Goal: Answer question/provide support: Share knowledge or assist other users

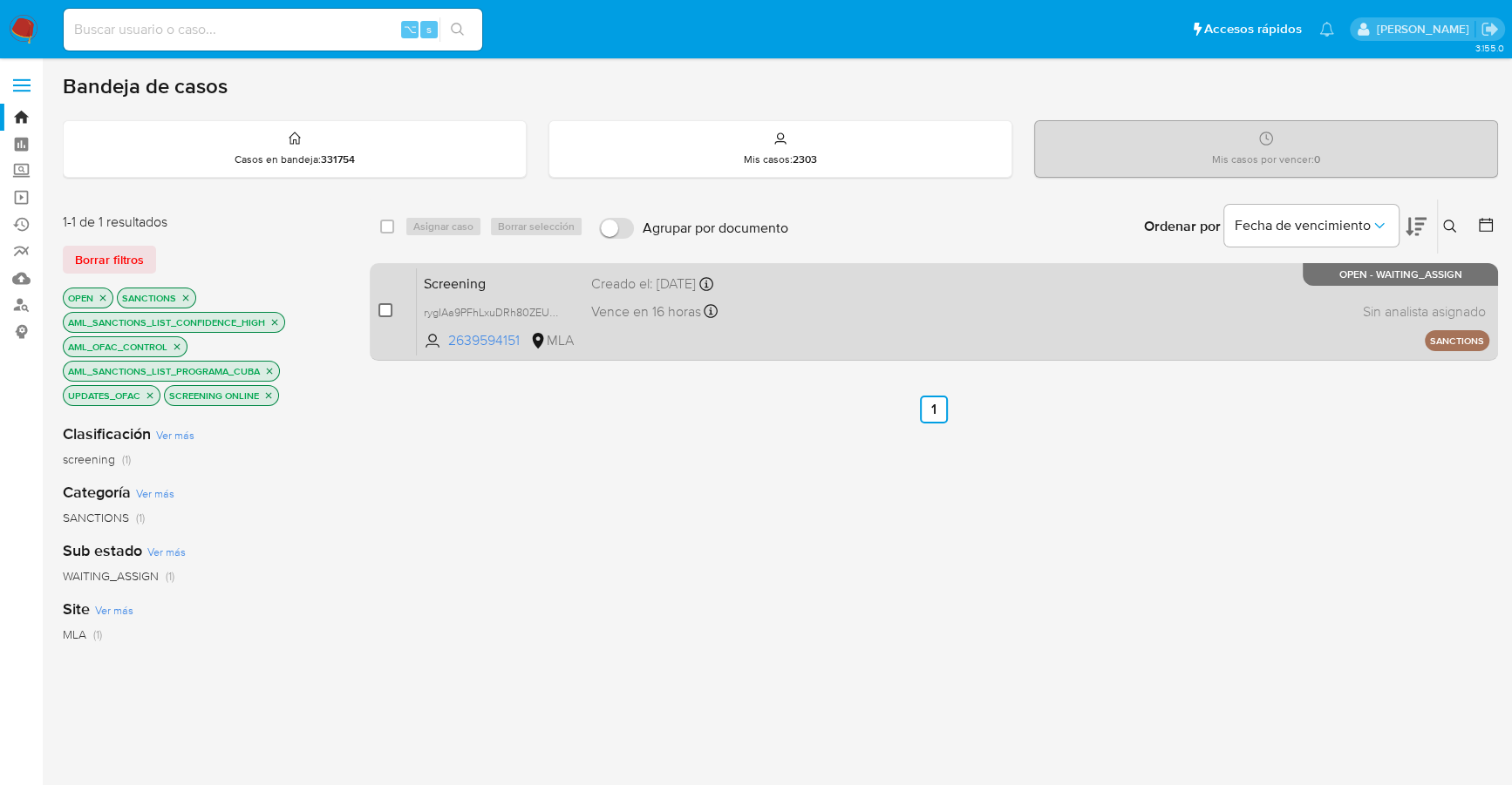
click at [387, 311] on input "checkbox" at bounding box center [386, 310] width 14 height 14
checkbox input "true"
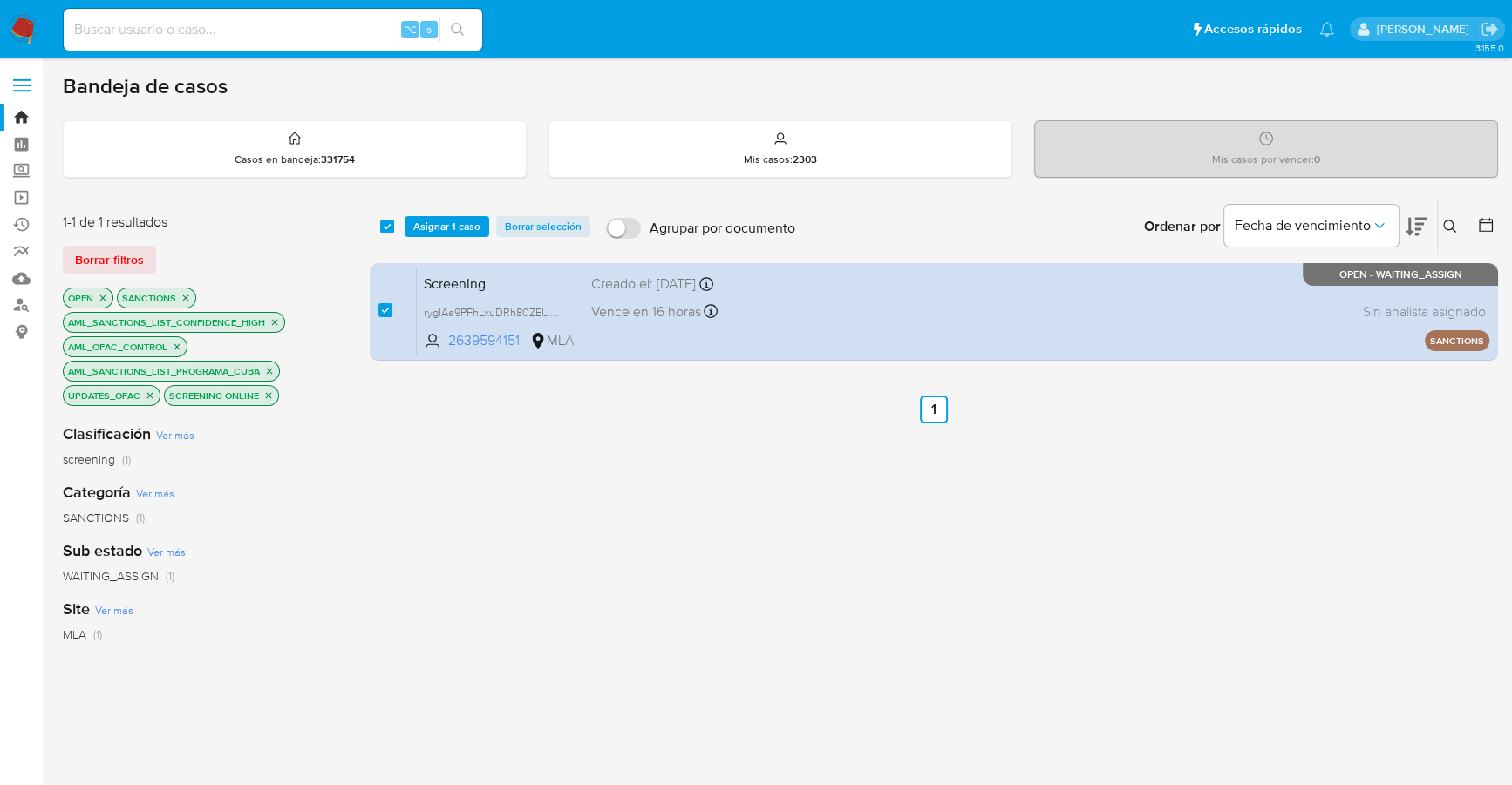
click at [411, 237] on div "select-all-cases-checkbox Asignar 1 caso Borrar selección Agrupar por documento…" at bounding box center [934, 227] width 1128 height 54
click at [436, 222] on span "Asignar 1 caso" at bounding box center [446, 226] width 67 height 17
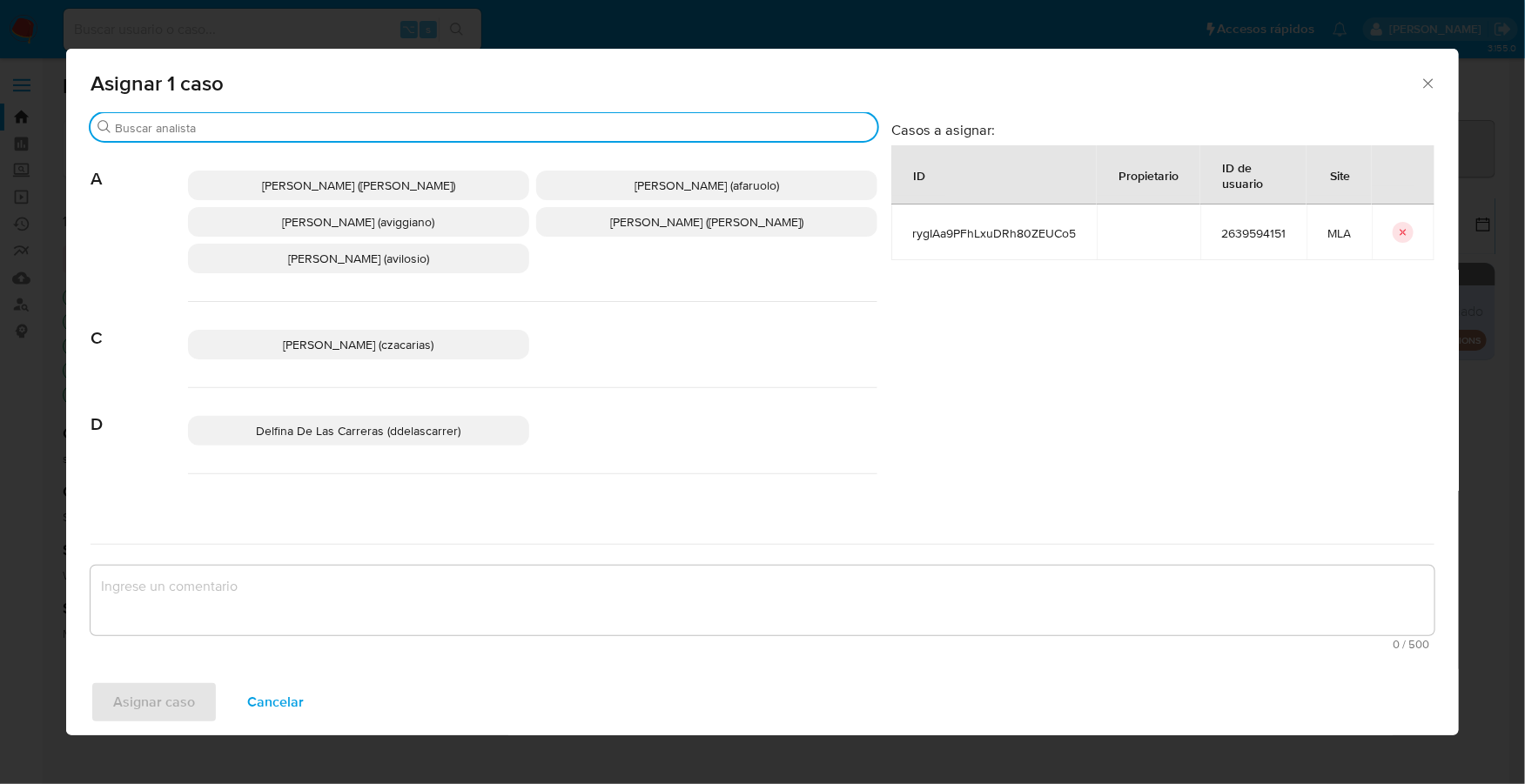
click at [401, 133] on input "Buscar" at bounding box center [492, 128] width 755 height 15
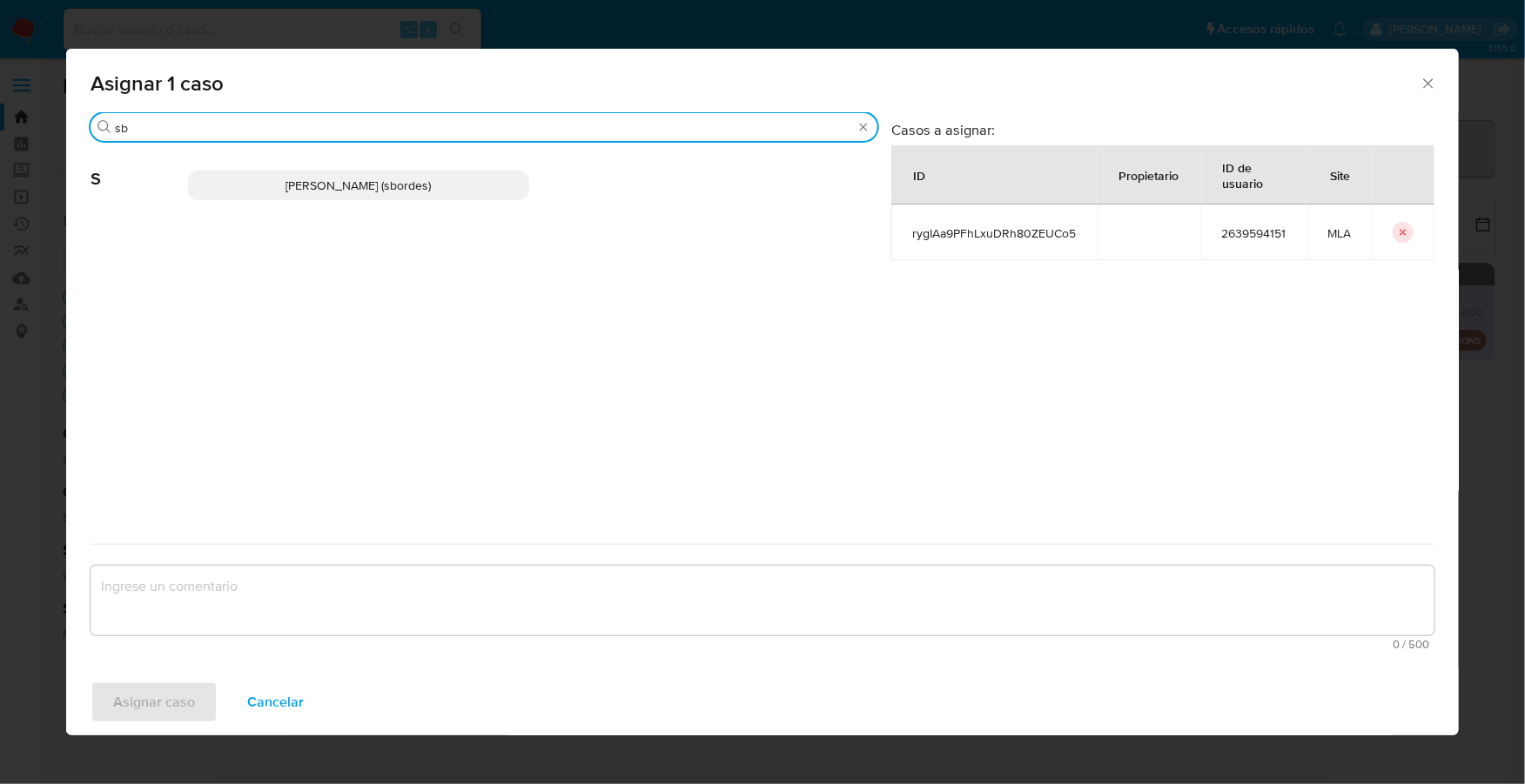
type input "sb"
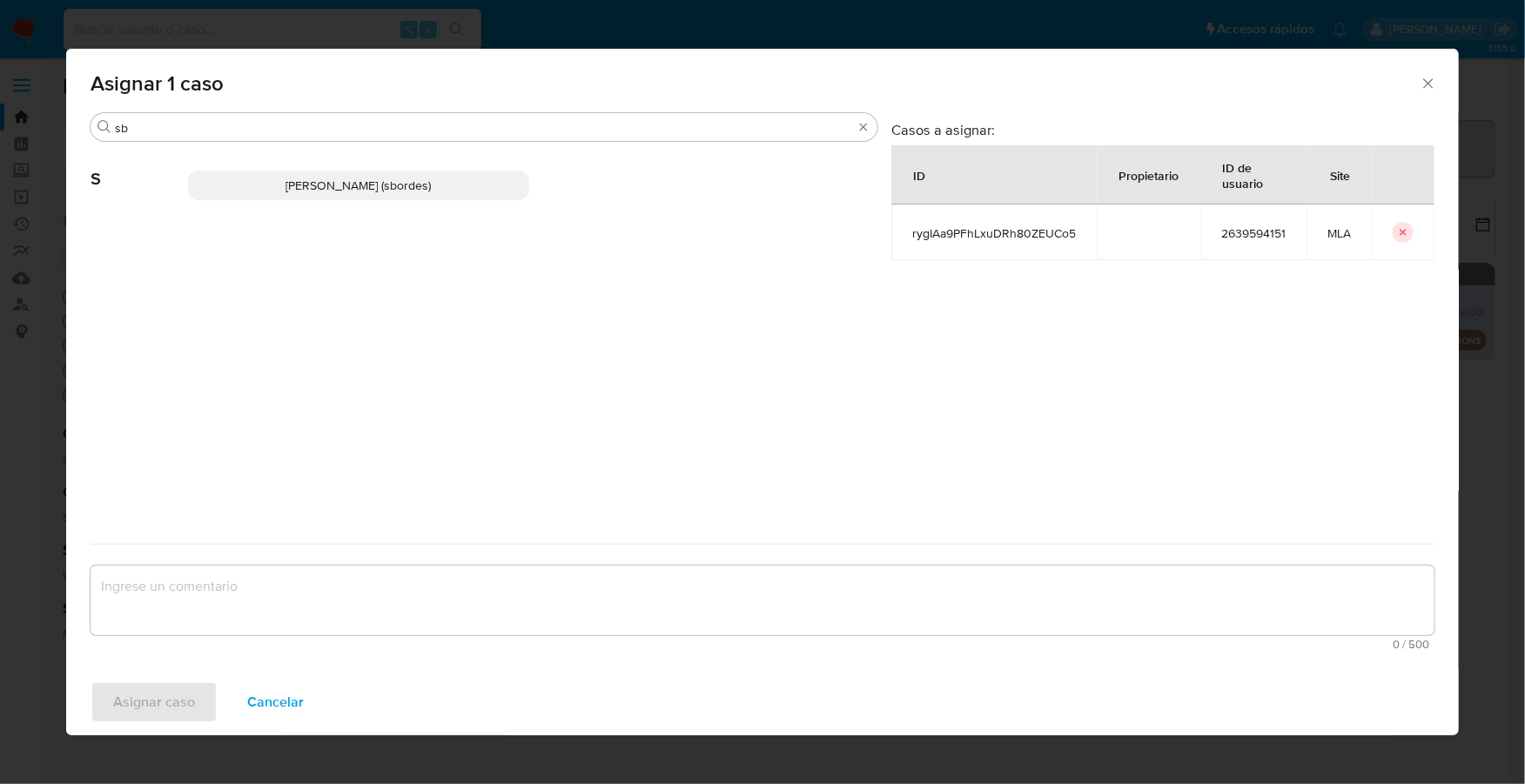
click at [404, 185] on span "Stefania Bordes (sbordes)" at bounding box center [359, 185] width 145 height 17
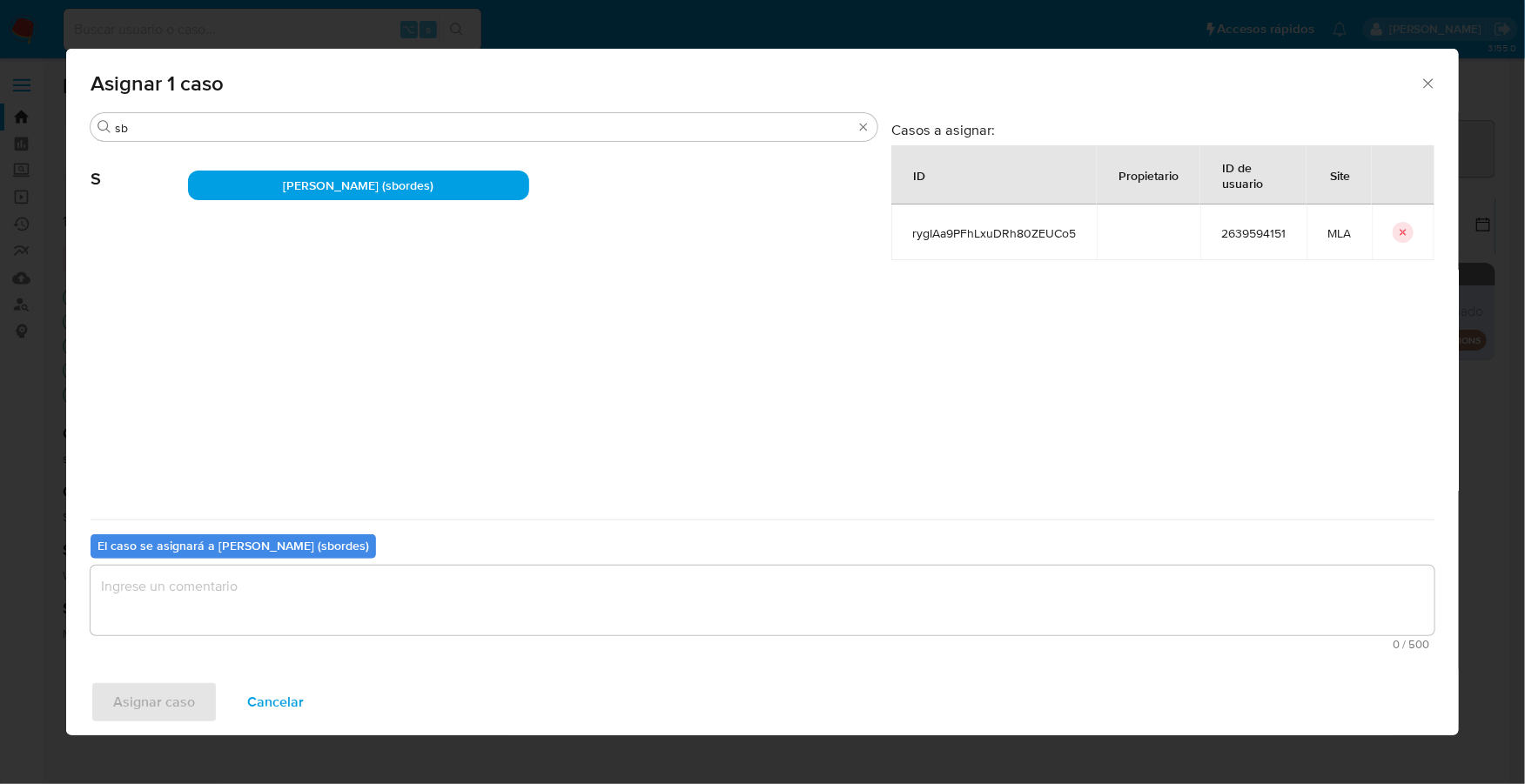
click at [292, 599] on textarea "assign-modal" at bounding box center [762, 601] width 1344 height 70
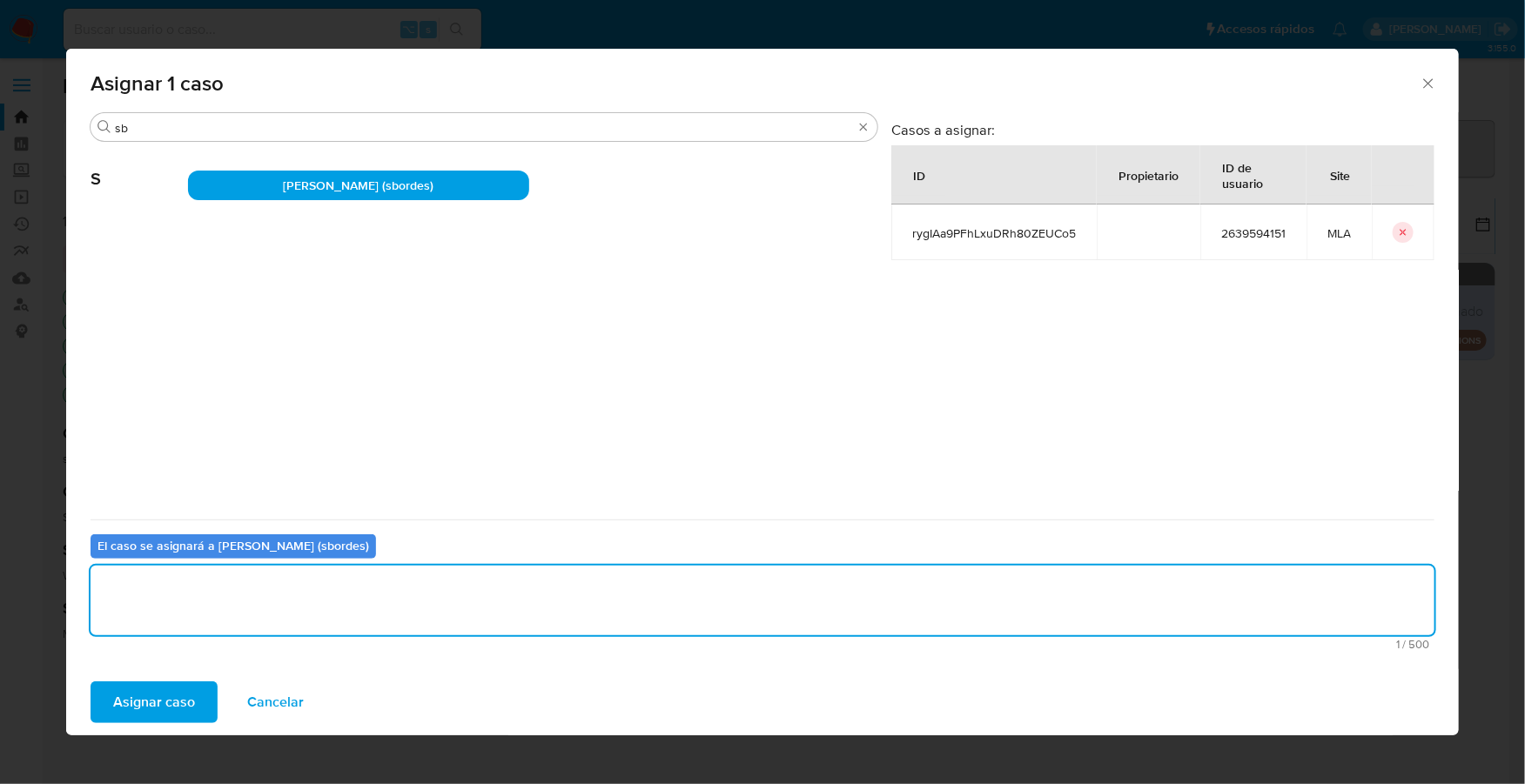
click at [163, 711] on span "Asignar caso" at bounding box center [154, 702] width 82 height 39
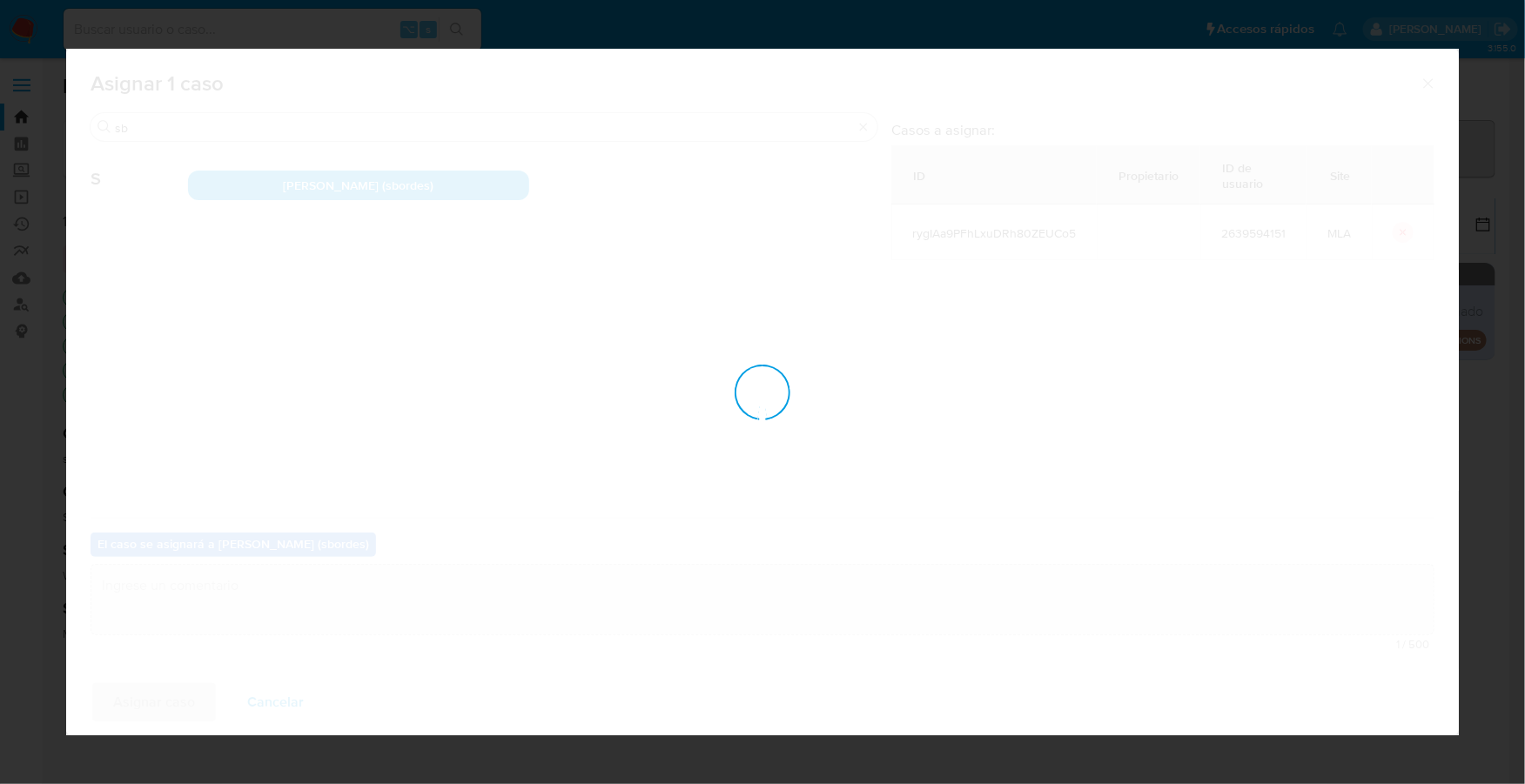
checkbox input "false"
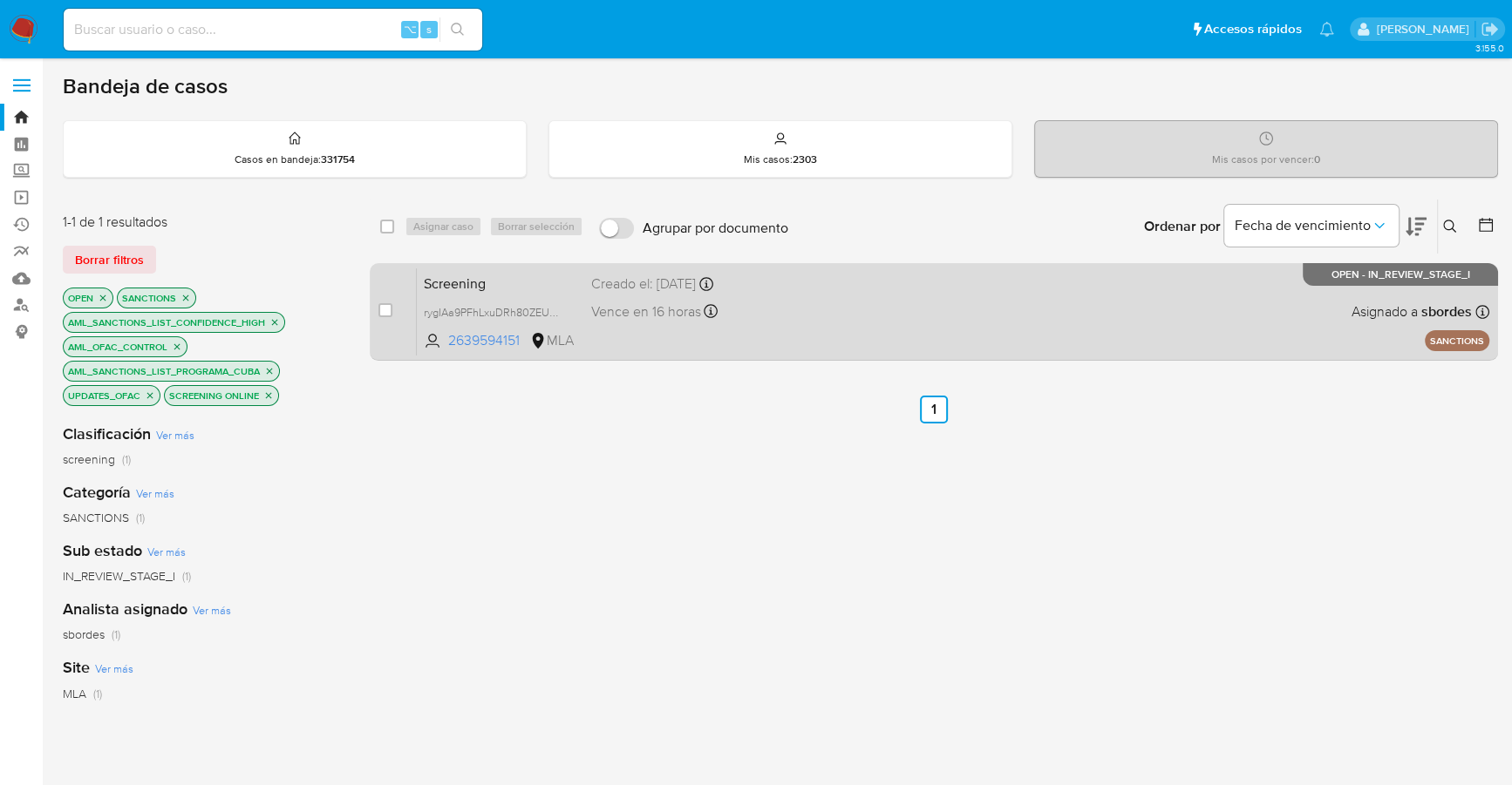
click at [820, 291] on div "Screening rygIAa9PFhLxuDRh80ZEUCo5 2639594151 MLA Creado el: 22/08/2025 Creado …" at bounding box center [953, 312] width 1072 height 88
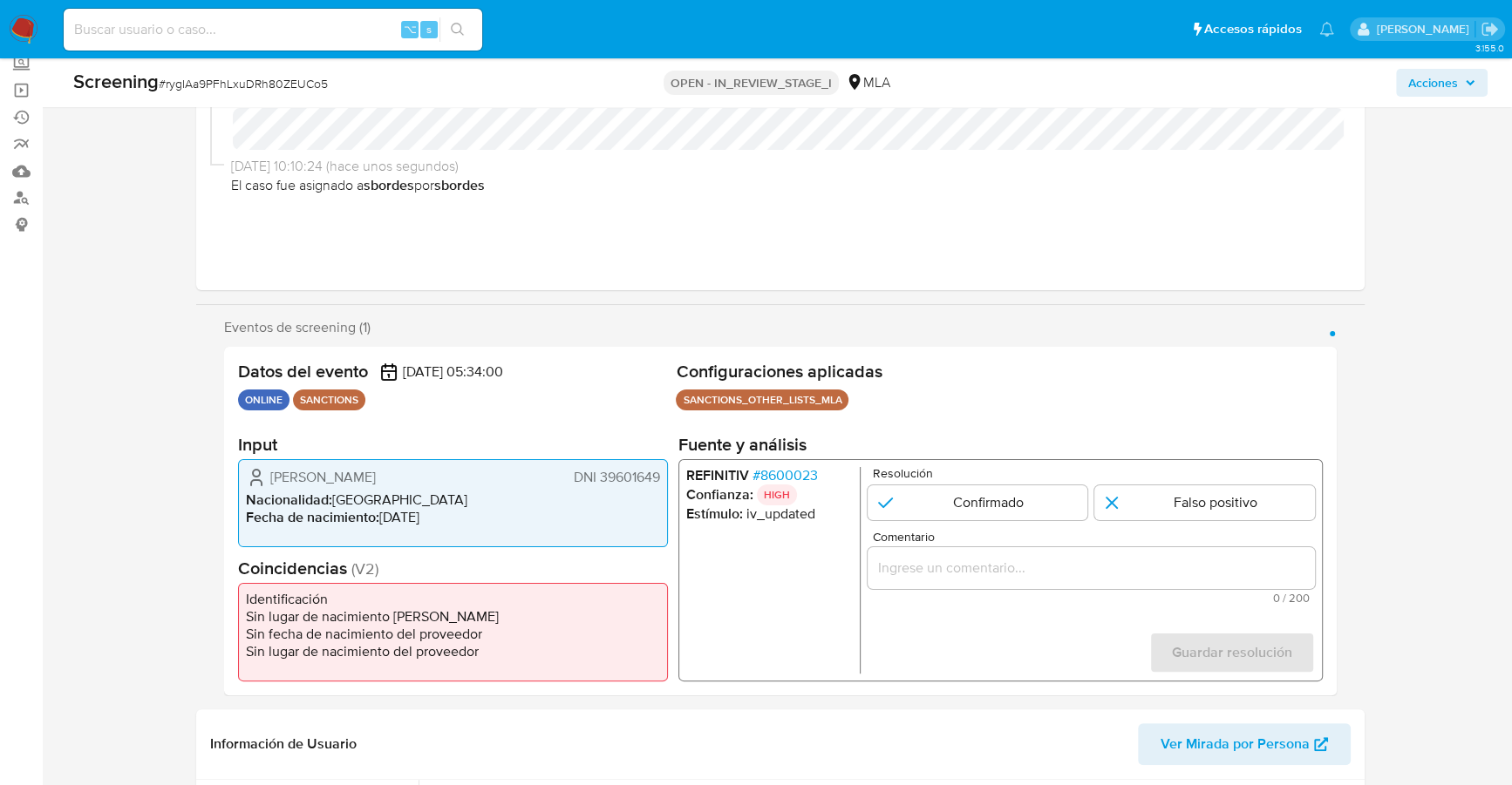
select select "10"
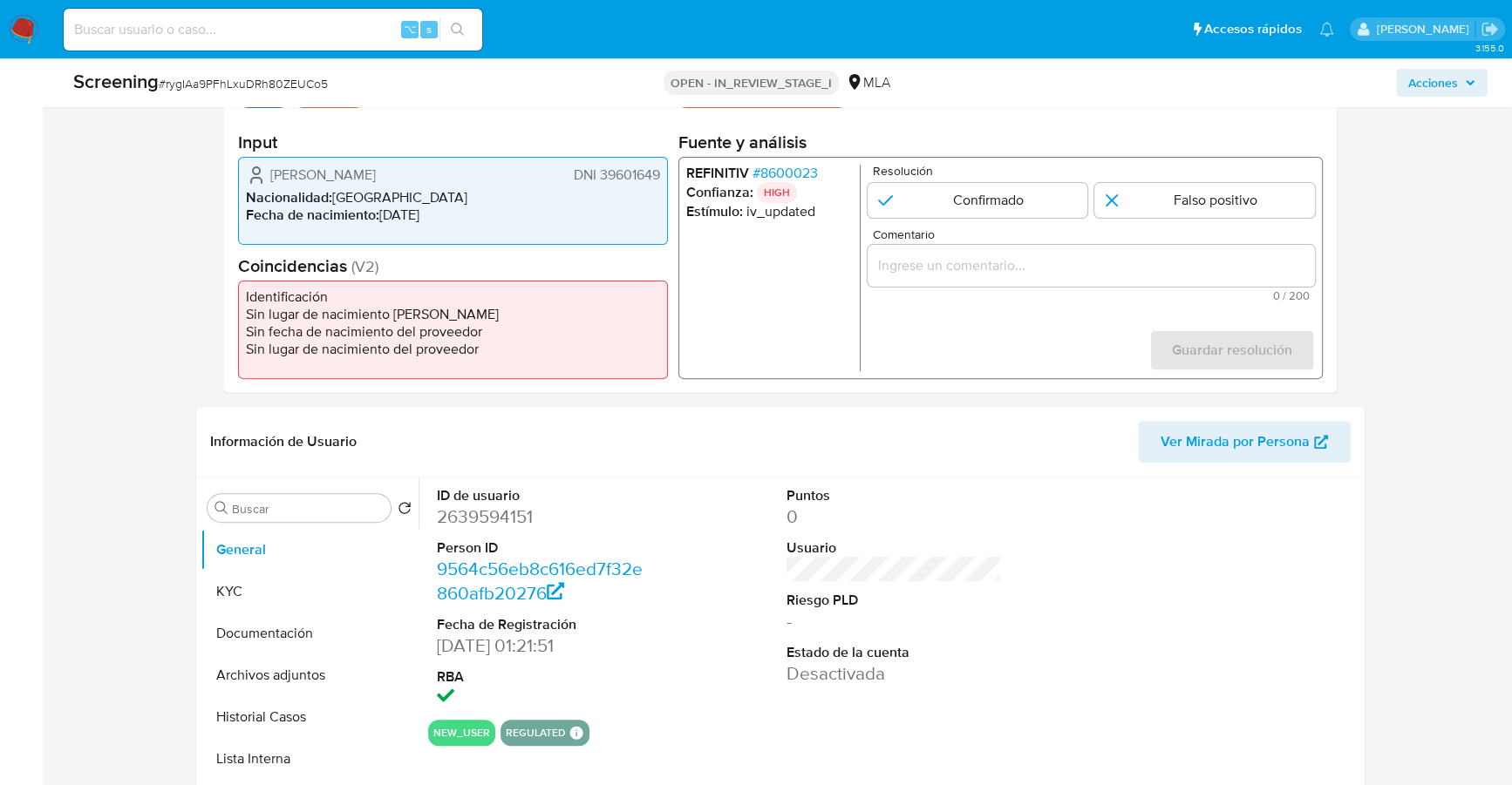
click at [799, 170] on span "# 8600023" at bounding box center [785, 173] width 66 height 17
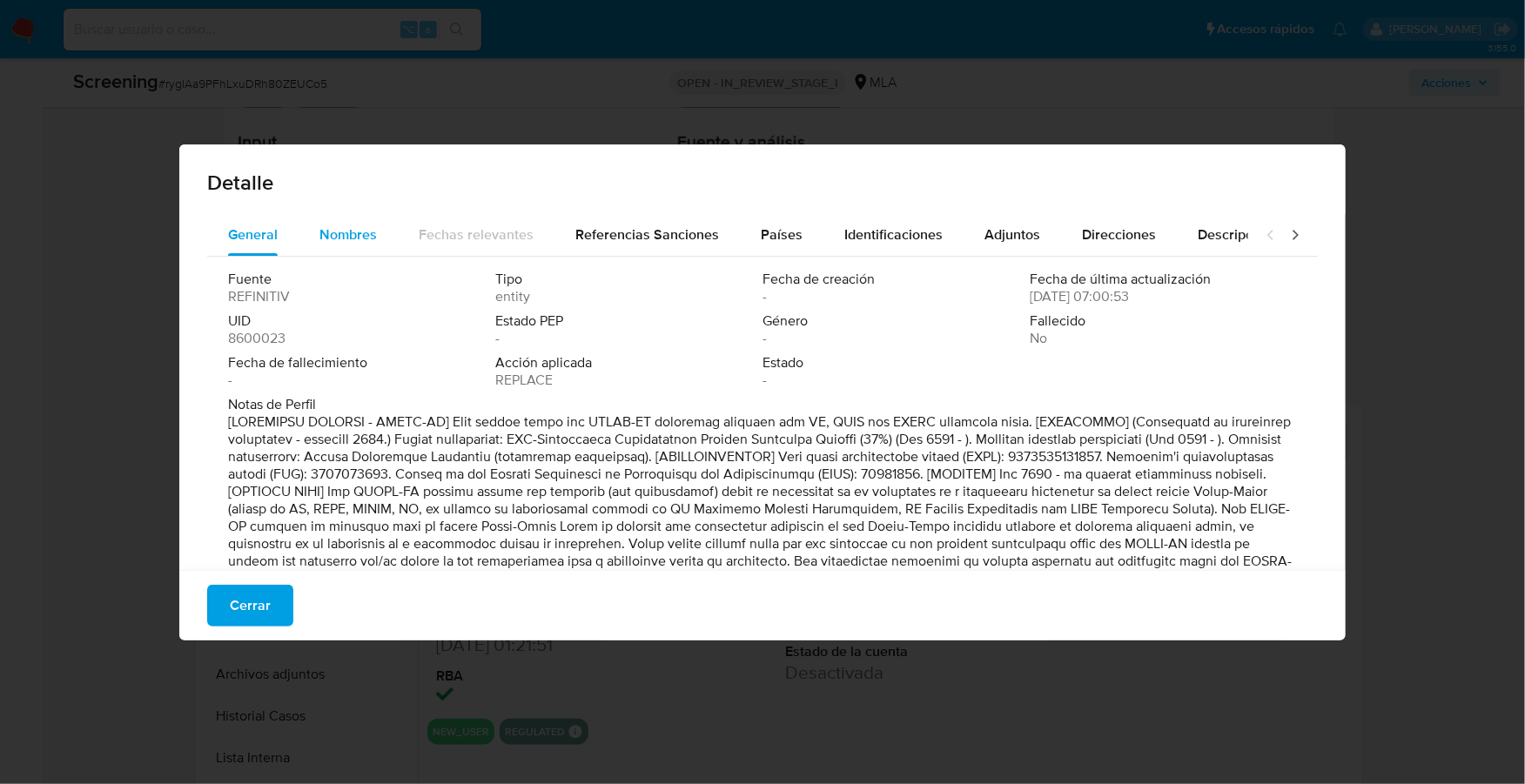
click at [381, 224] on button "Nombres" at bounding box center [348, 234] width 100 height 42
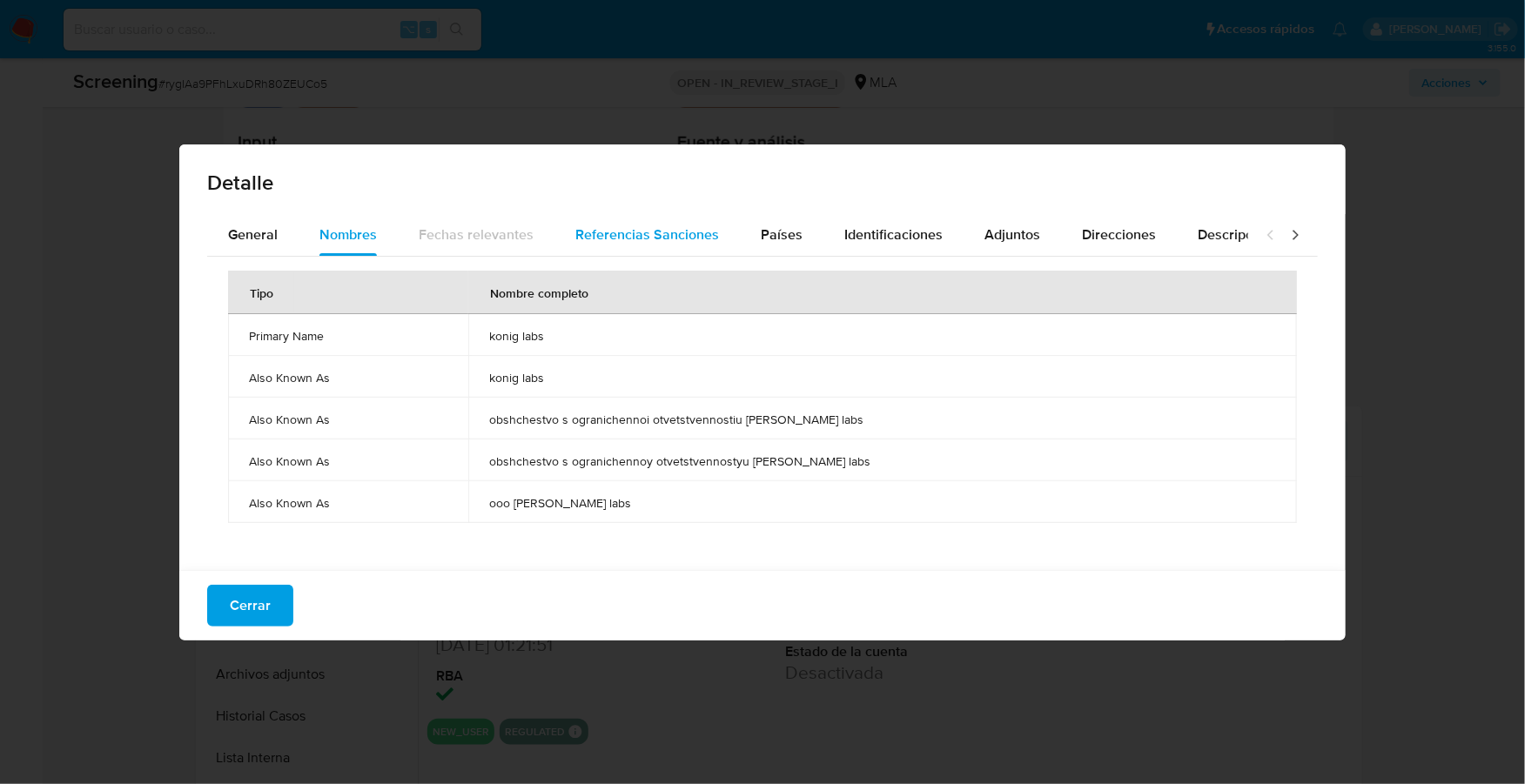
click at [644, 254] on div "Referencias Sanciones" at bounding box center [648, 234] width 144 height 42
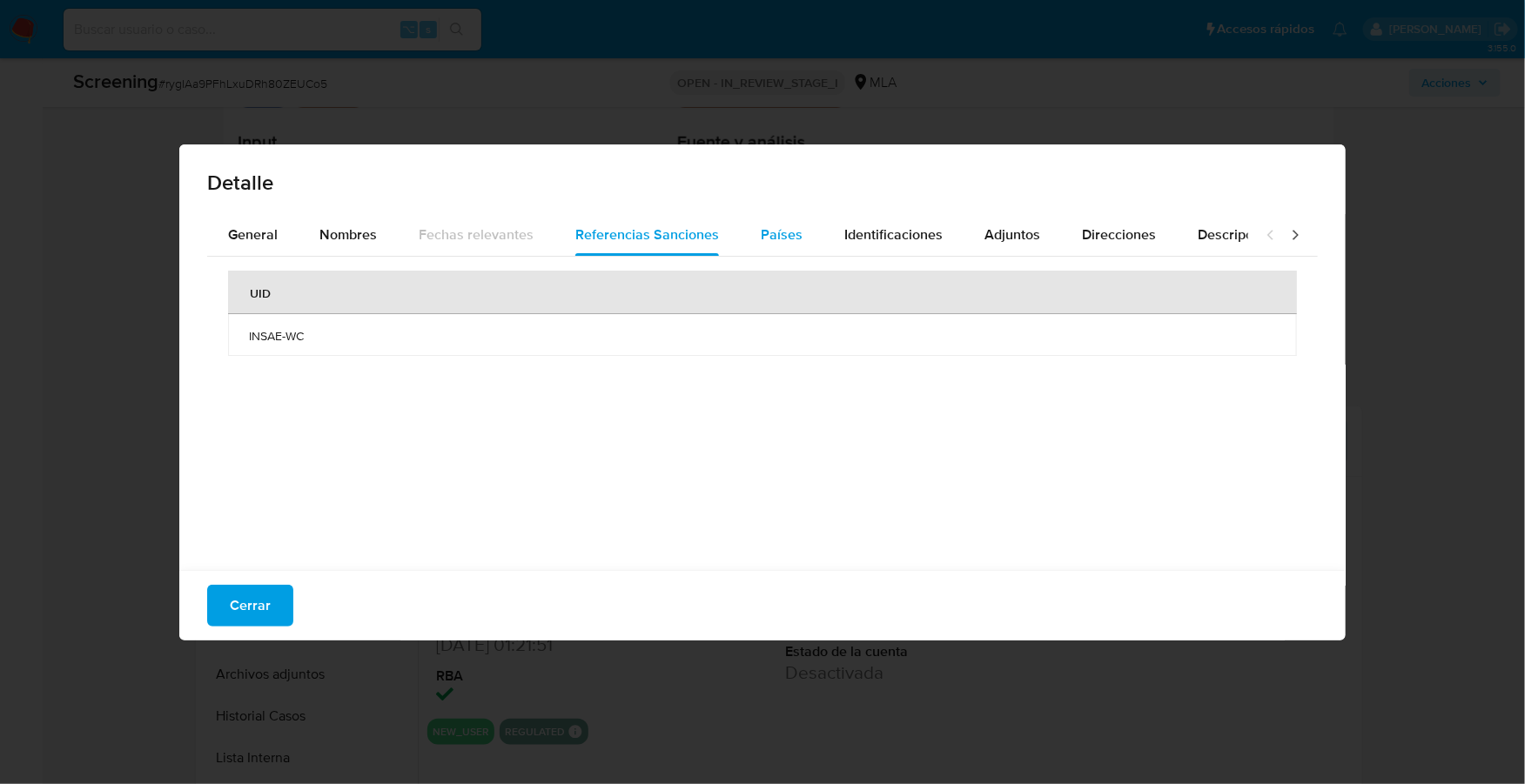
click at [780, 242] on span "Países" at bounding box center [781, 234] width 42 height 20
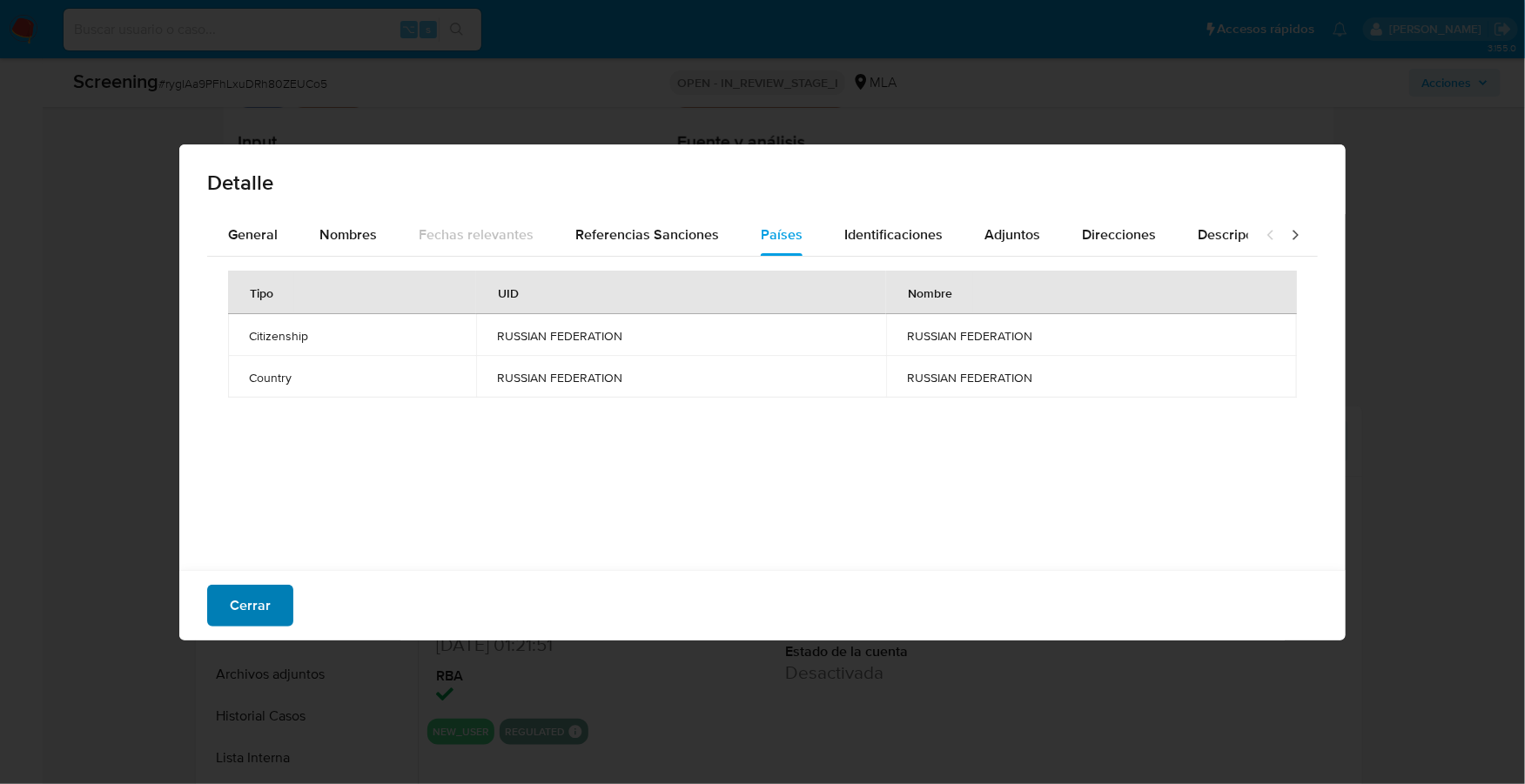
click at [238, 612] on span "Cerrar" at bounding box center [251, 605] width 41 height 39
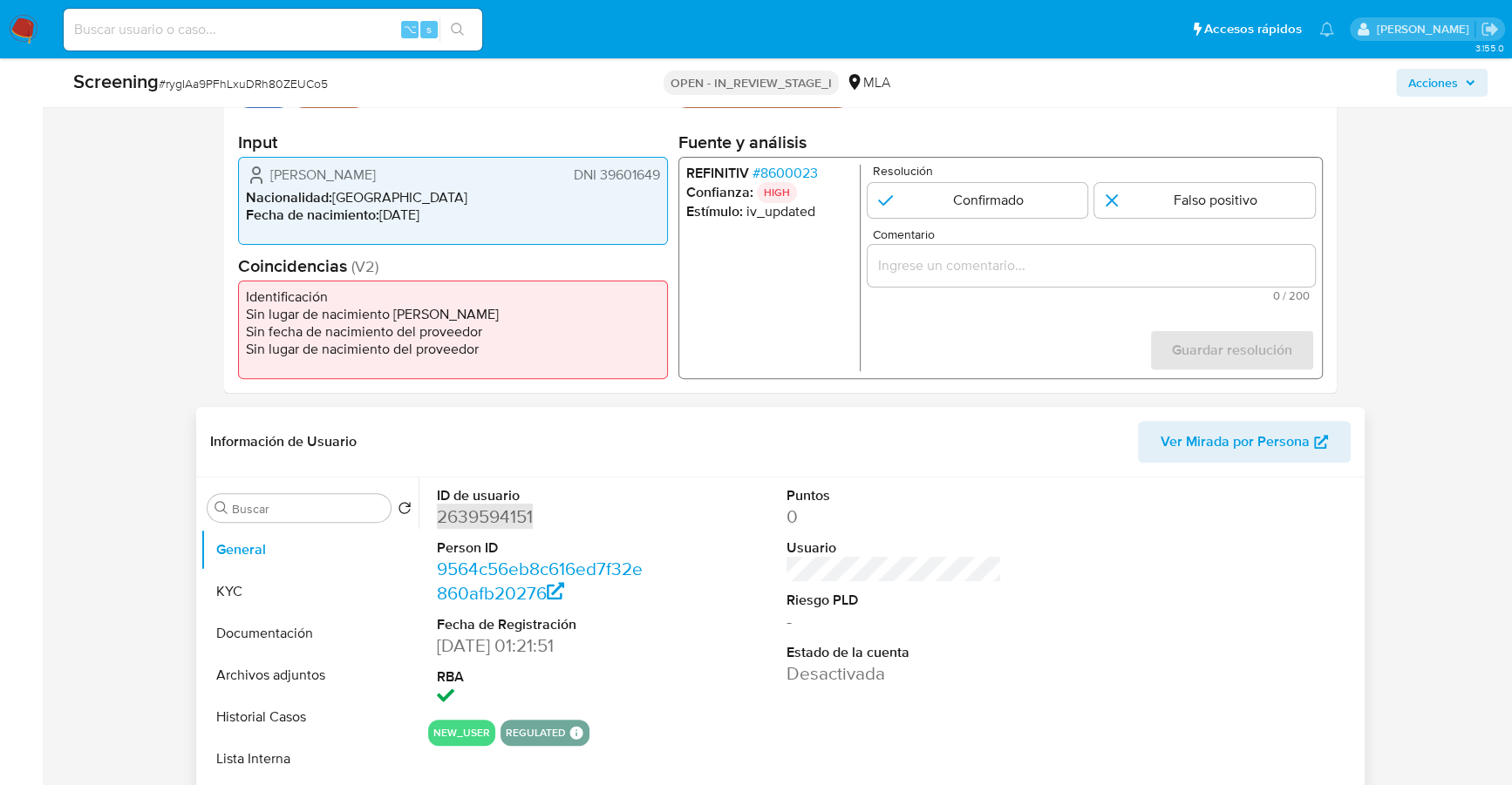
copy dd "2639594151"
copy span "rygIAa9PFhLxuDRh80ZEUCo5"
click at [295, 629] on button "Documentación" at bounding box center [302, 633] width 204 height 42
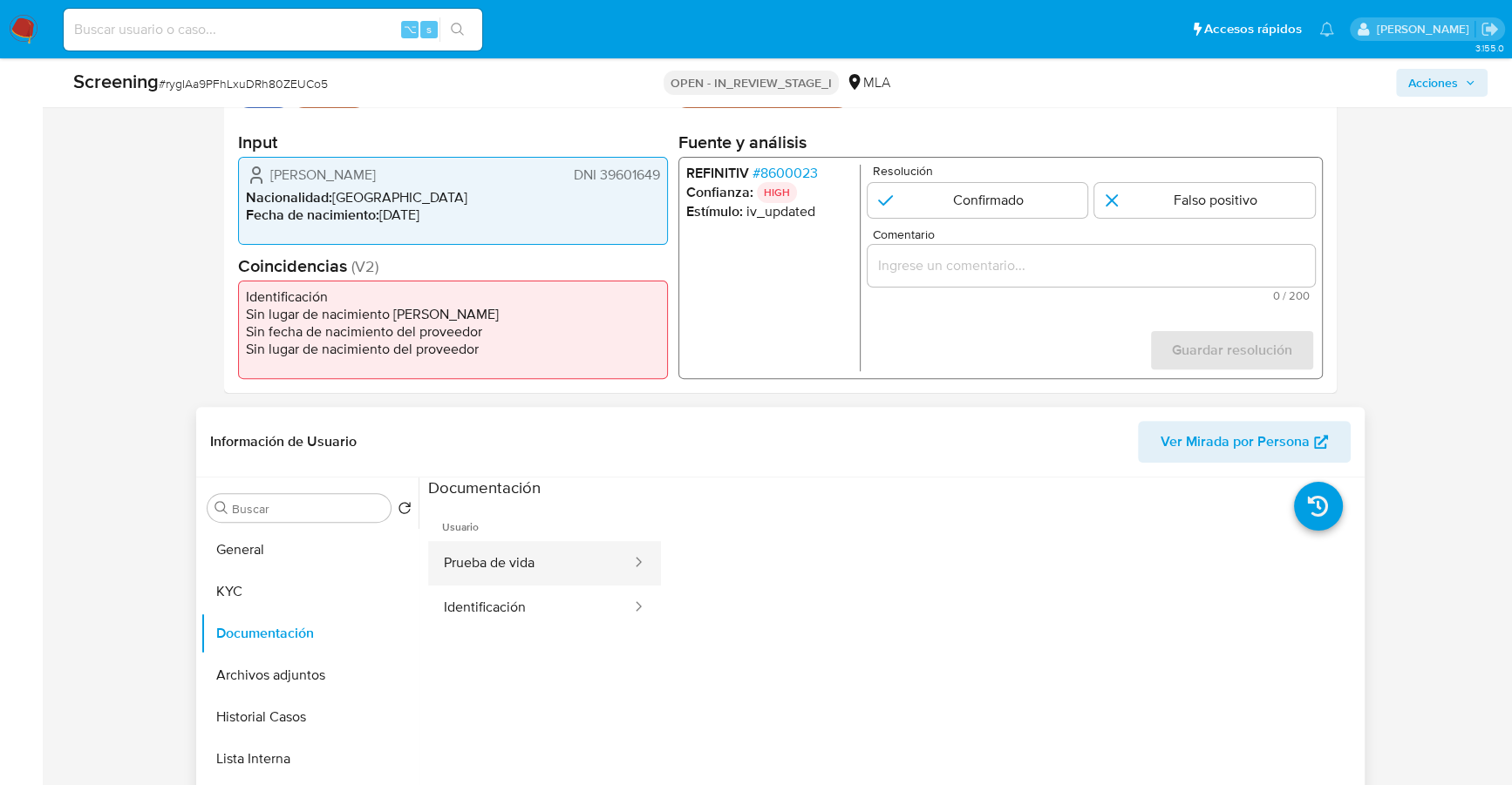
click at [540, 555] on button "Prueba de vida" at bounding box center [531, 563] width 205 height 44
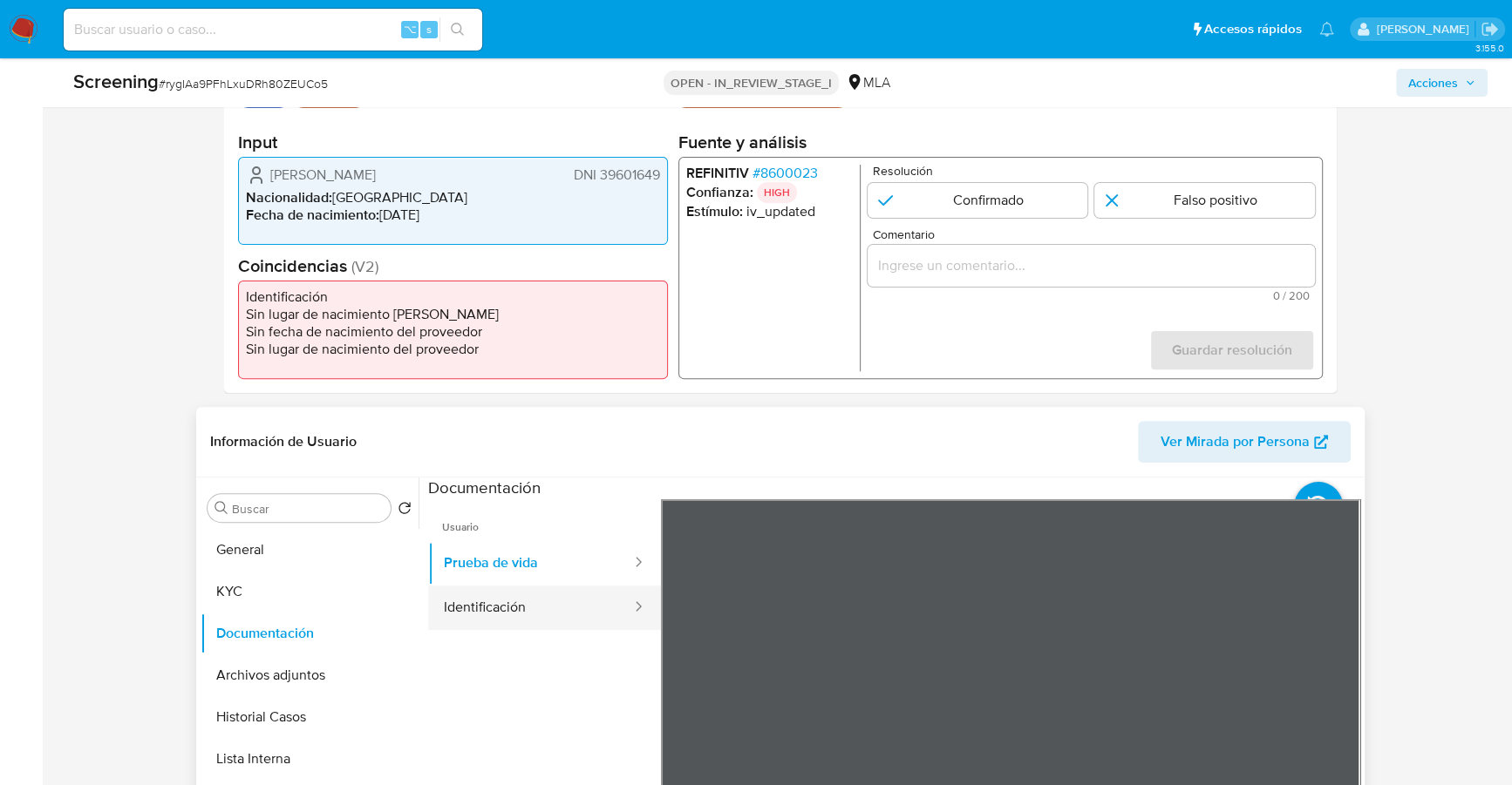
click at [550, 618] on button "Identificación" at bounding box center [531, 607] width 205 height 44
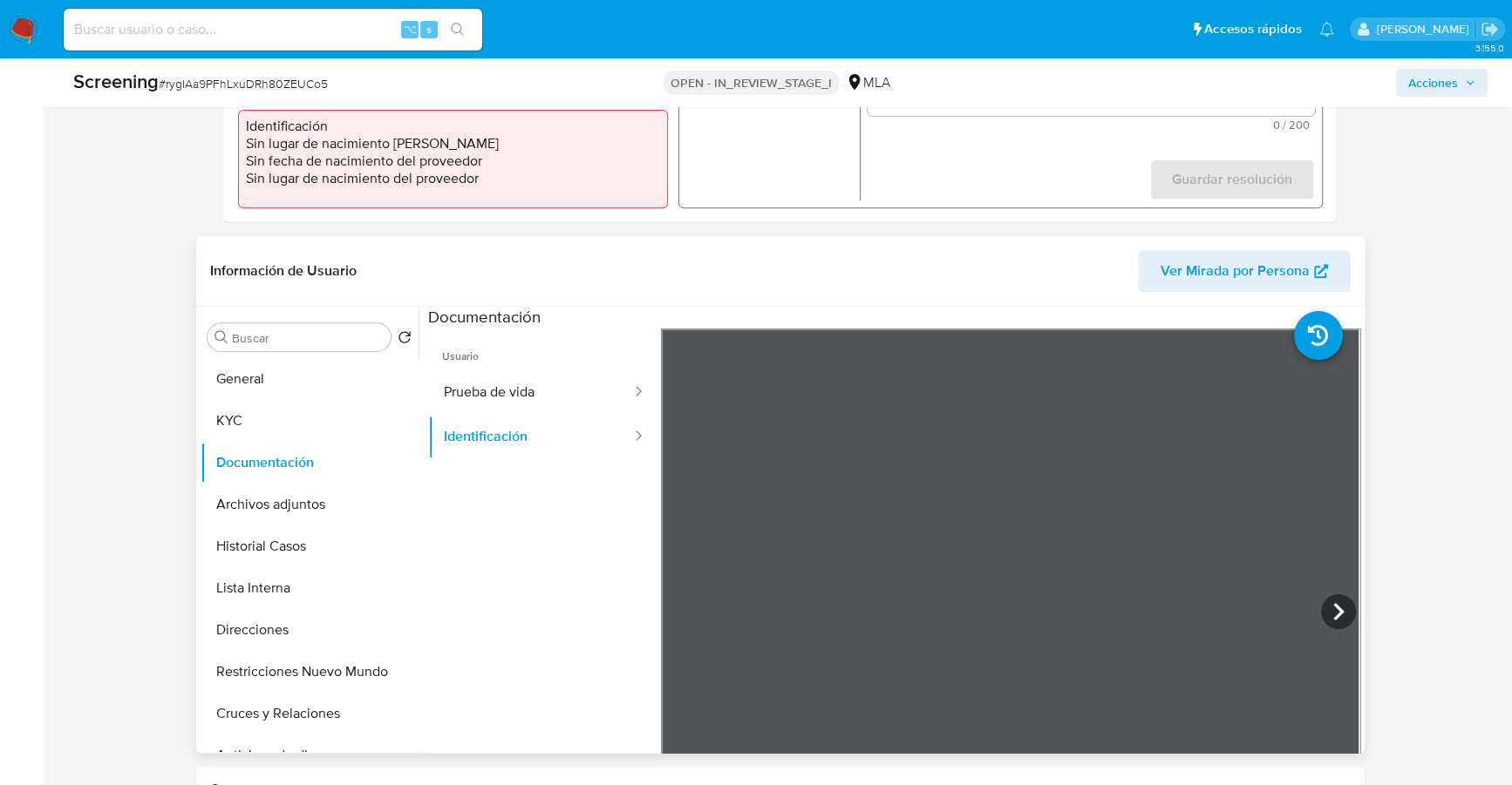
scroll to position [565, 0]
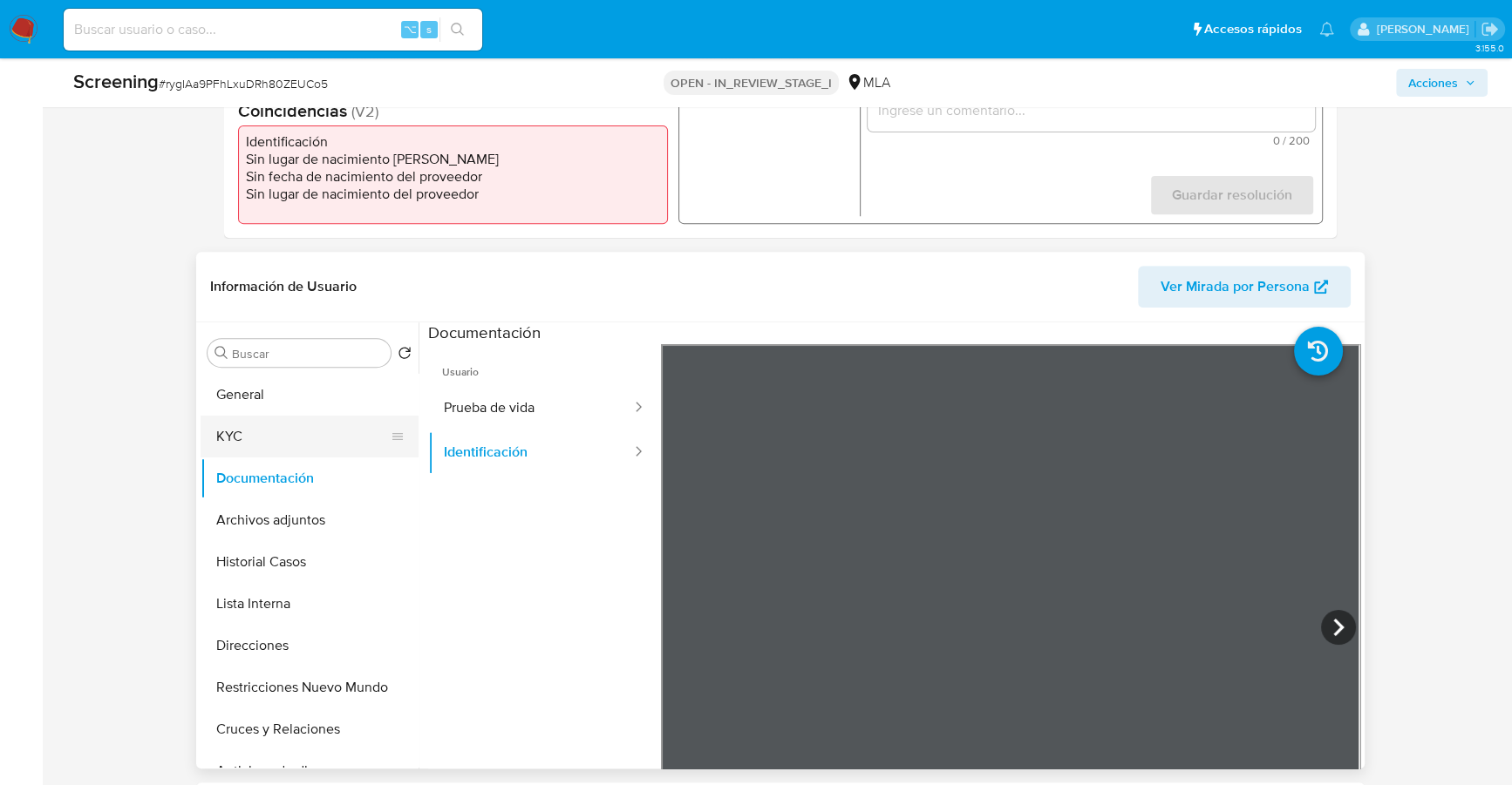
click at [289, 411] on button "General" at bounding box center [309, 395] width 218 height 42
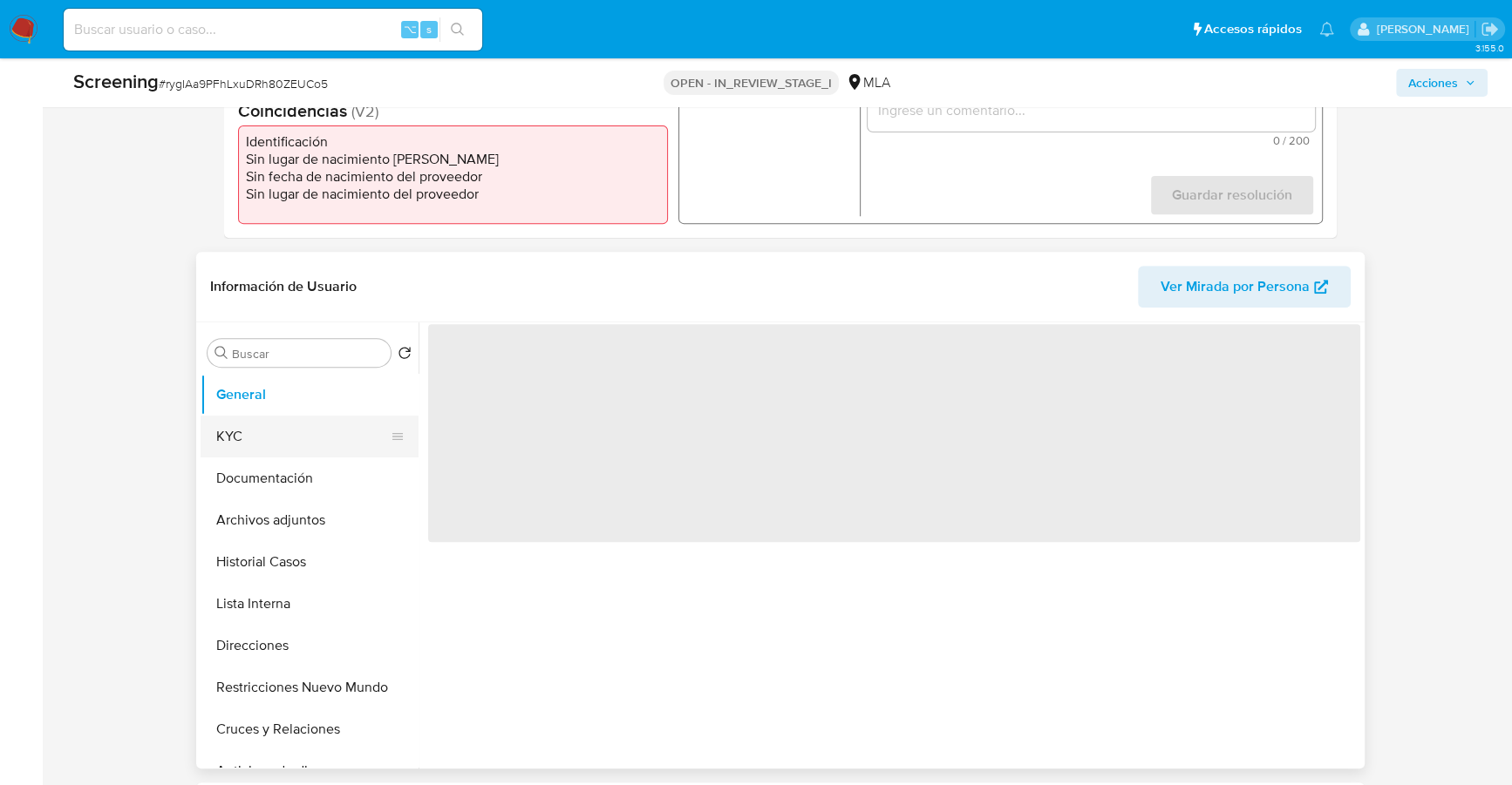
click at [233, 439] on button "KYC" at bounding box center [302, 436] width 204 height 42
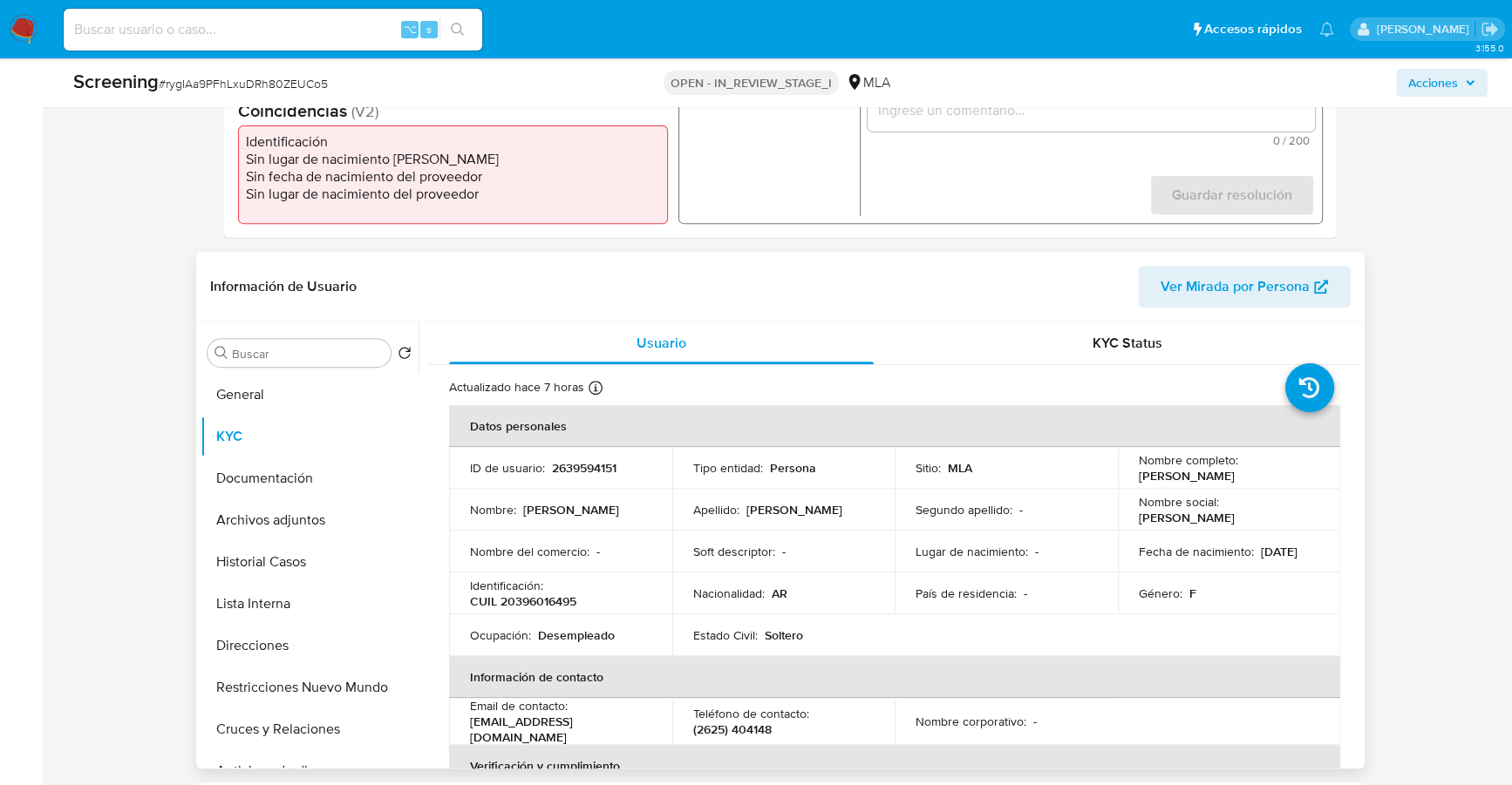
drag, startPoint x: 1134, startPoint y: 476, endPoint x: 1297, endPoint y: 477, distance: 163.0
click at [1297, 477] on td "Nombre completo : [PERSON_NAME]" at bounding box center [1230, 468] width 223 height 42
copy p "[PERSON_NAME]"
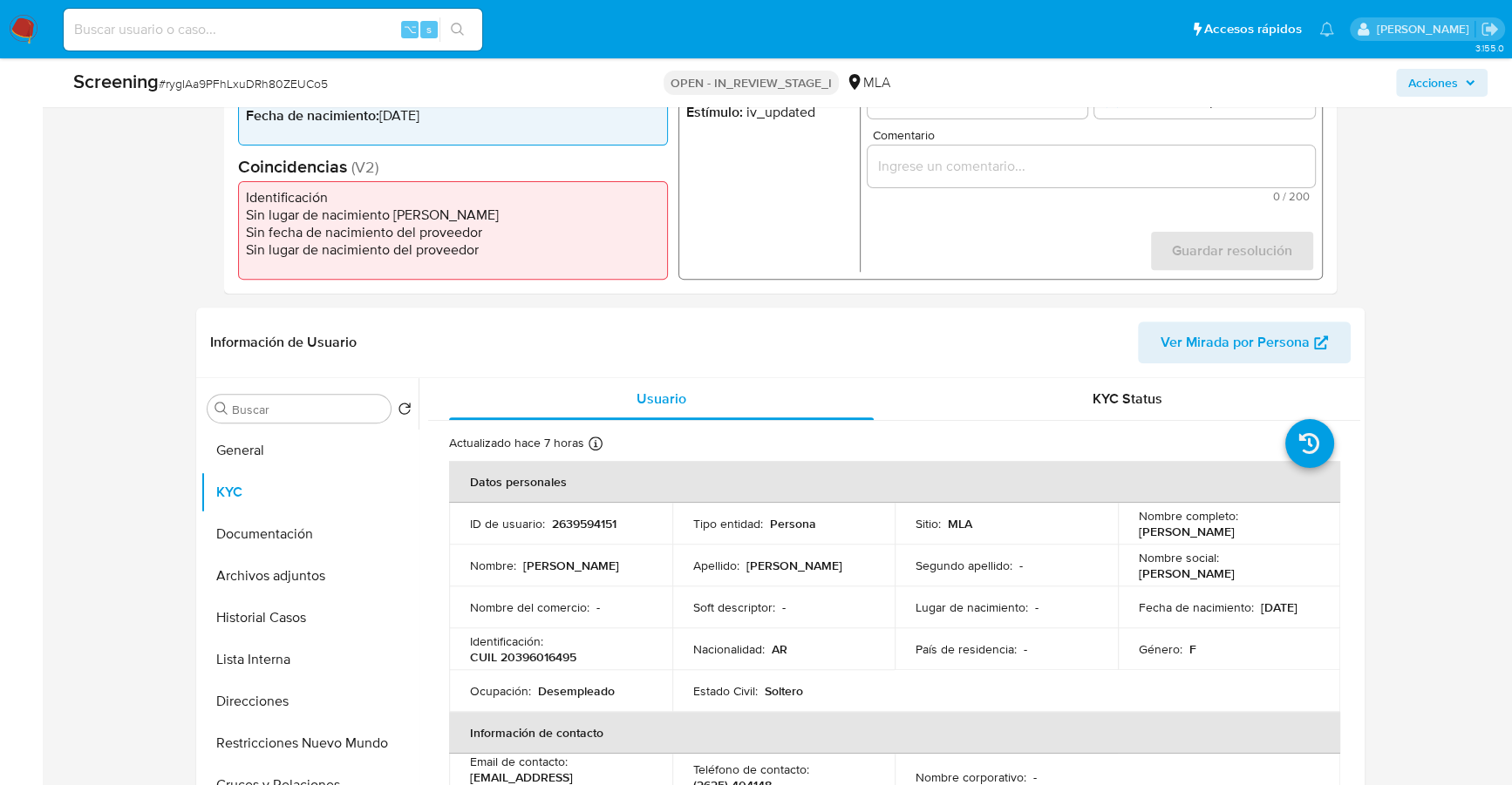
scroll to position [365, 0]
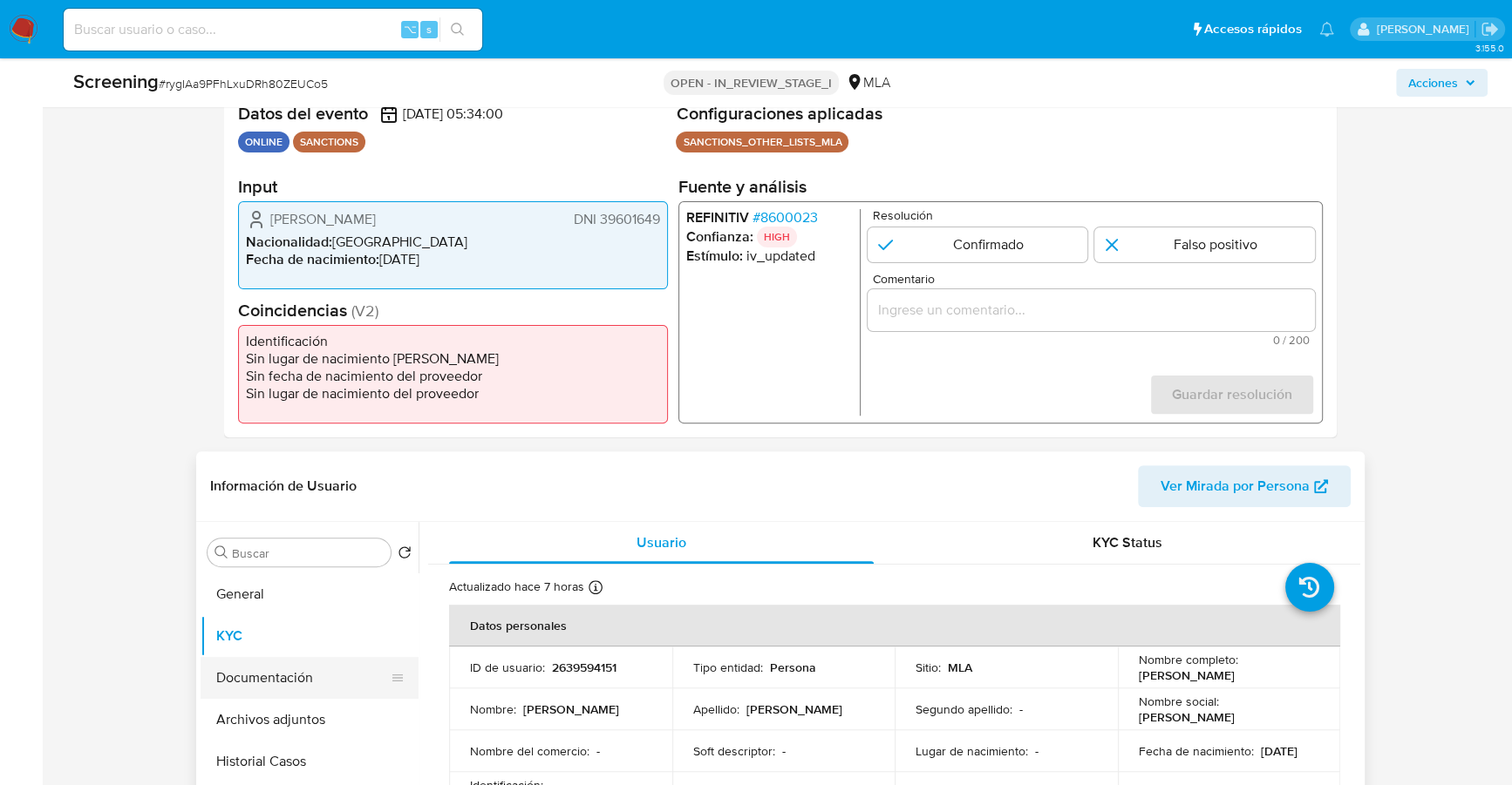
click at [271, 669] on button "Documentación" at bounding box center [302, 678] width 204 height 42
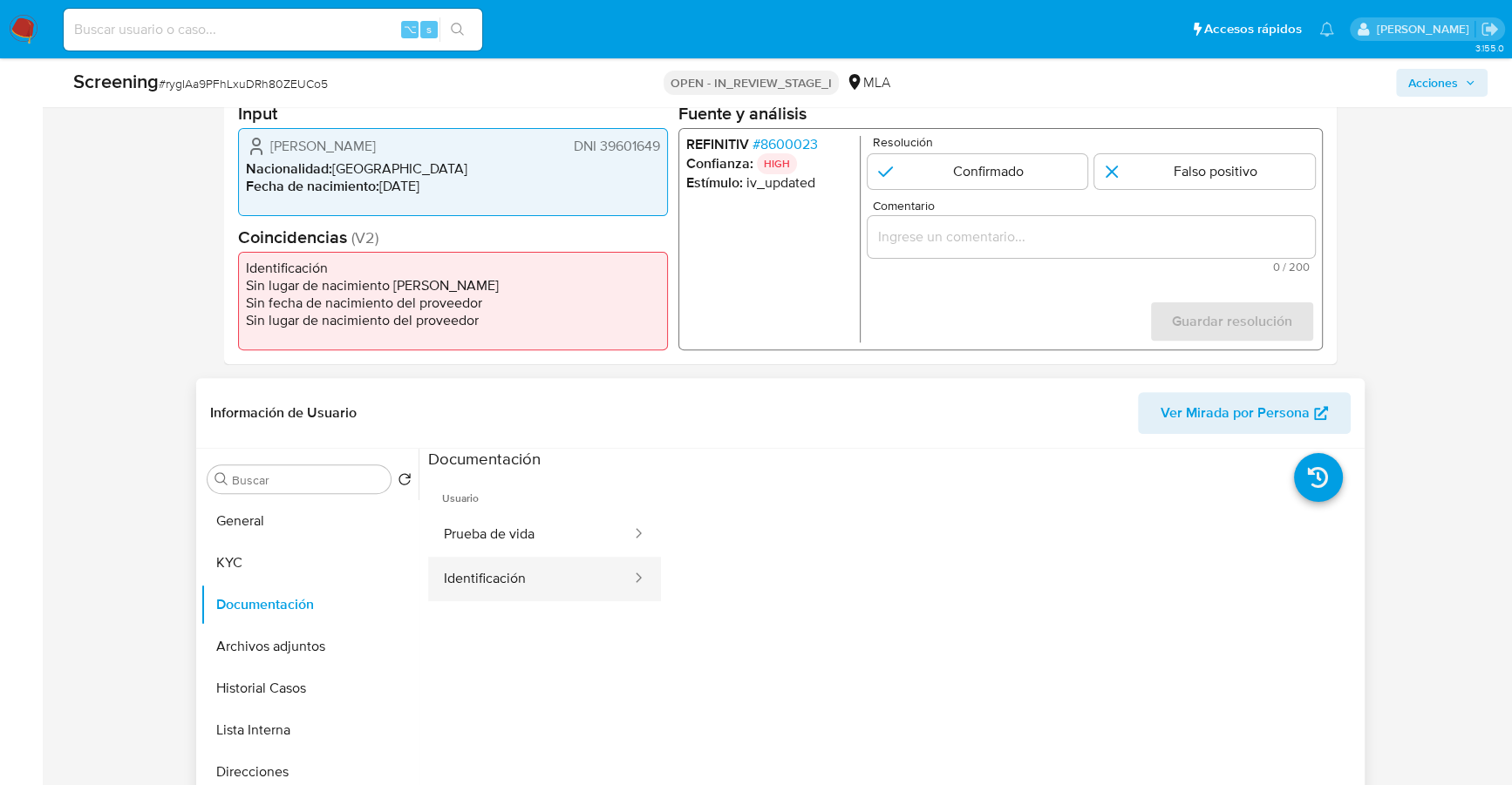
scroll to position [545, 0]
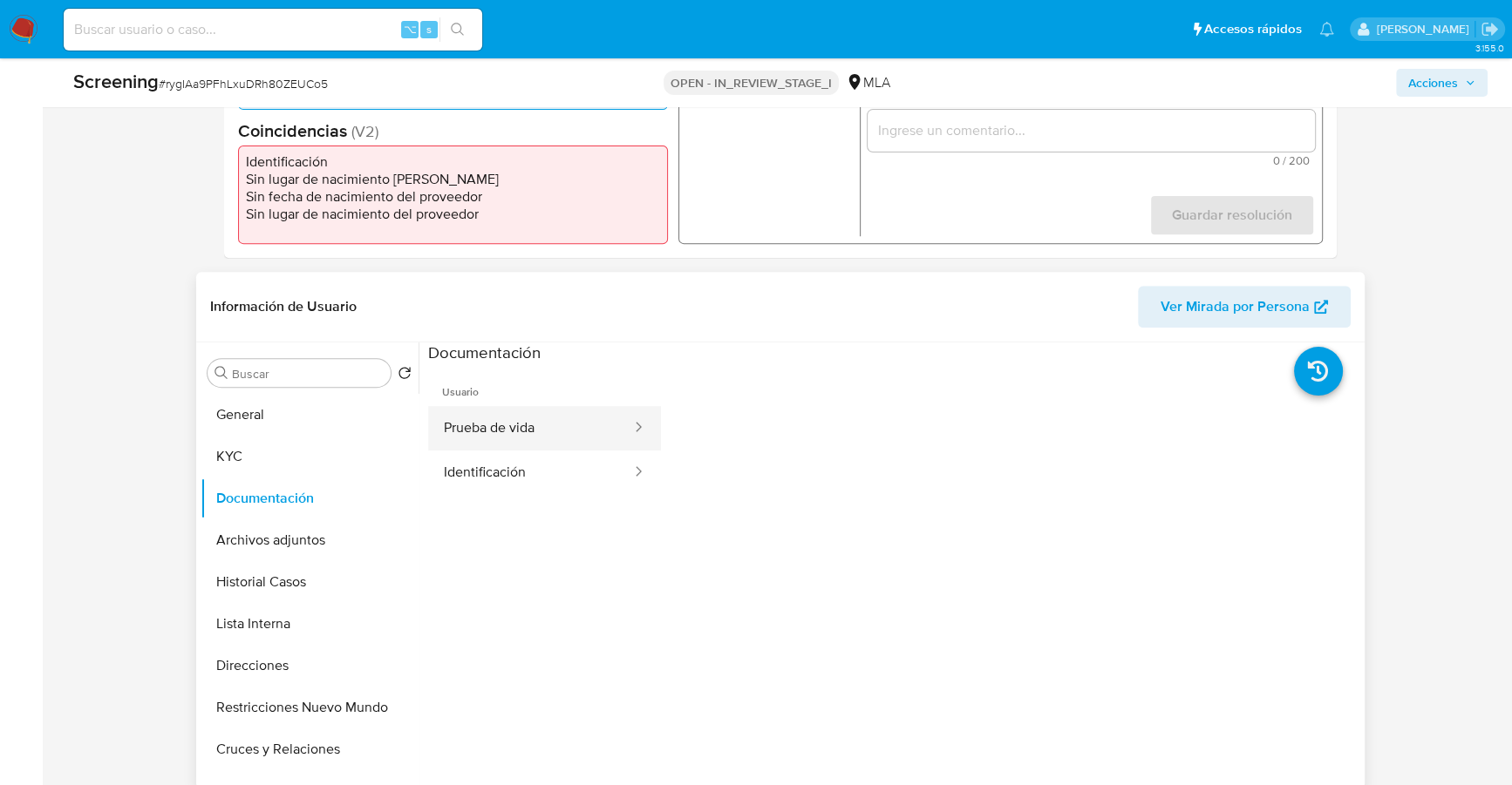
click at [532, 432] on button "Prueba de vida" at bounding box center [531, 428] width 205 height 44
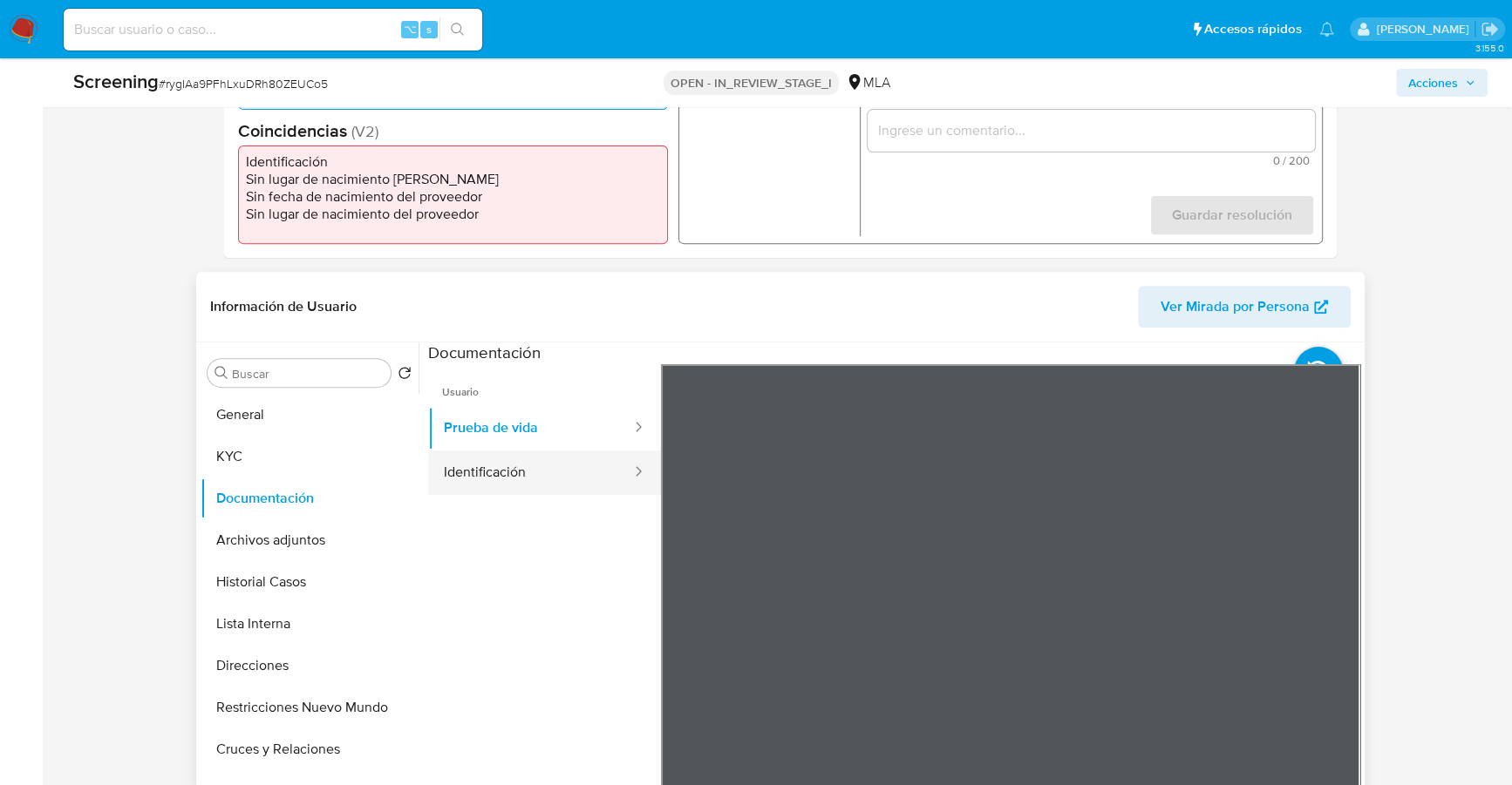
click at [547, 470] on button "Identificación" at bounding box center [531, 472] width 205 height 44
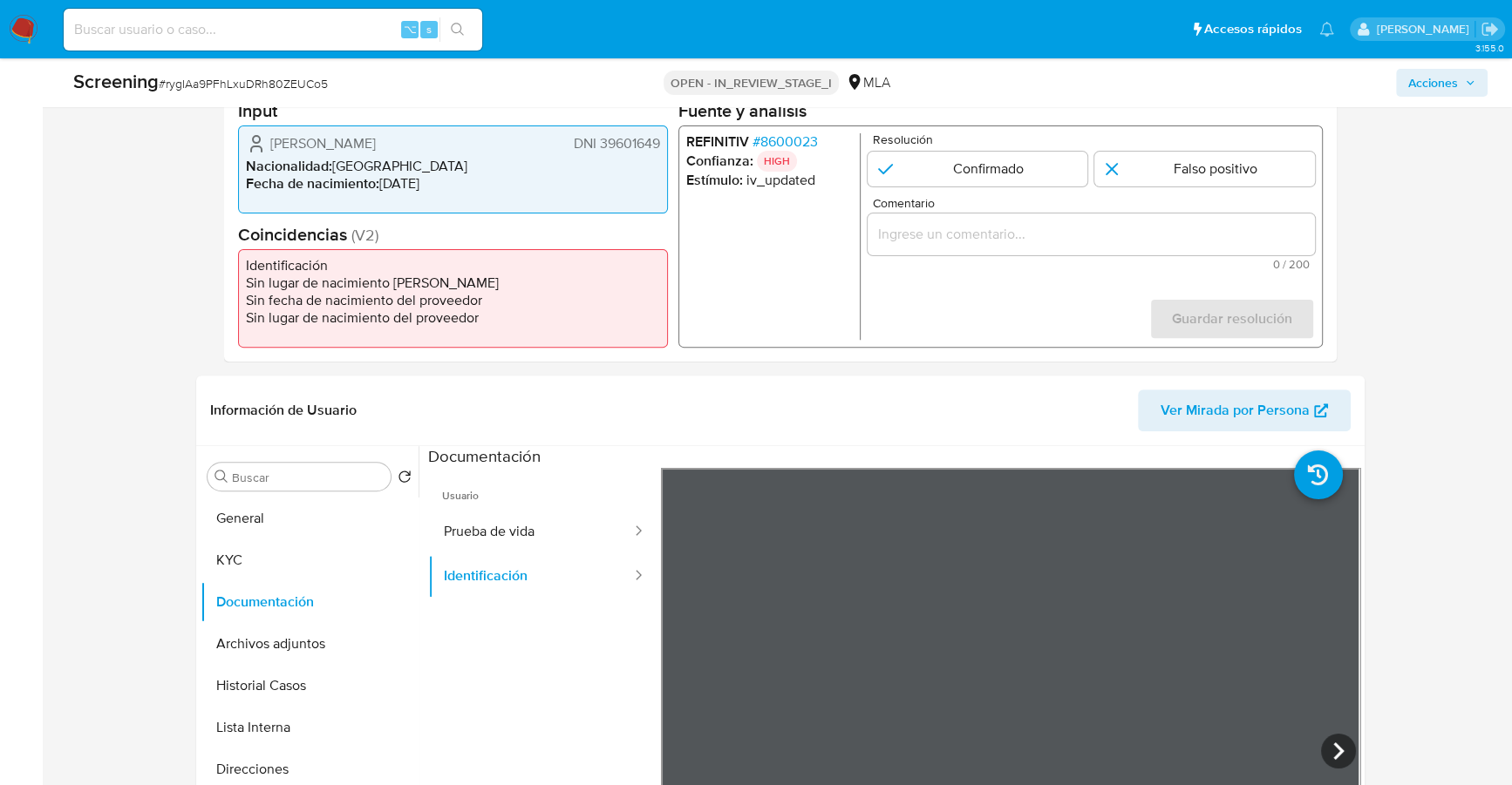
scroll to position [366, 0]
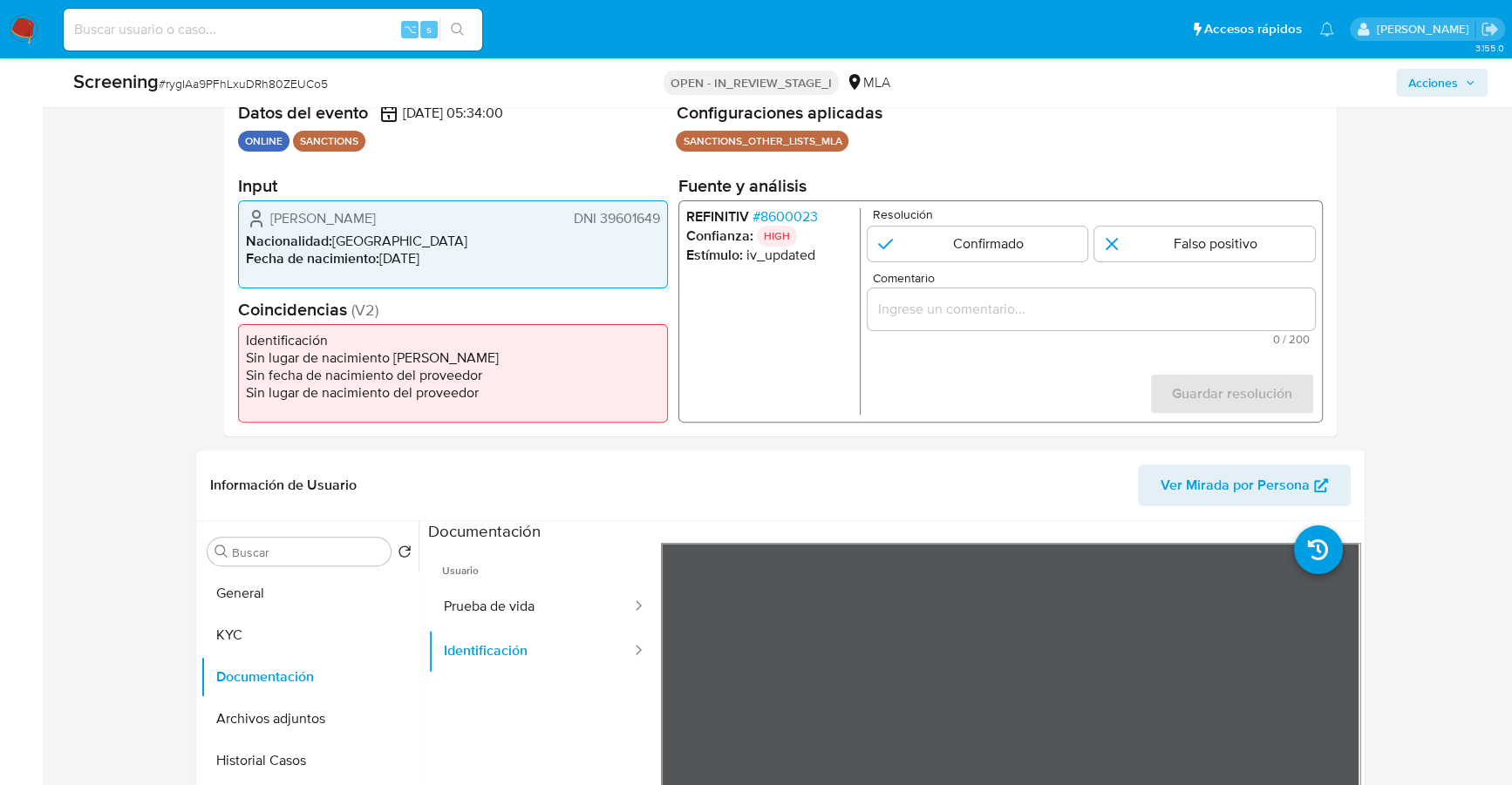
click at [776, 217] on span "# 8600023" at bounding box center [785, 217] width 66 height 17
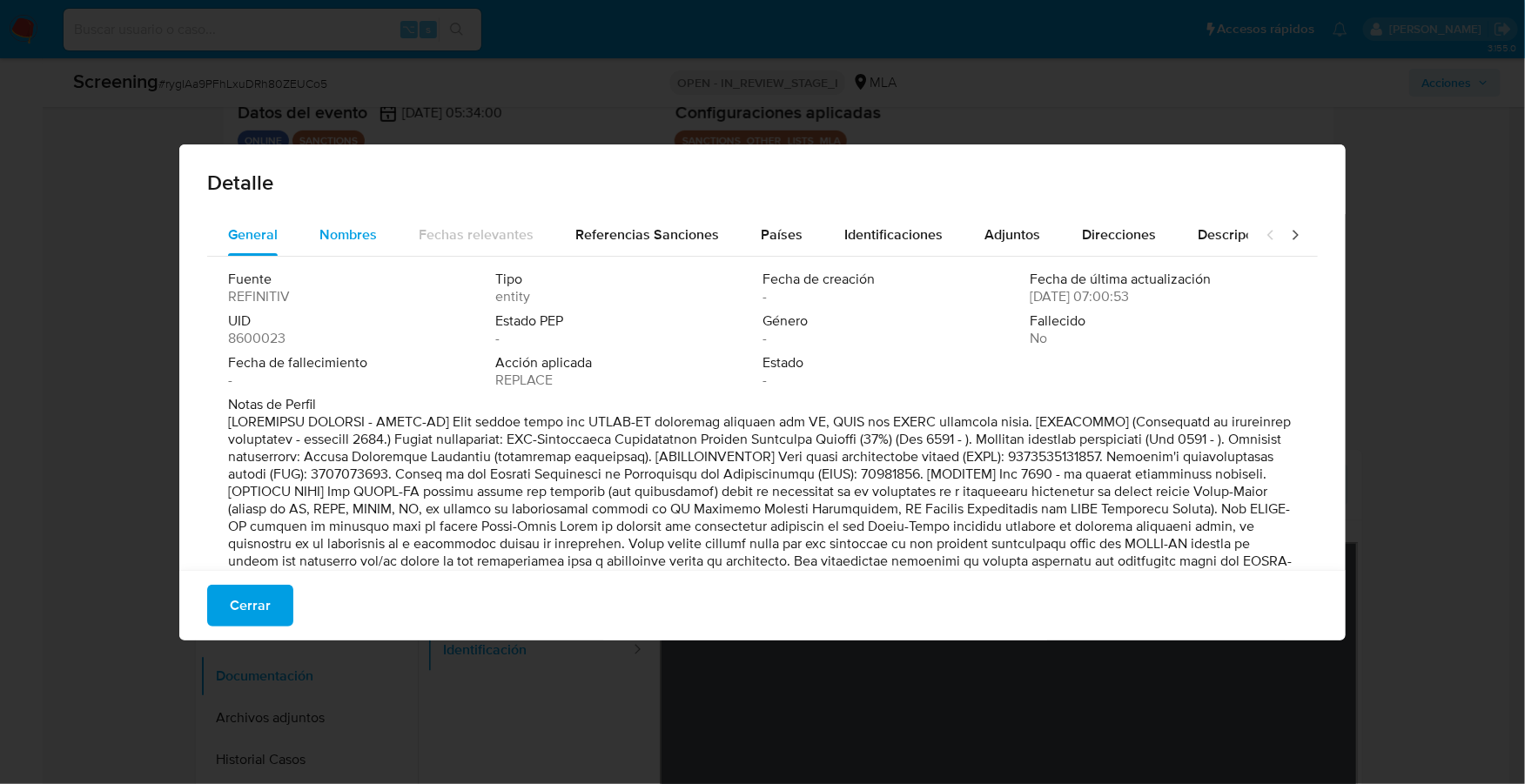
click at [320, 237] on span "Nombres" at bounding box center [348, 234] width 57 height 20
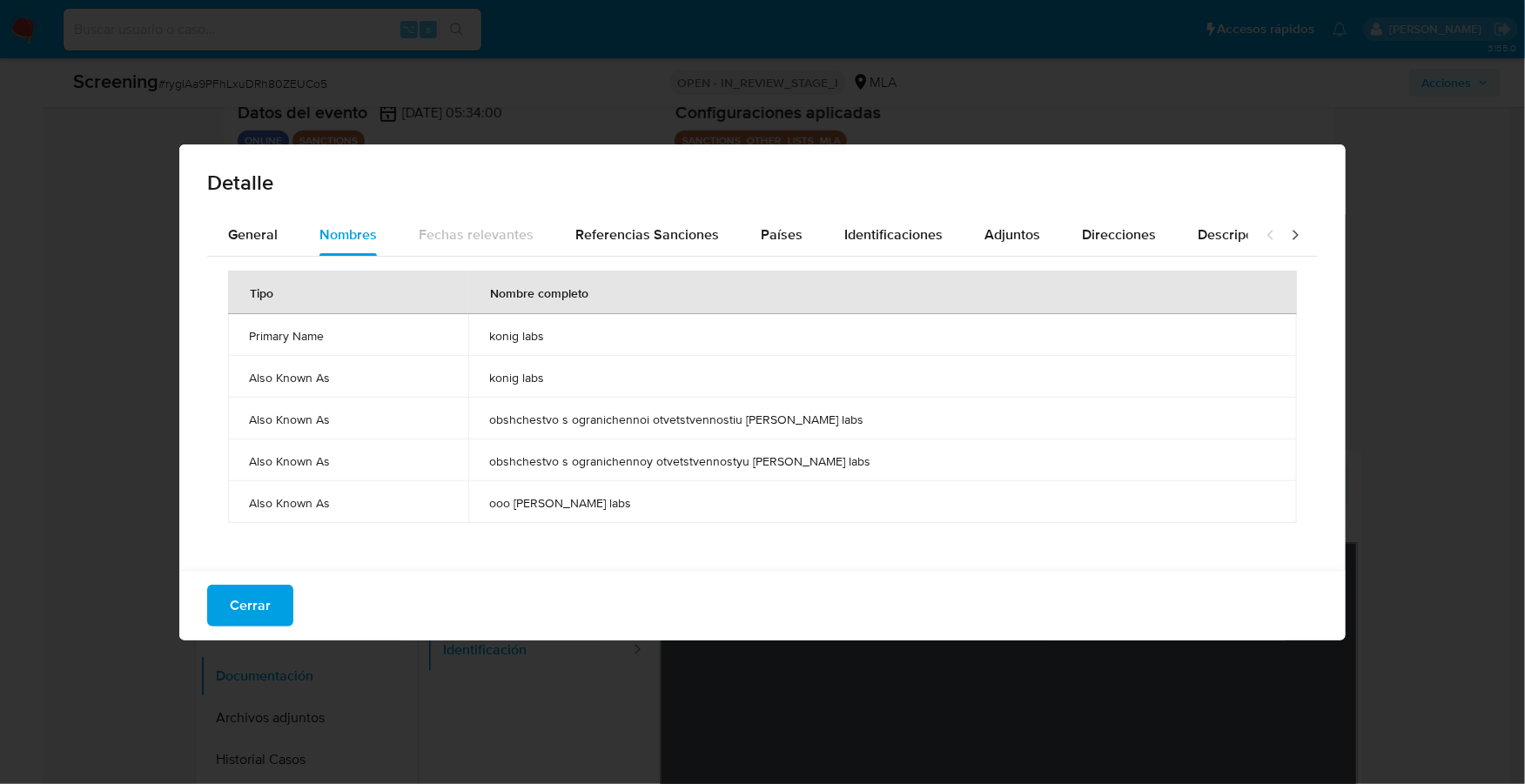
drag, startPoint x: 519, startPoint y: 333, endPoint x: 590, endPoint y: 335, distance: 71.0
click at [590, 335] on span "konig labs" at bounding box center [883, 335] width 787 height 15
click at [761, 225] on span "Países" at bounding box center [781, 234] width 42 height 20
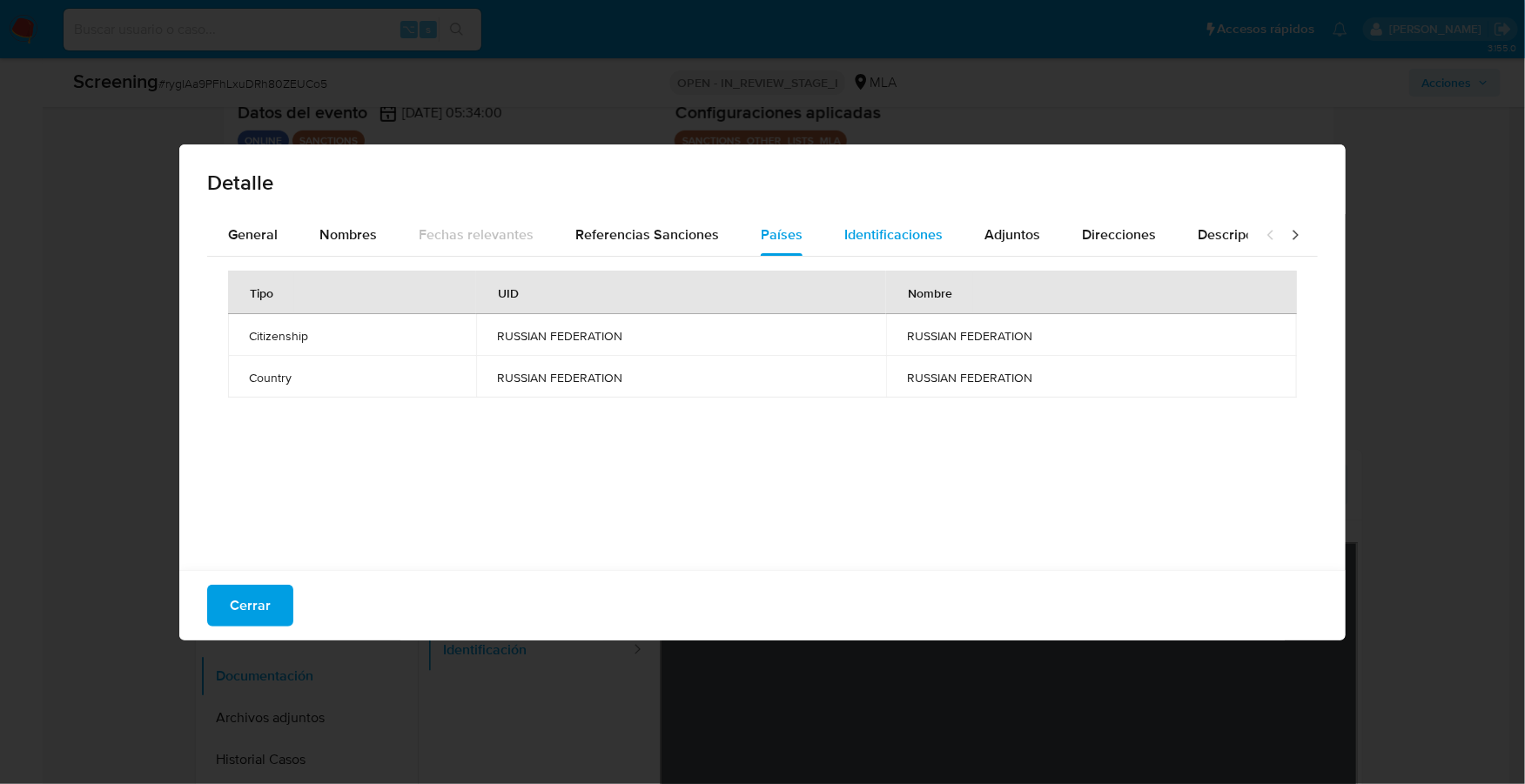
click at [862, 233] on span "Identificaciones" at bounding box center [894, 234] width 99 height 20
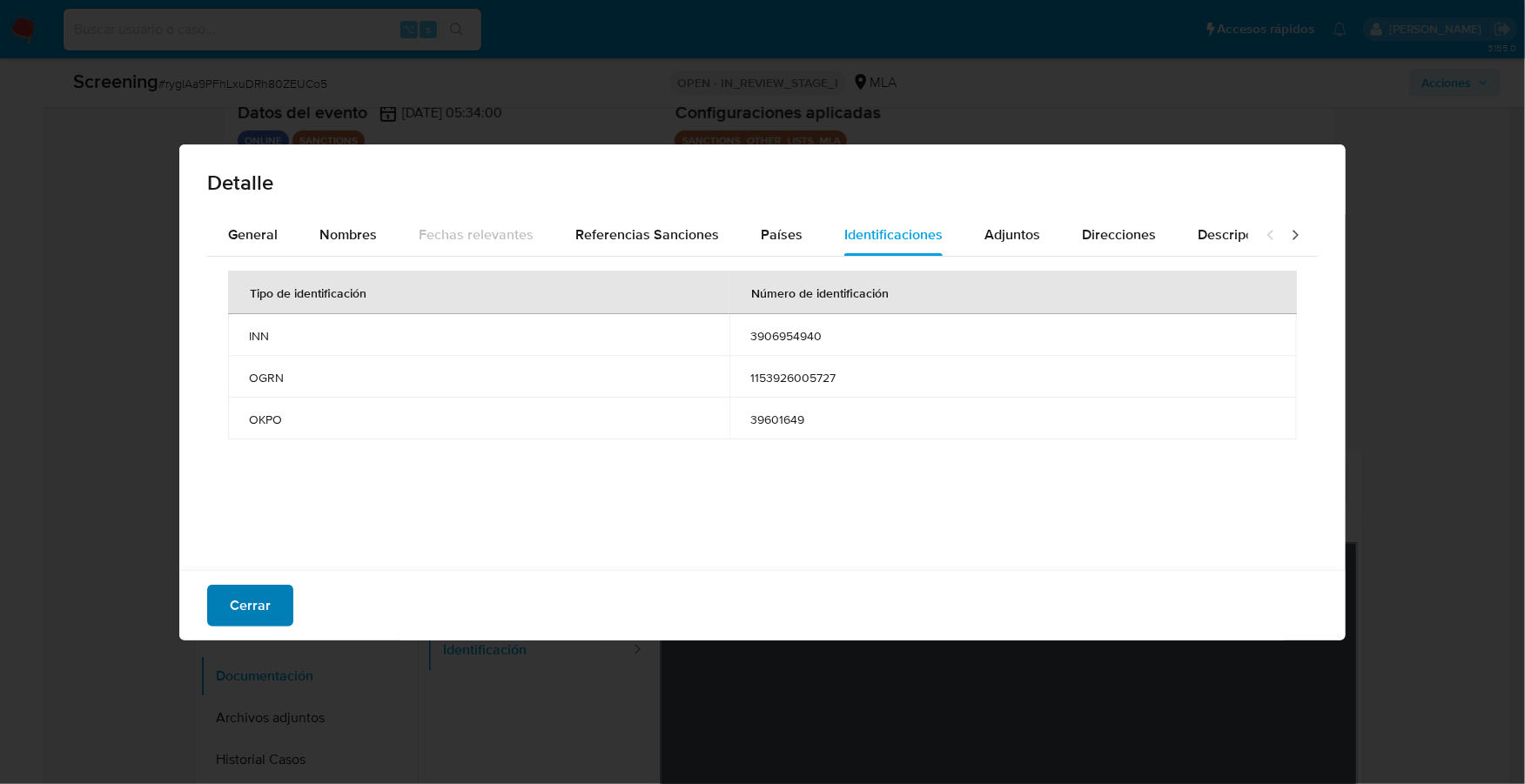
click at [228, 607] on button "Cerrar" at bounding box center [251, 605] width 86 height 42
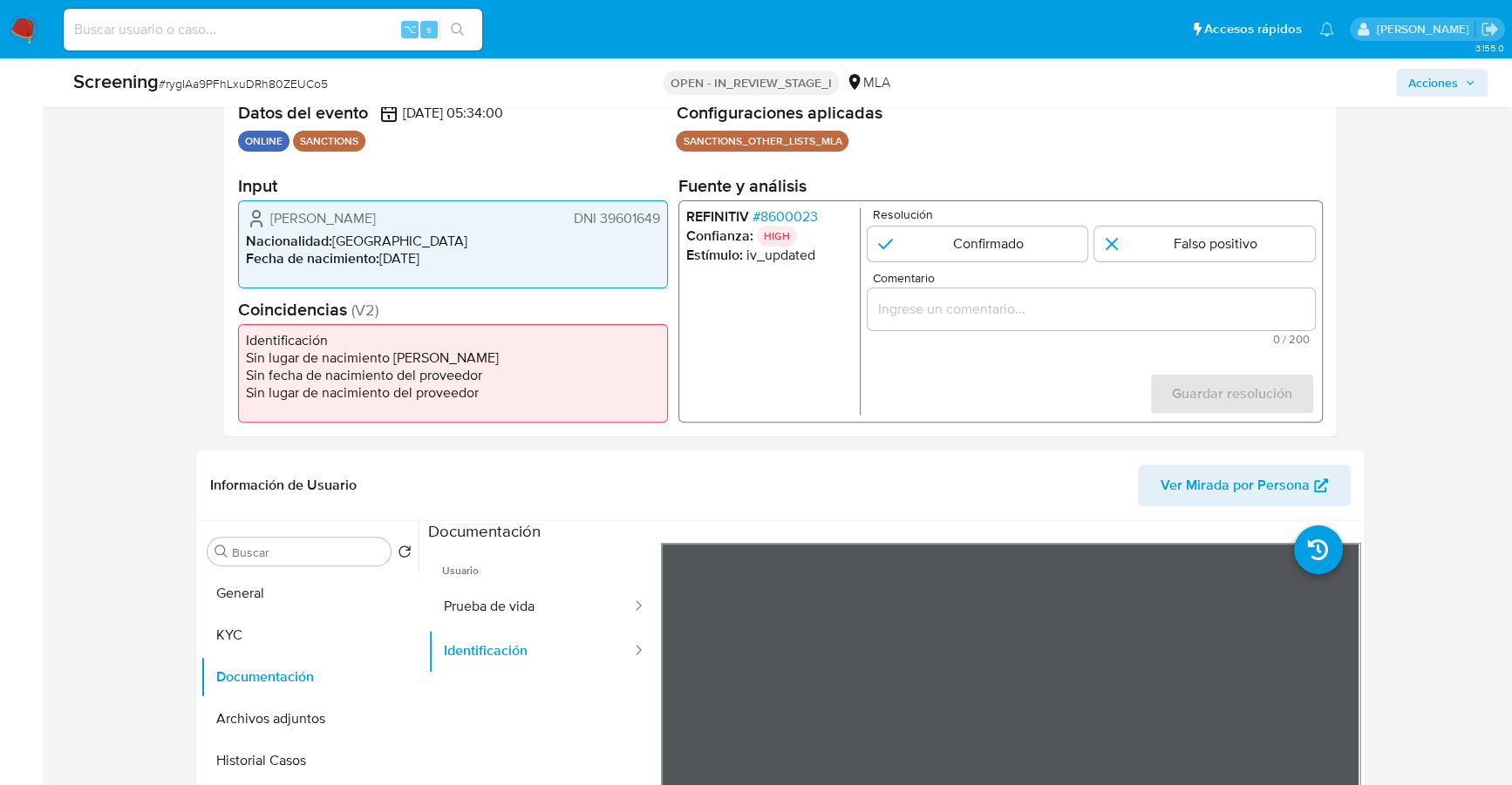
click at [1132, 334] on span "0 / 200" at bounding box center [1091, 339] width 437 height 12
click at [1122, 296] on div "1 de 1" at bounding box center [1091, 309] width 447 height 42
click at [1124, 299] on input "Comentario" at bounding box center [1091, 309] width 447 height 22
paste input "Se desestima ya que no coincide tipo de persona, ni el mencionado nombre del us…"
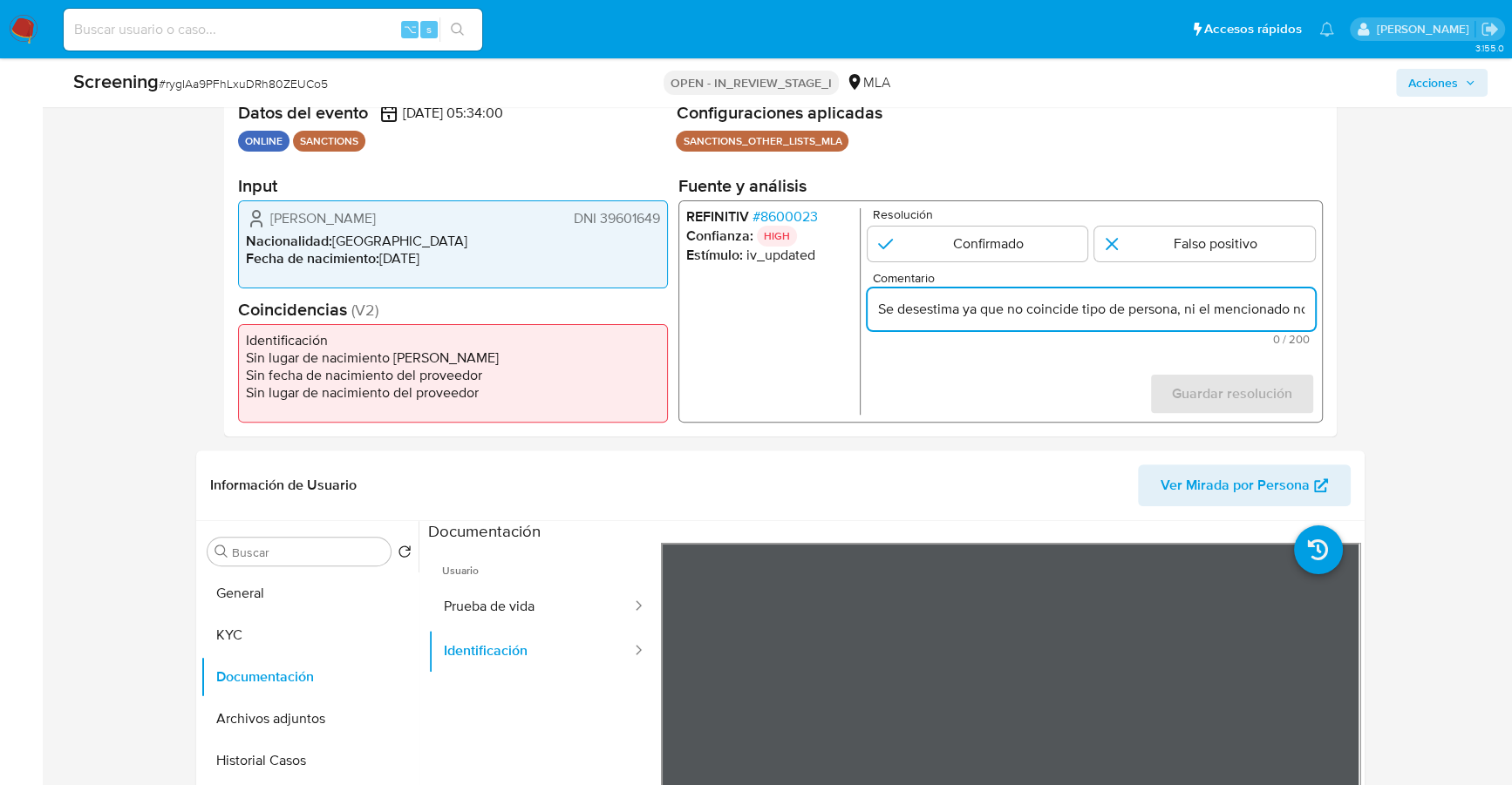
scroll to position [0, 828]
drag, startPoint x: 1167, startPoint y: 306, endPoint x: 1344, endPoint y: 314, distance: 177.2
click at [1344, 314] on div "Eventos de screening (1) Página 1 Datos del evento [DATE] 05:34:00 ONLINE SANCT…" at bounding box center [780, 248] width 1168 height 377
type input "Se desestima ya que no coincide tipo de persona, ni el mencionado nombre del us…"
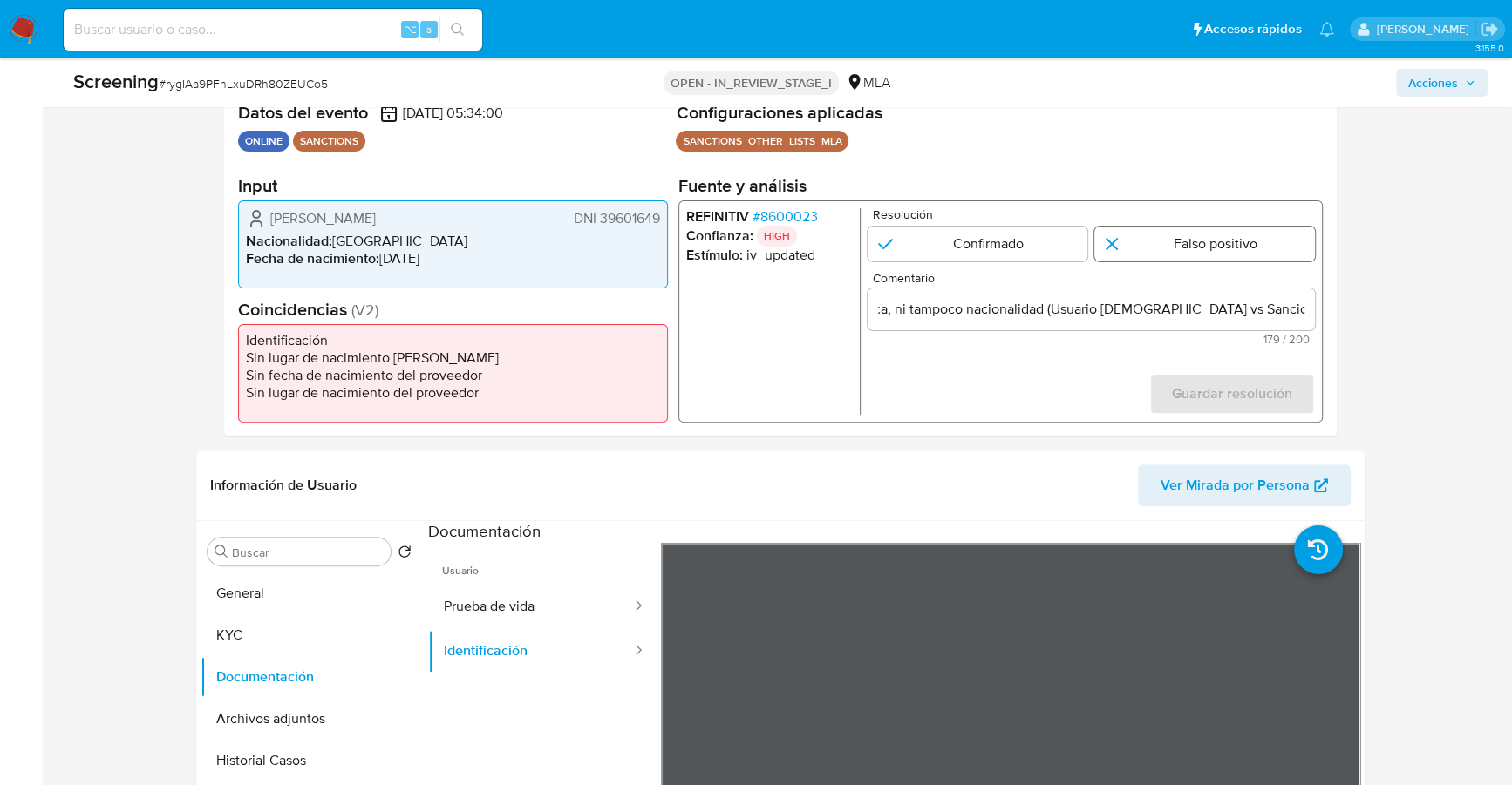
scroll to position [0, 0]
click at [1172, 241] on input "1 de 1" at bounding box center [1204, 244] width 220 height 35
radio input "true"
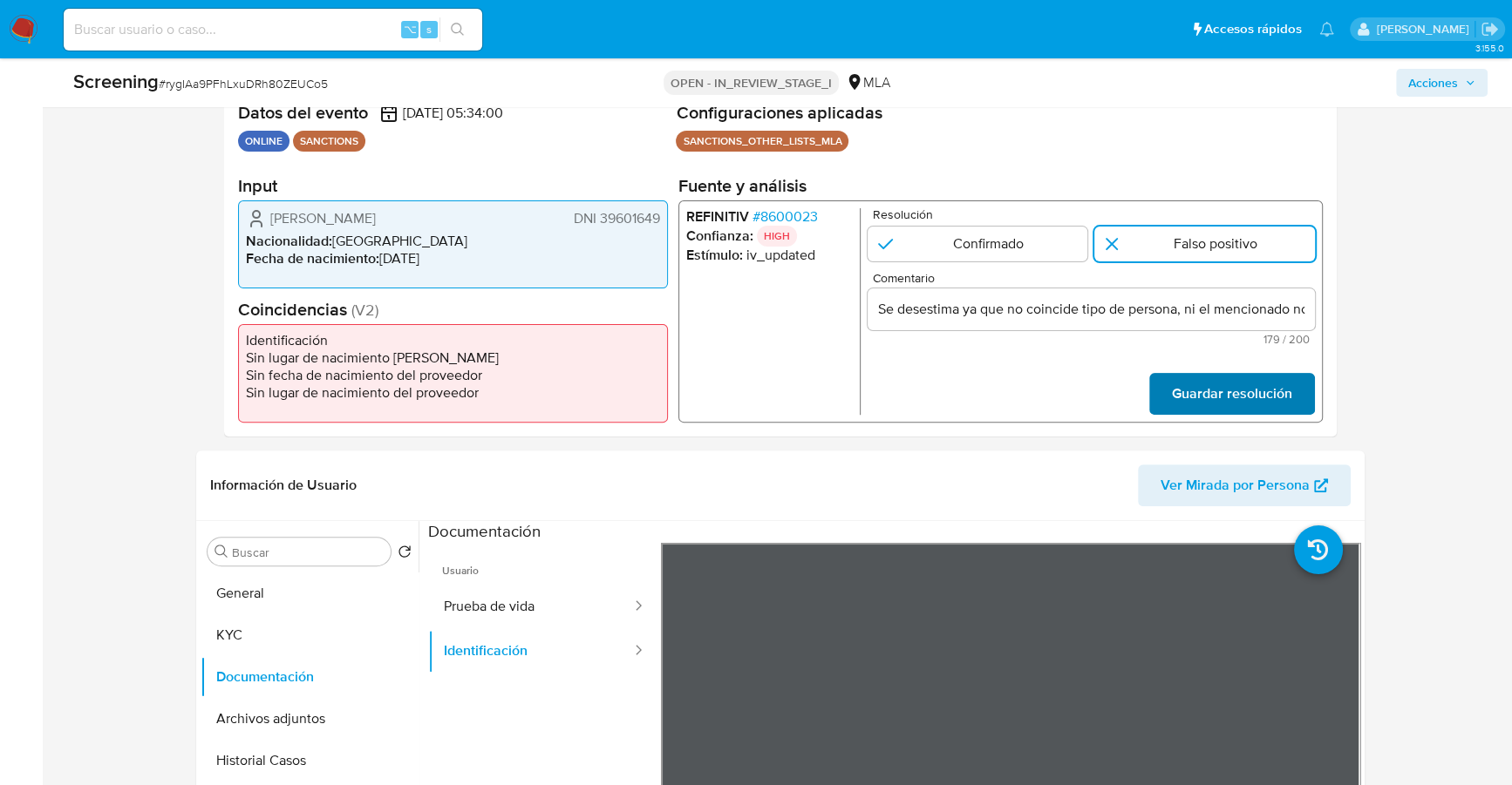
click at [1211, 388] on span "Guardar resolución" at bounding box center [1232, 394] width 121 height 39
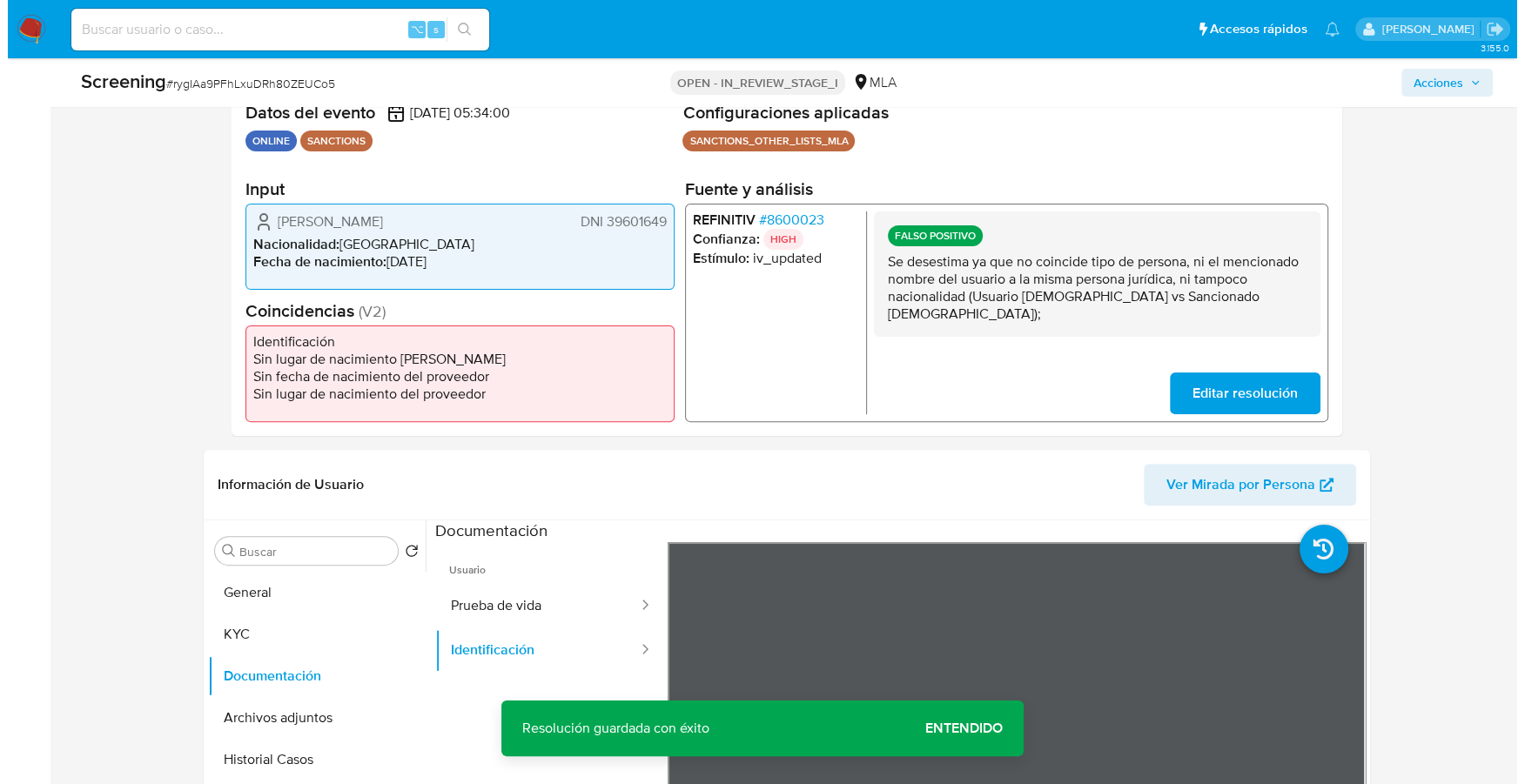
scroll to position [545, 0]
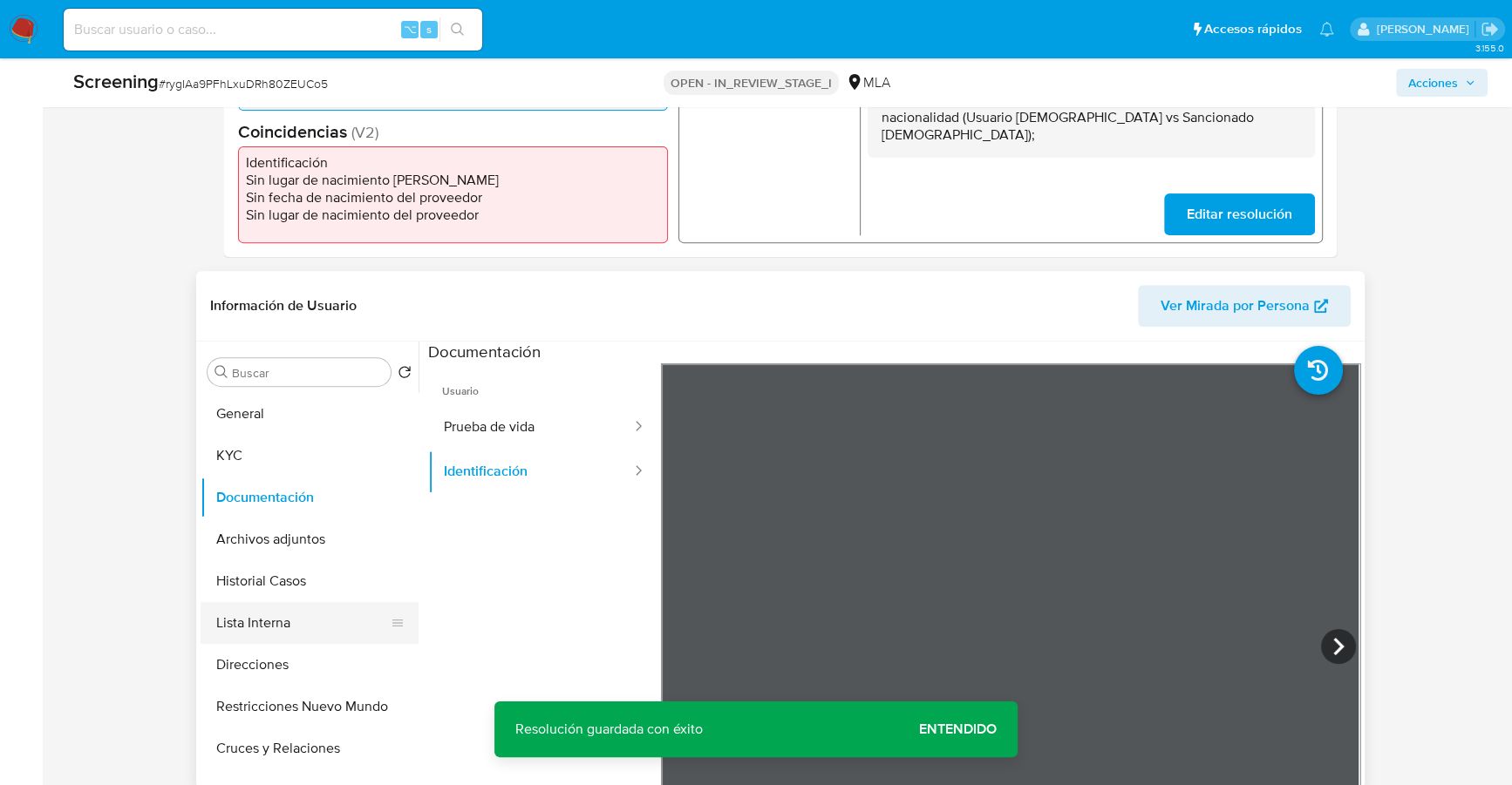
click at [253, 627] on button "Lista Interna" at bounding box center [302, 623] width 204 height 42
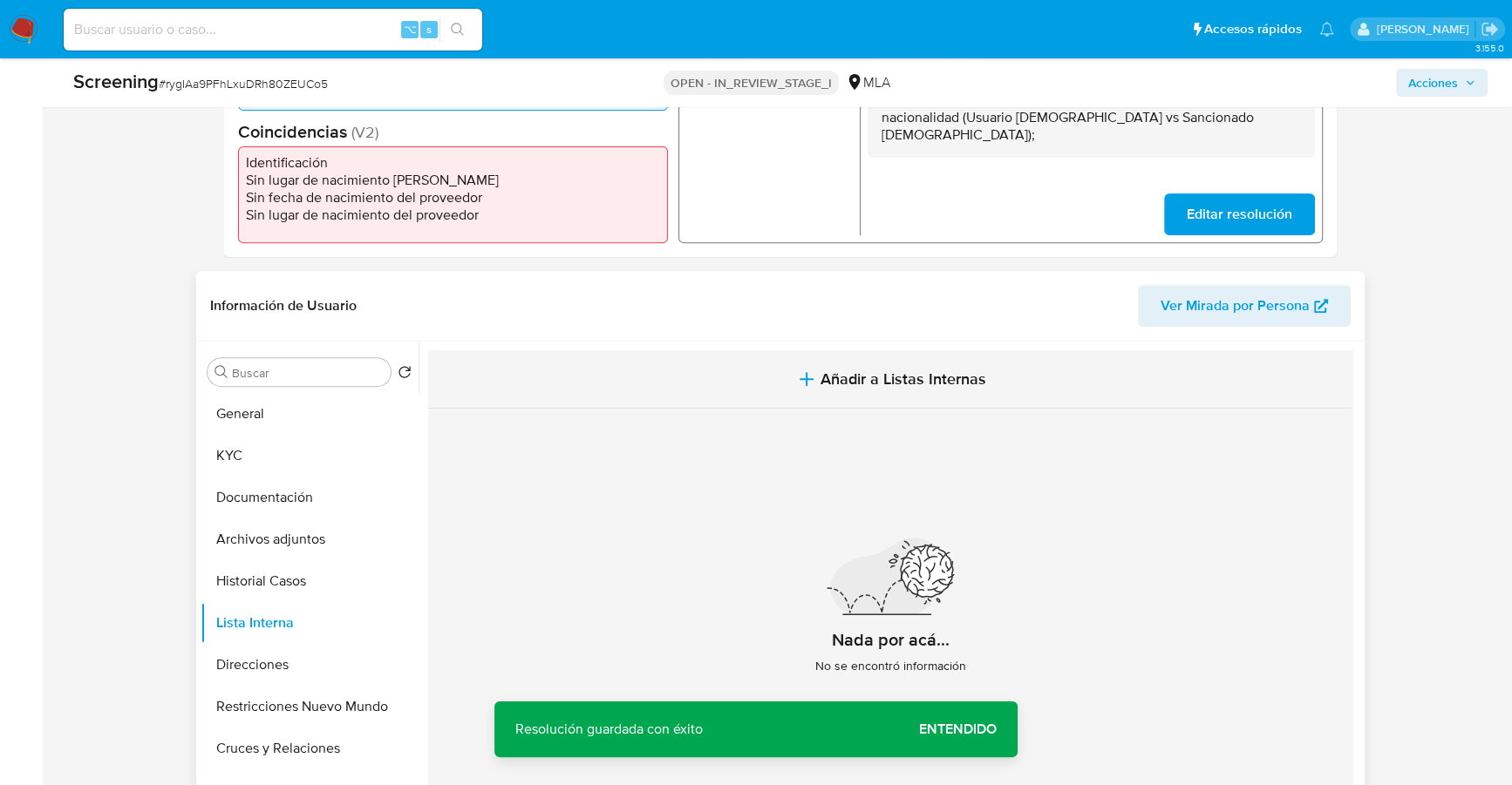
click at [950, 381] on span "Añadir a Listas Internas" at bounding box center [903, 379] width 166 height 19
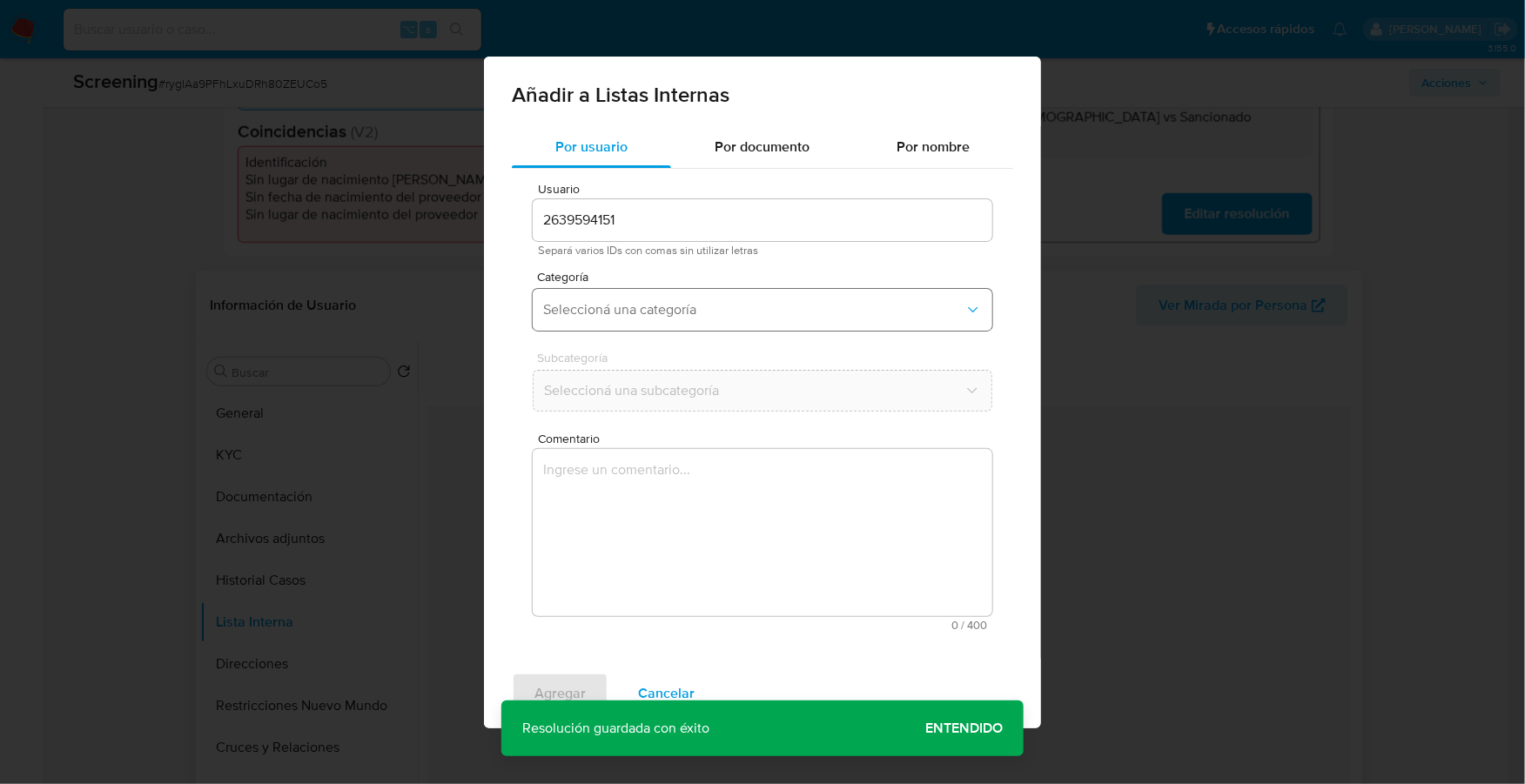
click at [678, 289] on button "Seleccioná una categoría" at bounding box center [762, 310] width 460 height 42
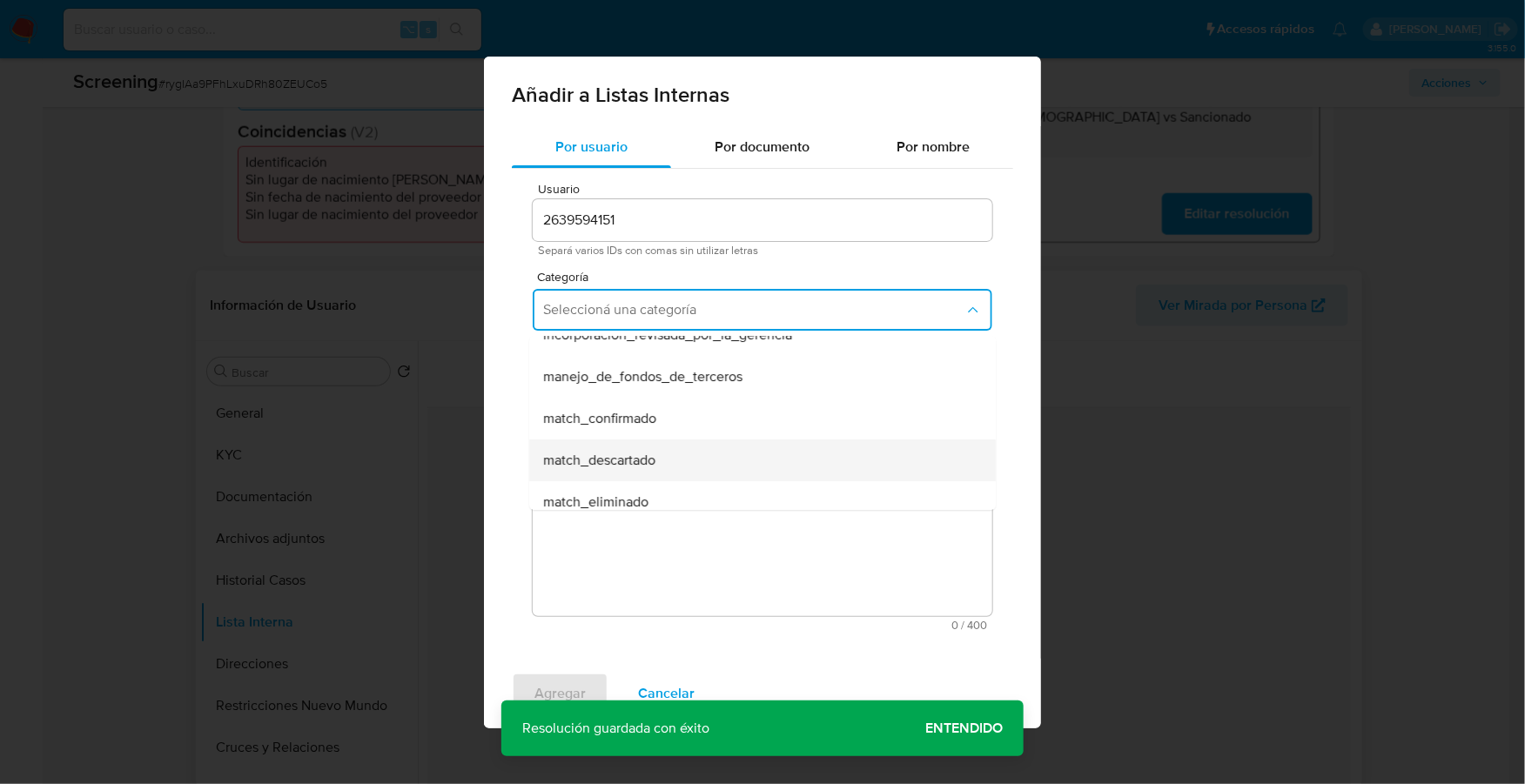
scroll to position [65, 0]
click at [665, 449] on div "match_descartado" at bounding box center [757, 460] width 428 height 42
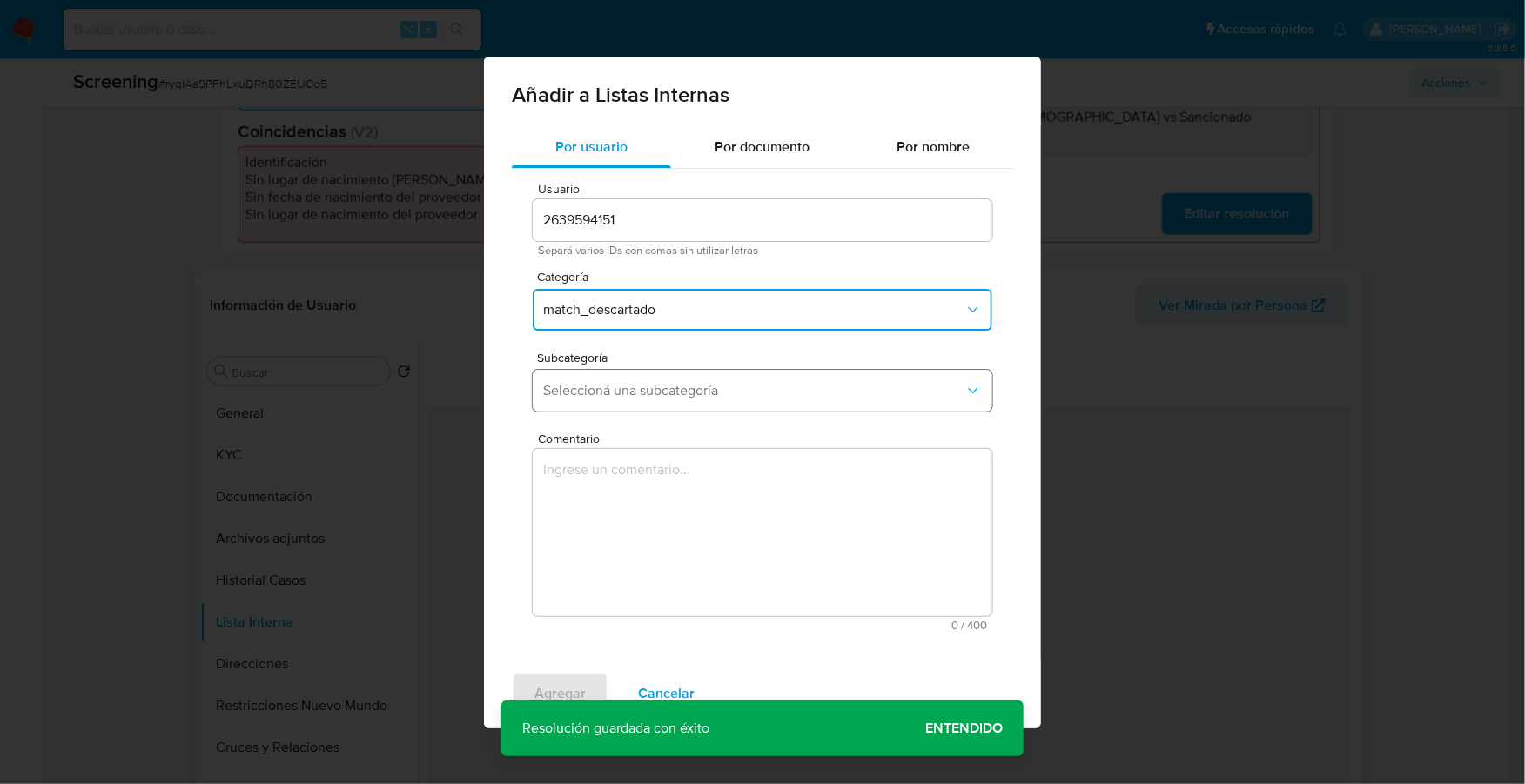
click at [666, 392] on span "Seleccioná una subcategoría" at bounding box center [754, 391] width 421 height 17
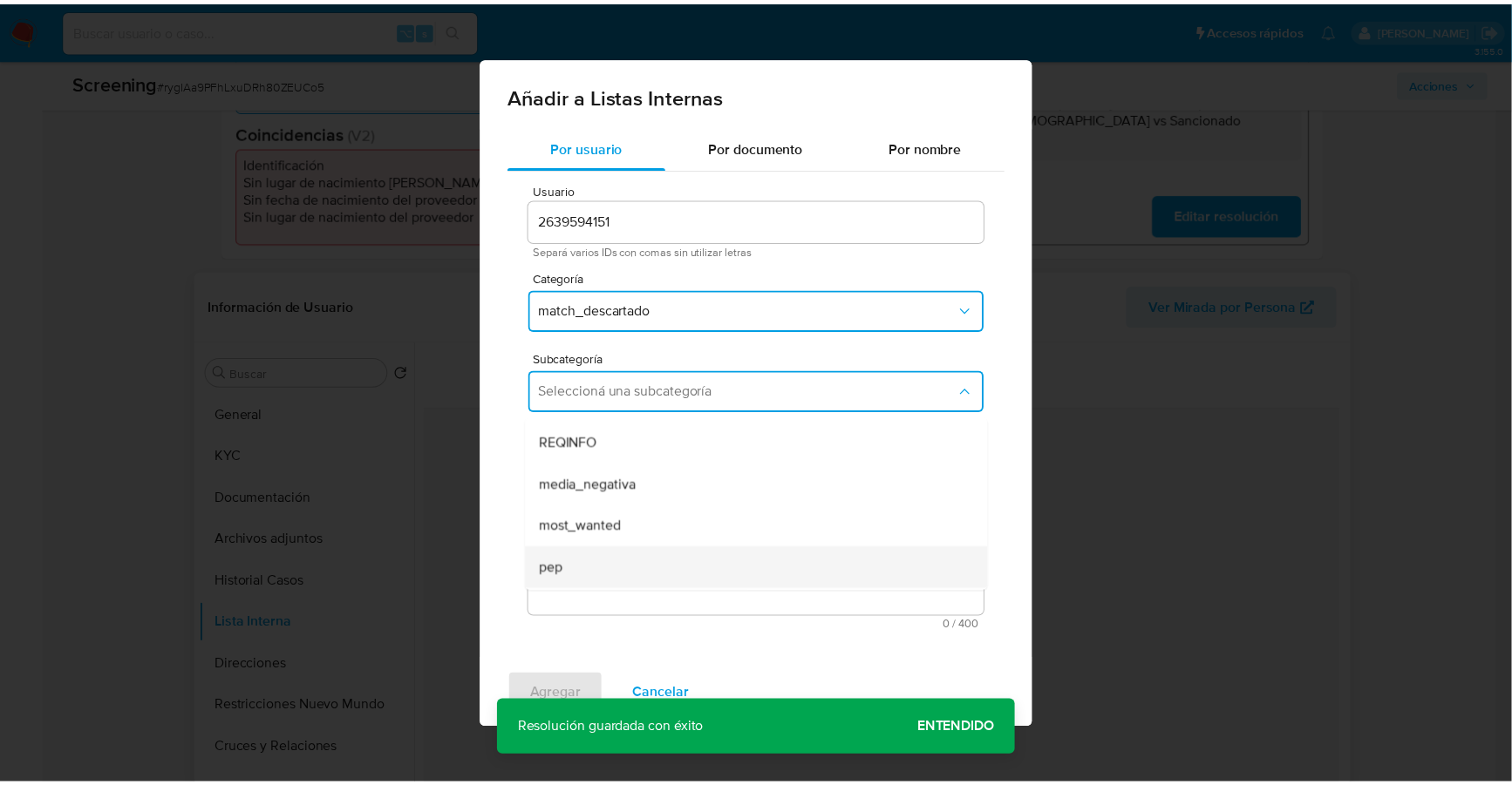
scroll to position [118, 0]
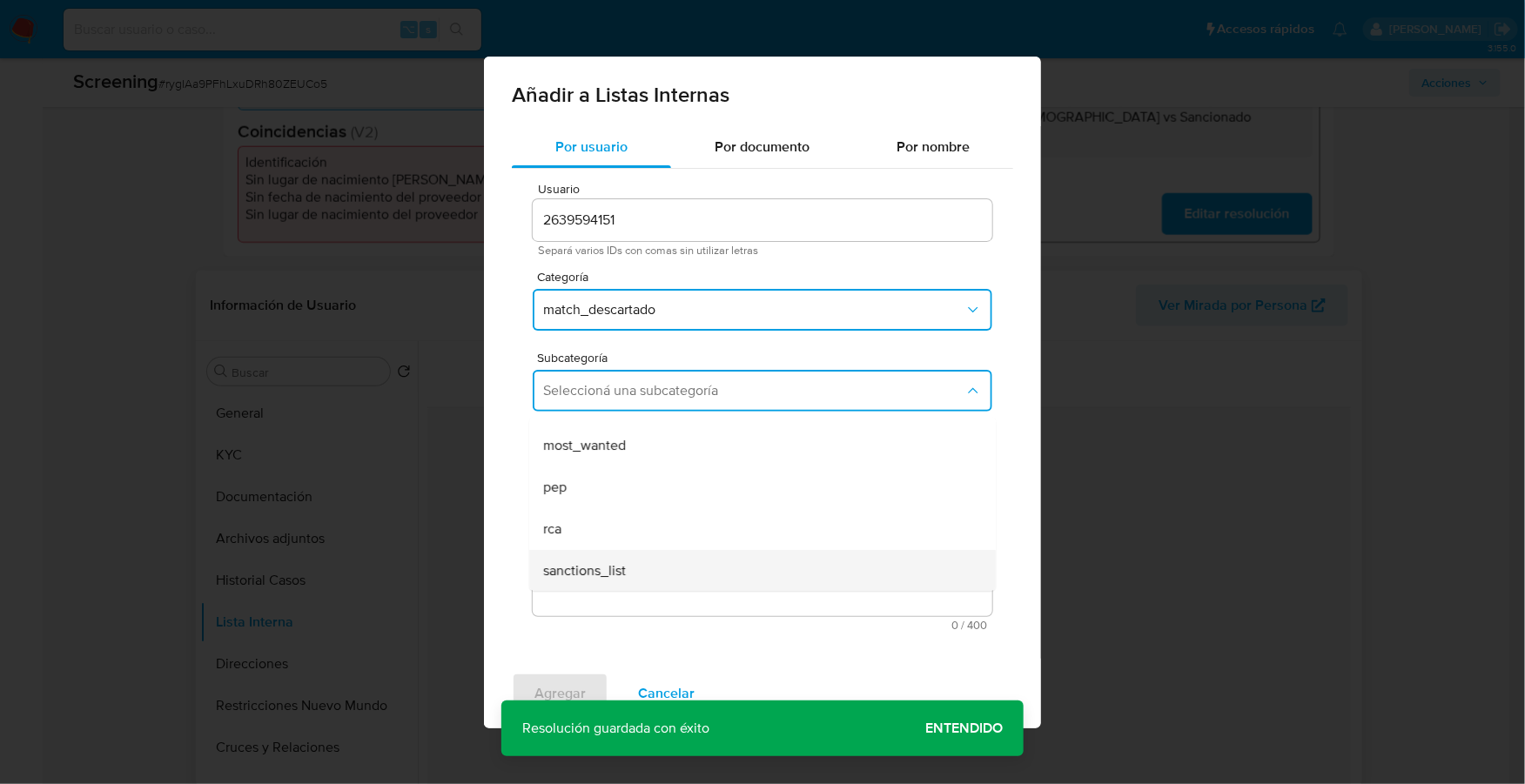
click at [600, 573] on span "sanctions_list" at bounding box center [585, 570] width 83 height 17
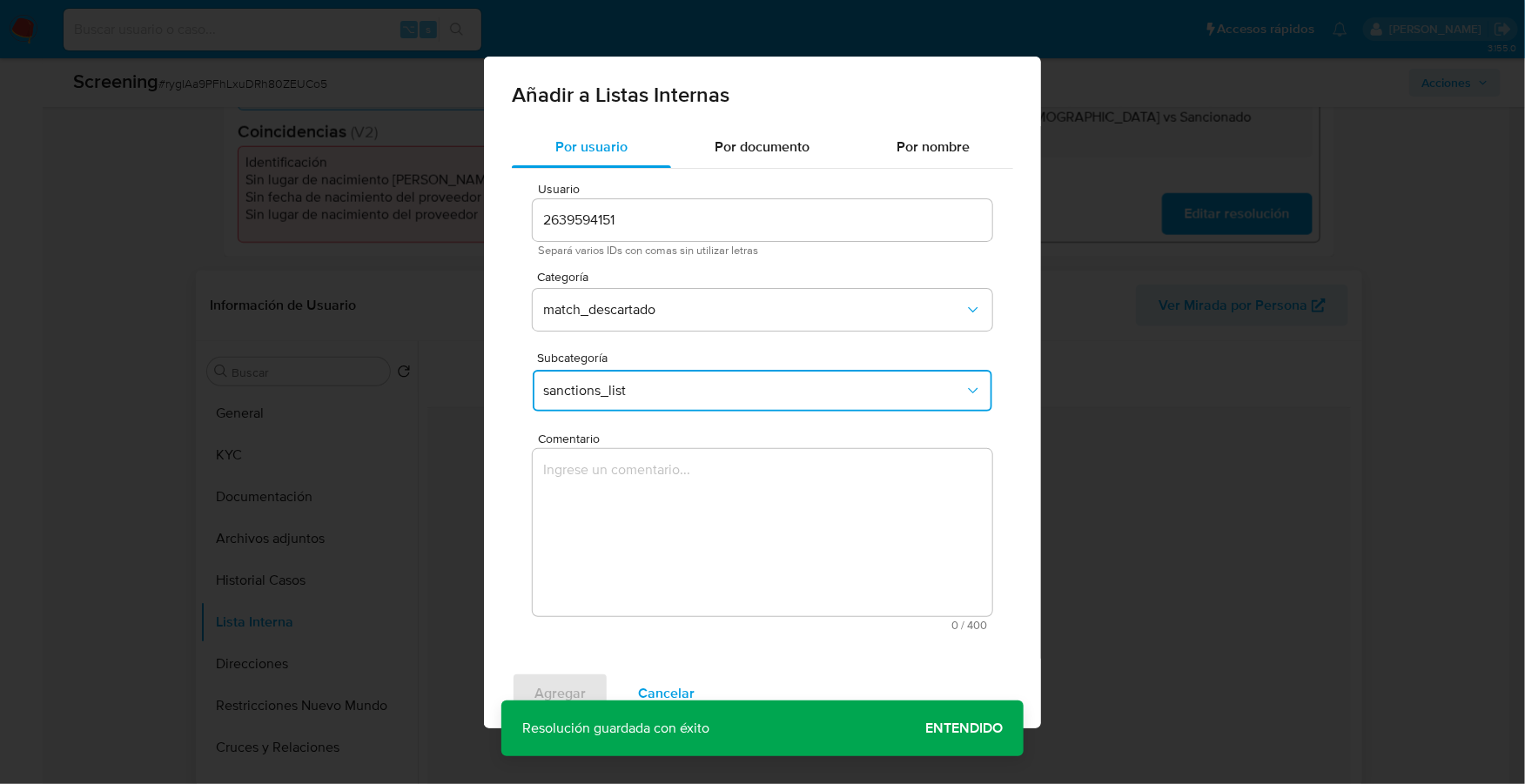
click at [619, 516] on textarea "Comentario" at bounding box center [762, 533] width 460 height 167
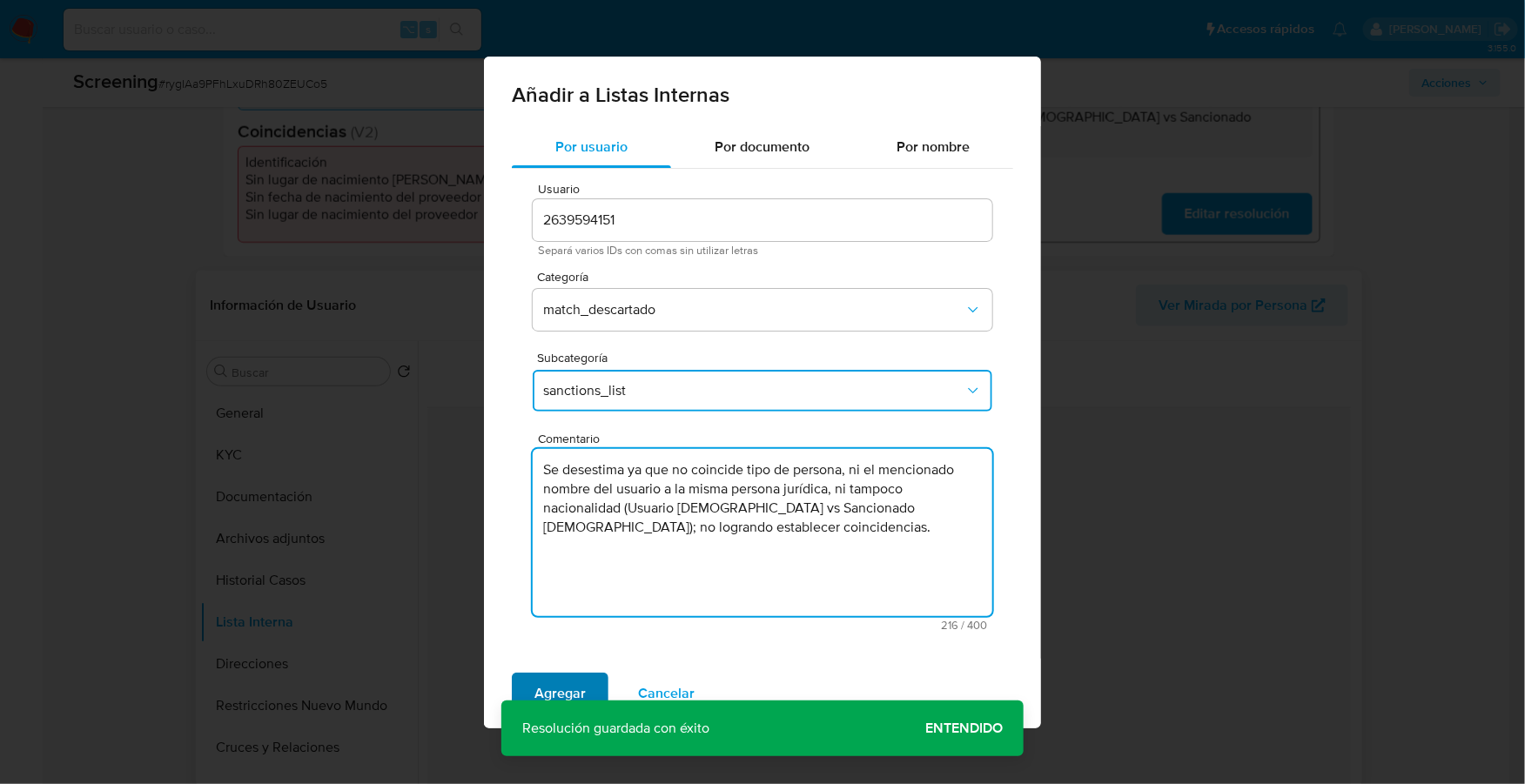
type textarea "Se desestima ya que no coincide tipo de persona, ni el mencionado nombre del us…"
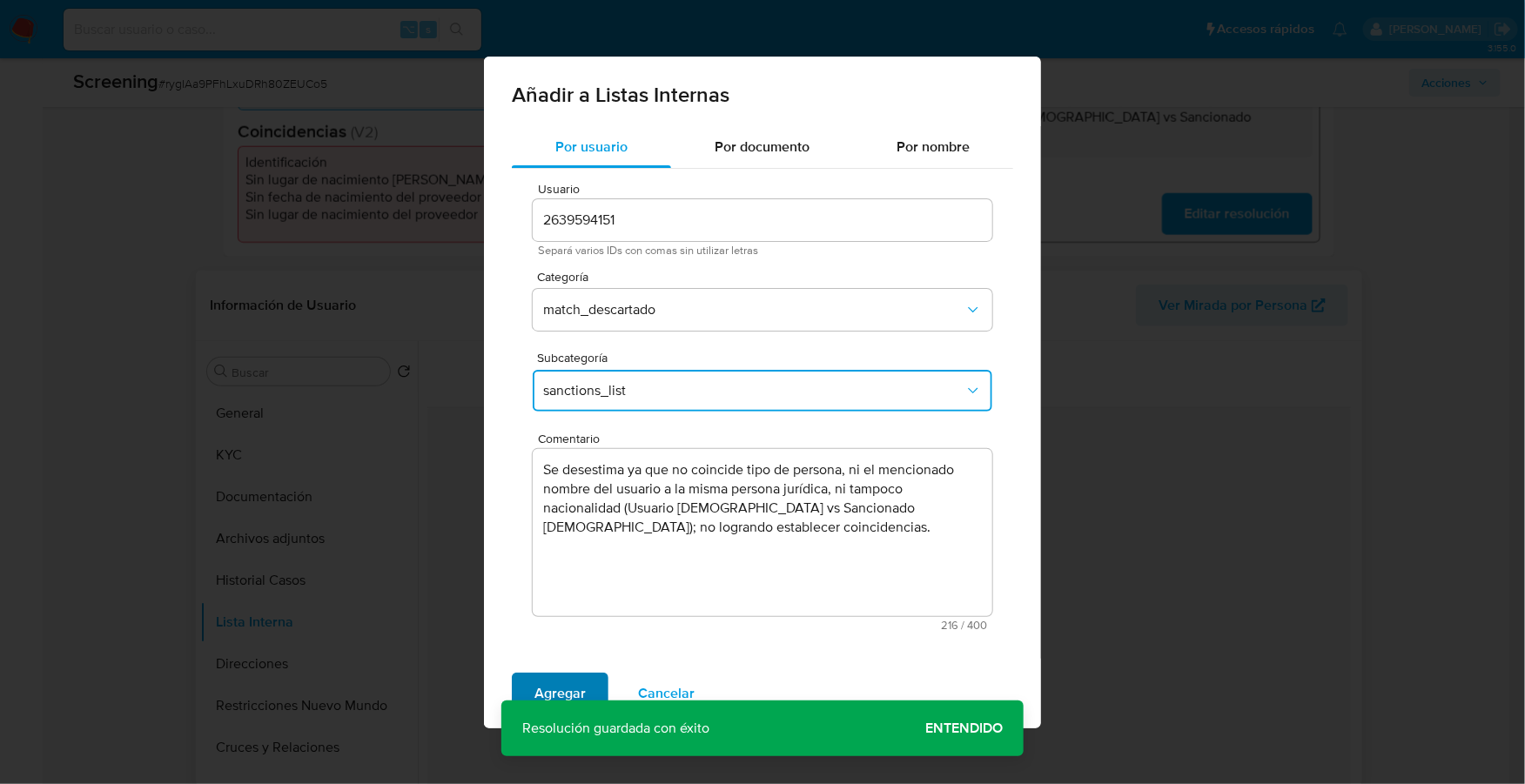
click at [570, 690] on span "Agregar" at bounding box center [560, 693] width 51 height 39
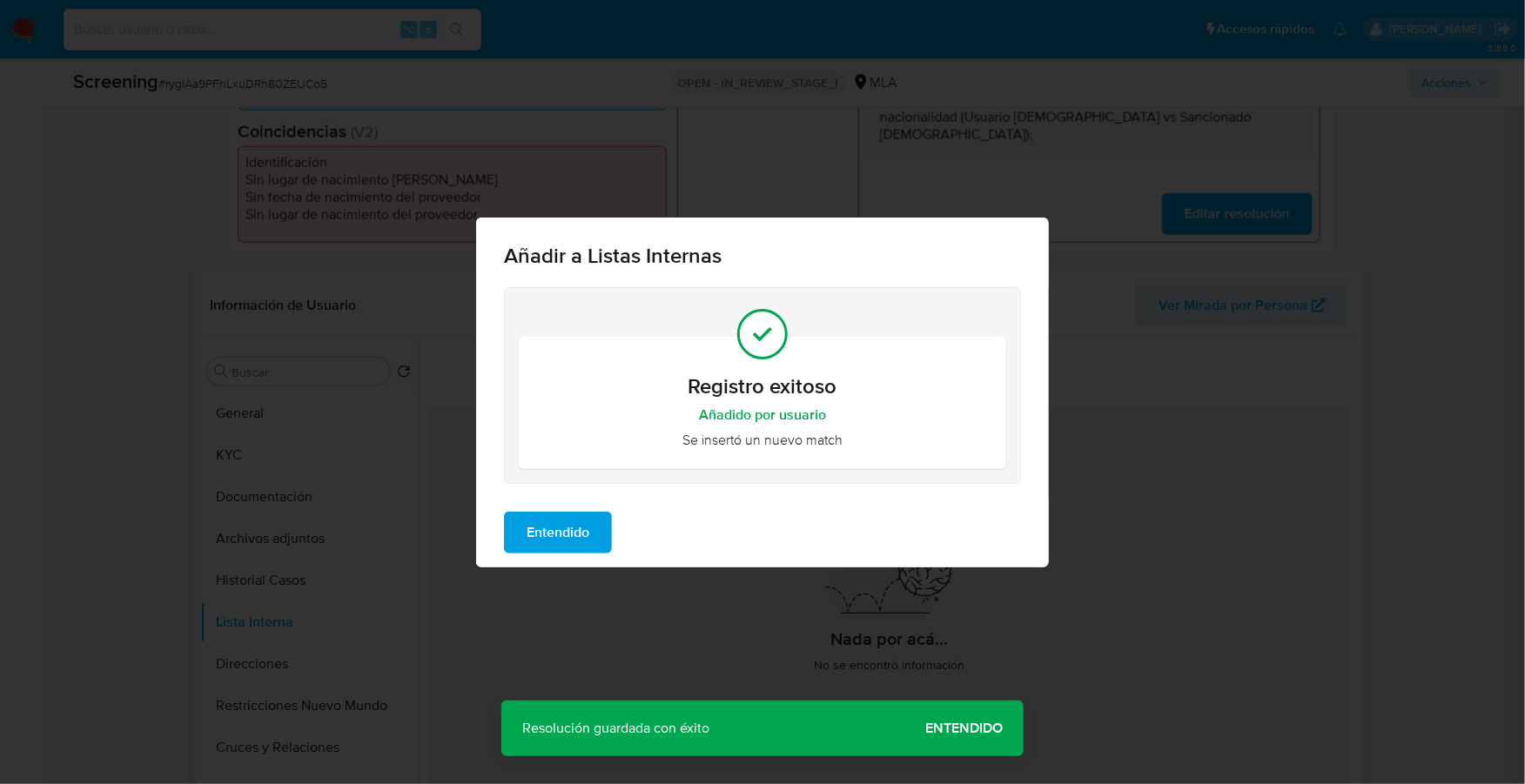
click at [571, 537] on span "Entendido" at bounding box center [558, 533] width 63 height 39
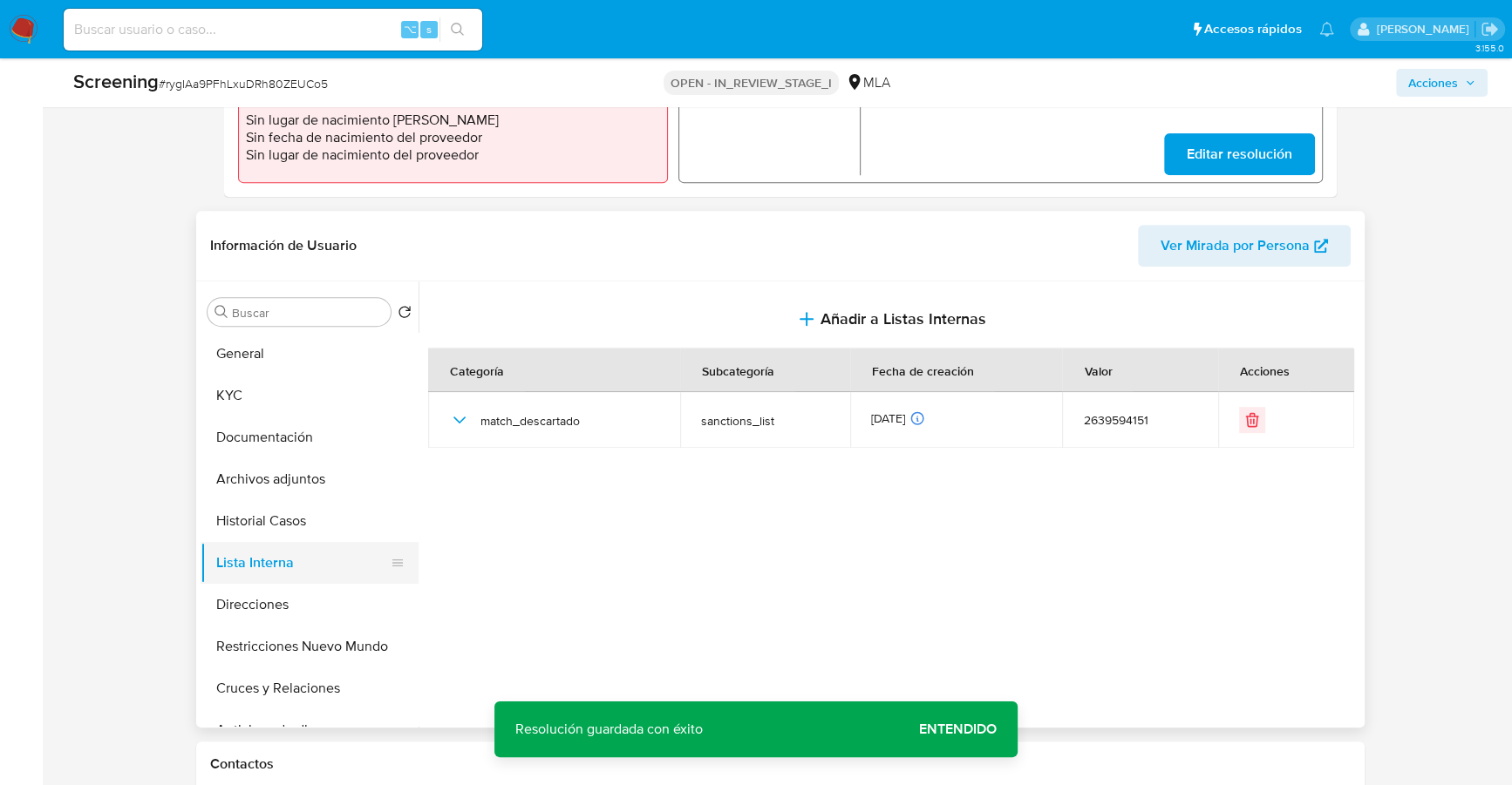
scroll to position [696, 0]
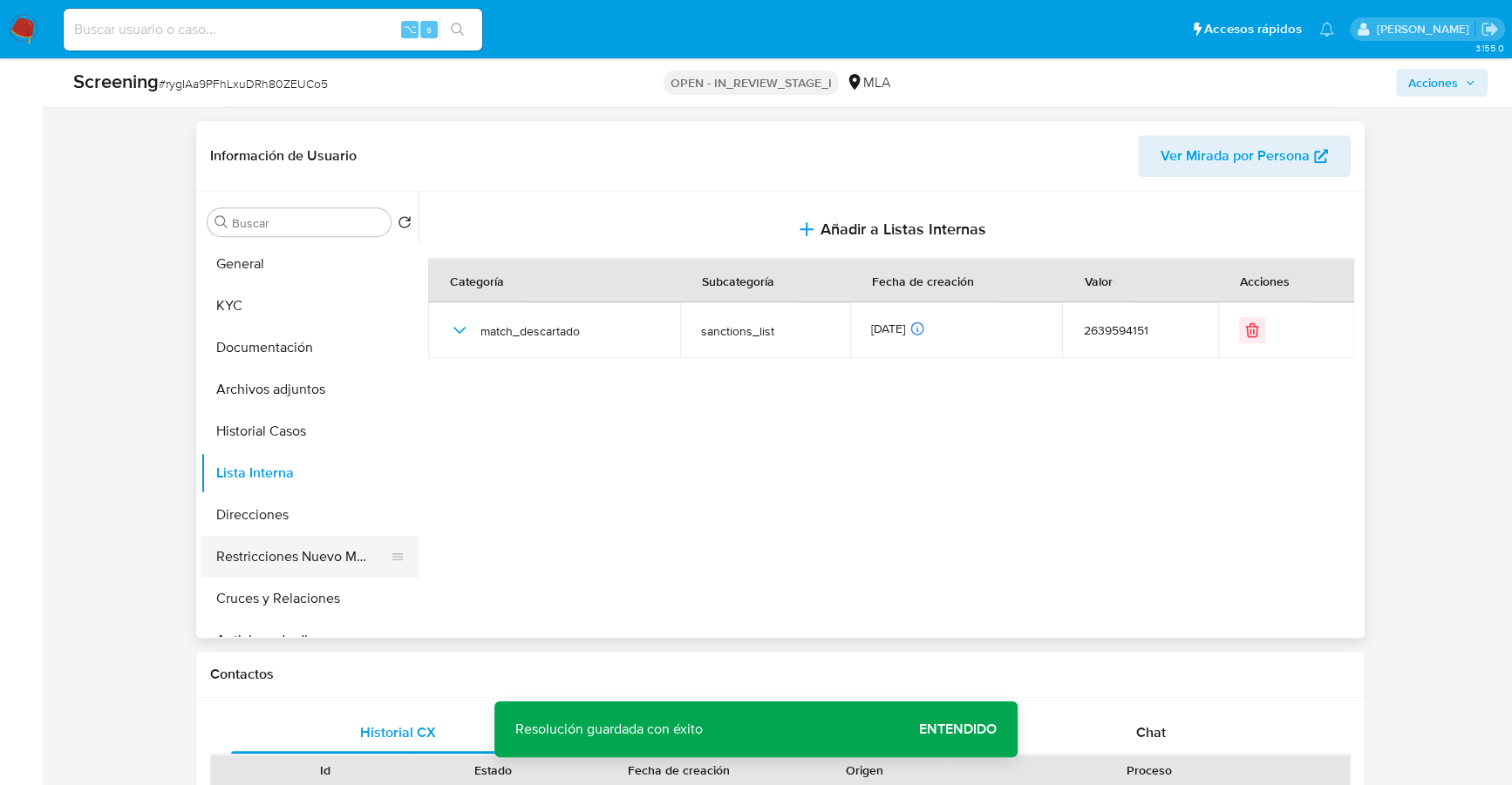
click at [290, 549] on button "Restricciones Nuevo Mundo" at bounding box center [302, 557] width 204 height 42
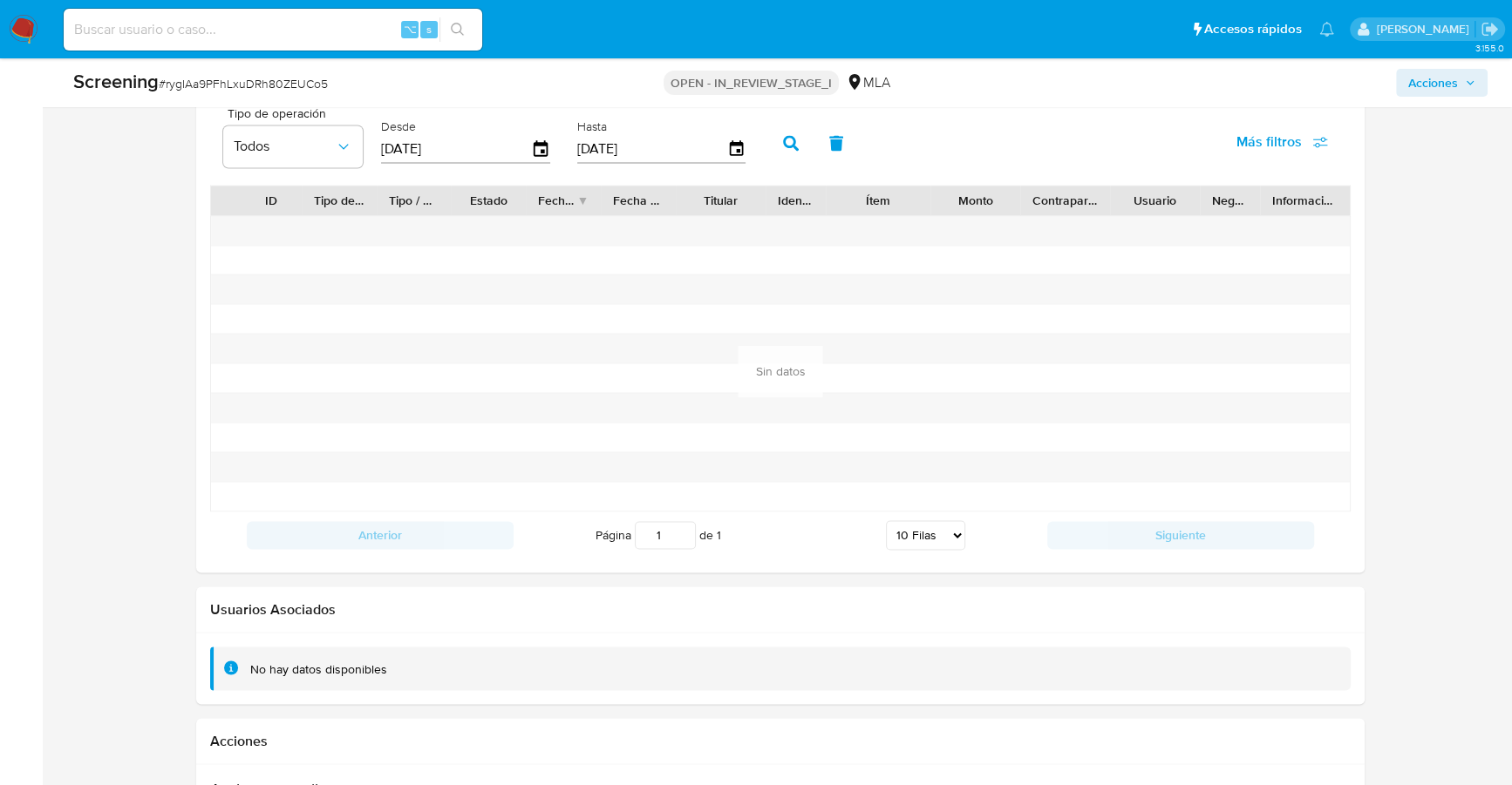
scroll to position [2822, 0]
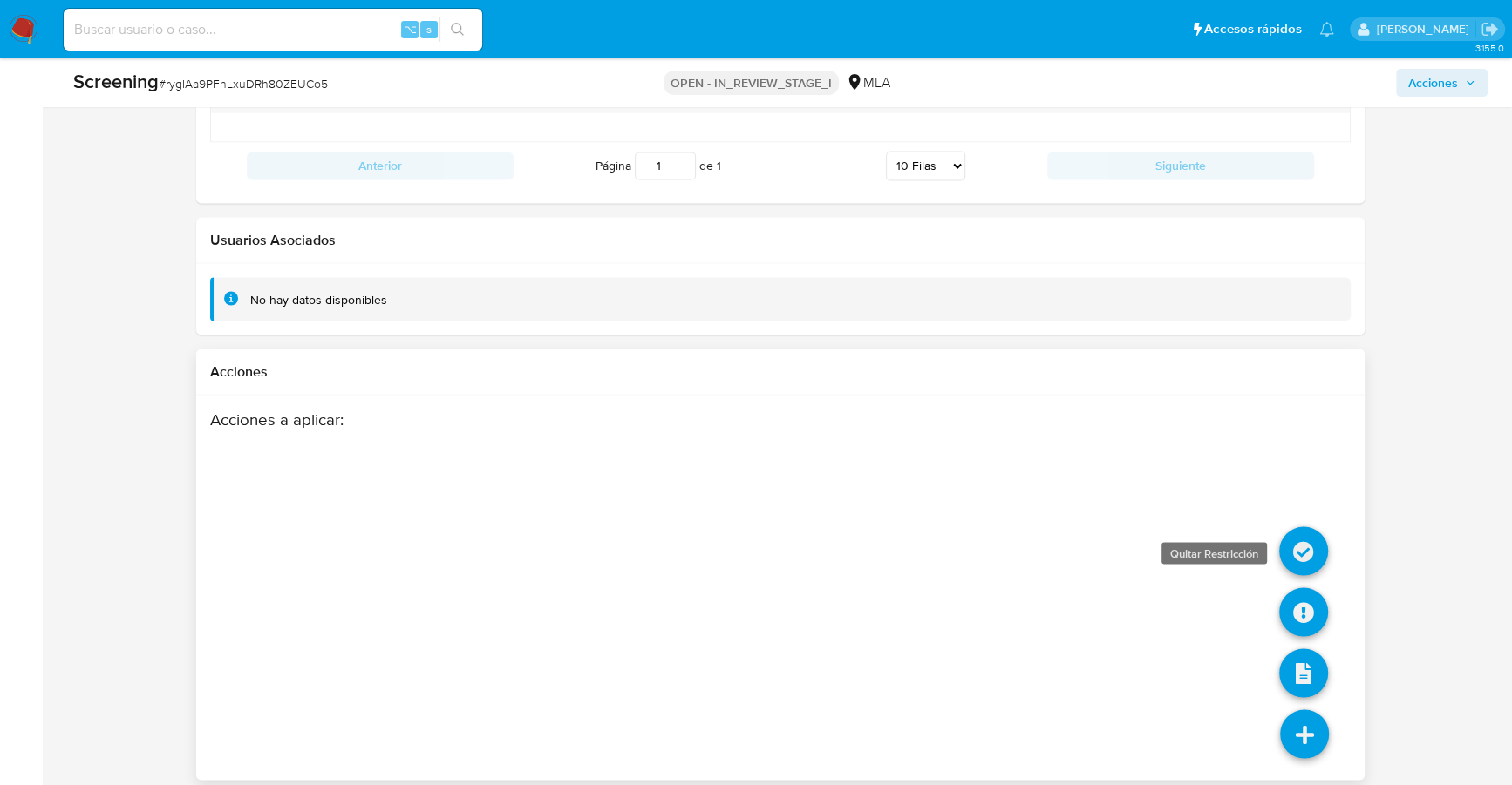
click at [1296, 542] on icon at bounding box center [1303, 551] width 49 height 49
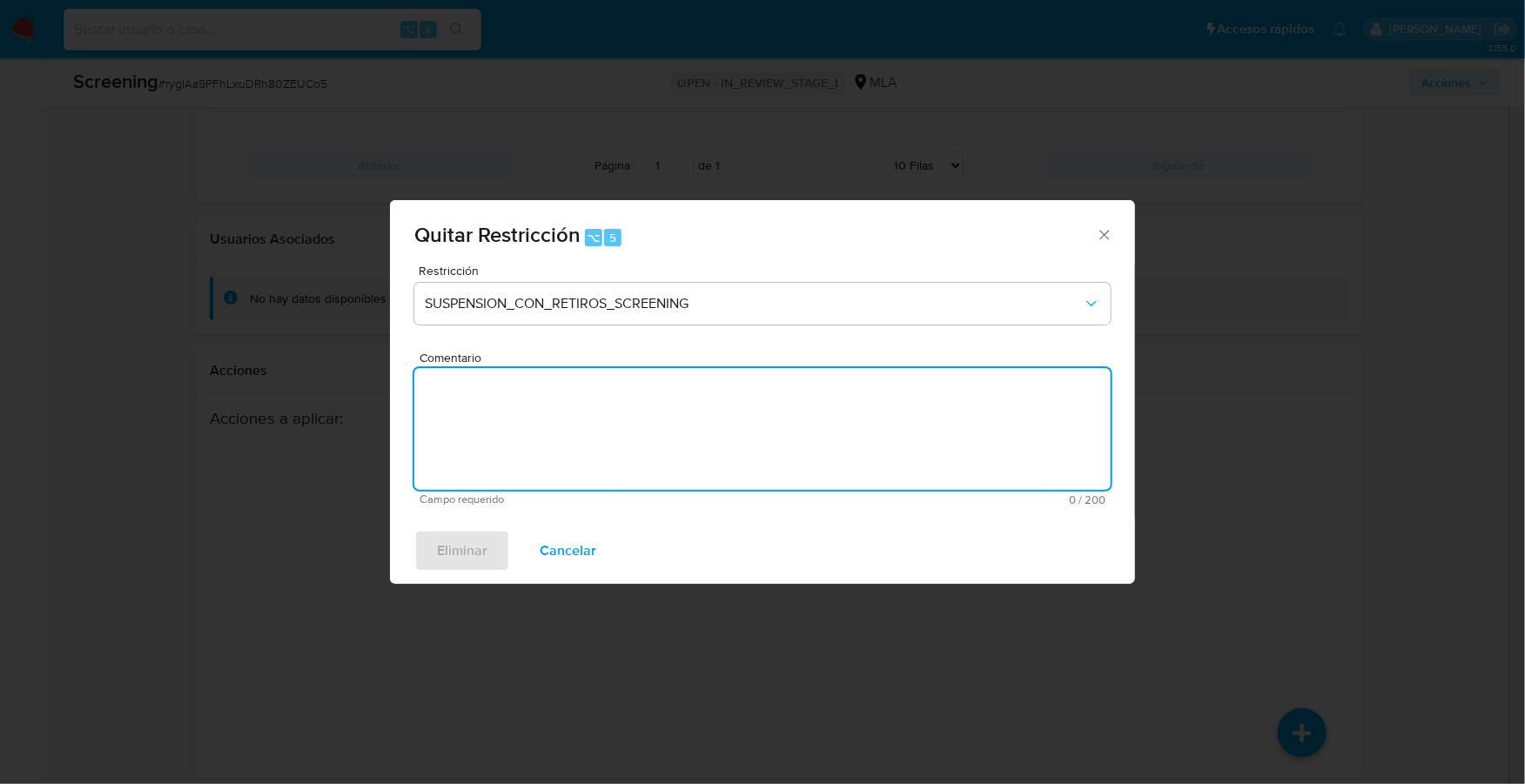
click at [688, 402] on textarea "Comentario" at bounding box center [762, 429] width 697 height 122
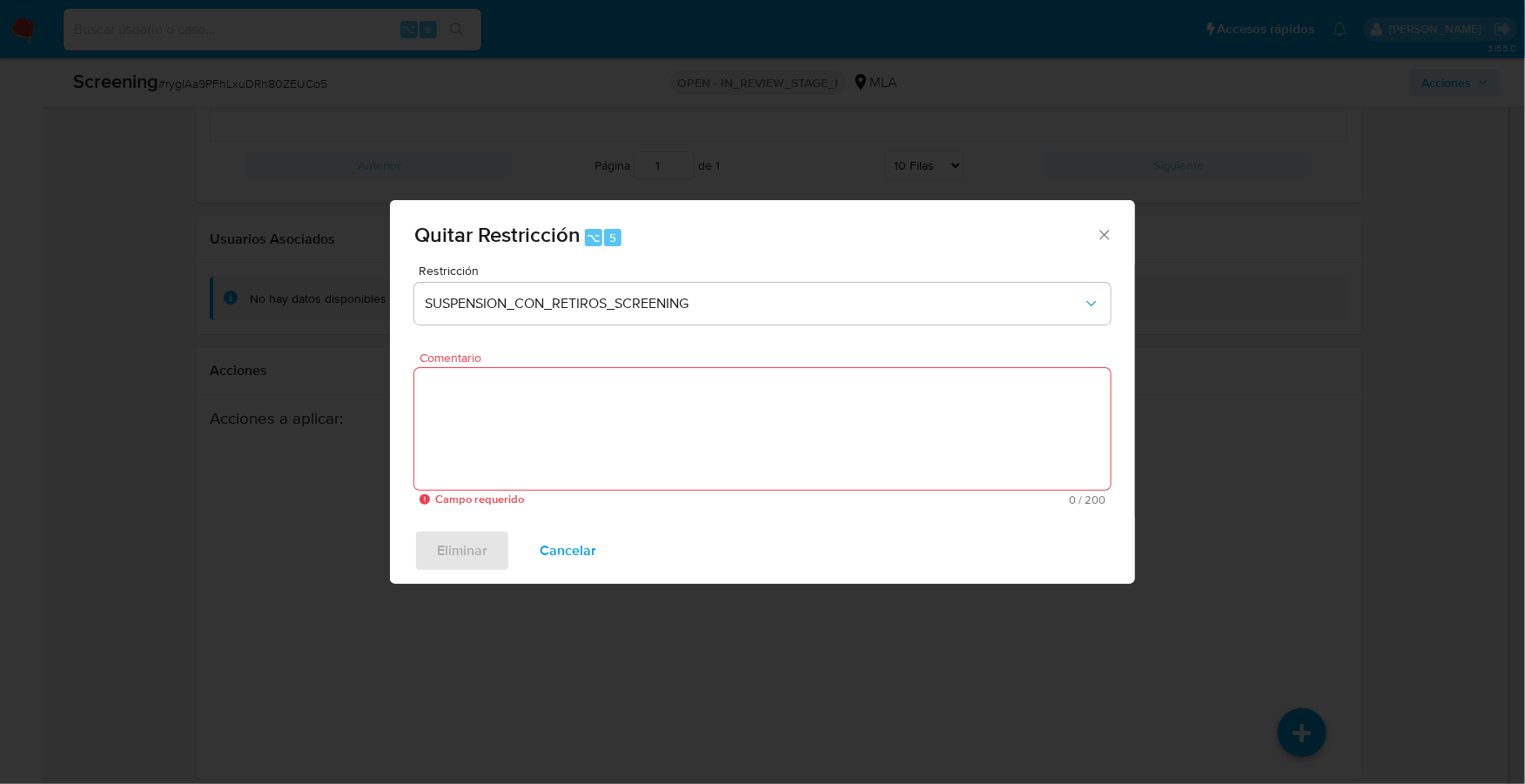
click at [555, 551] on span "Cancelar" at bounding box center [568, 551] width 57 height 39
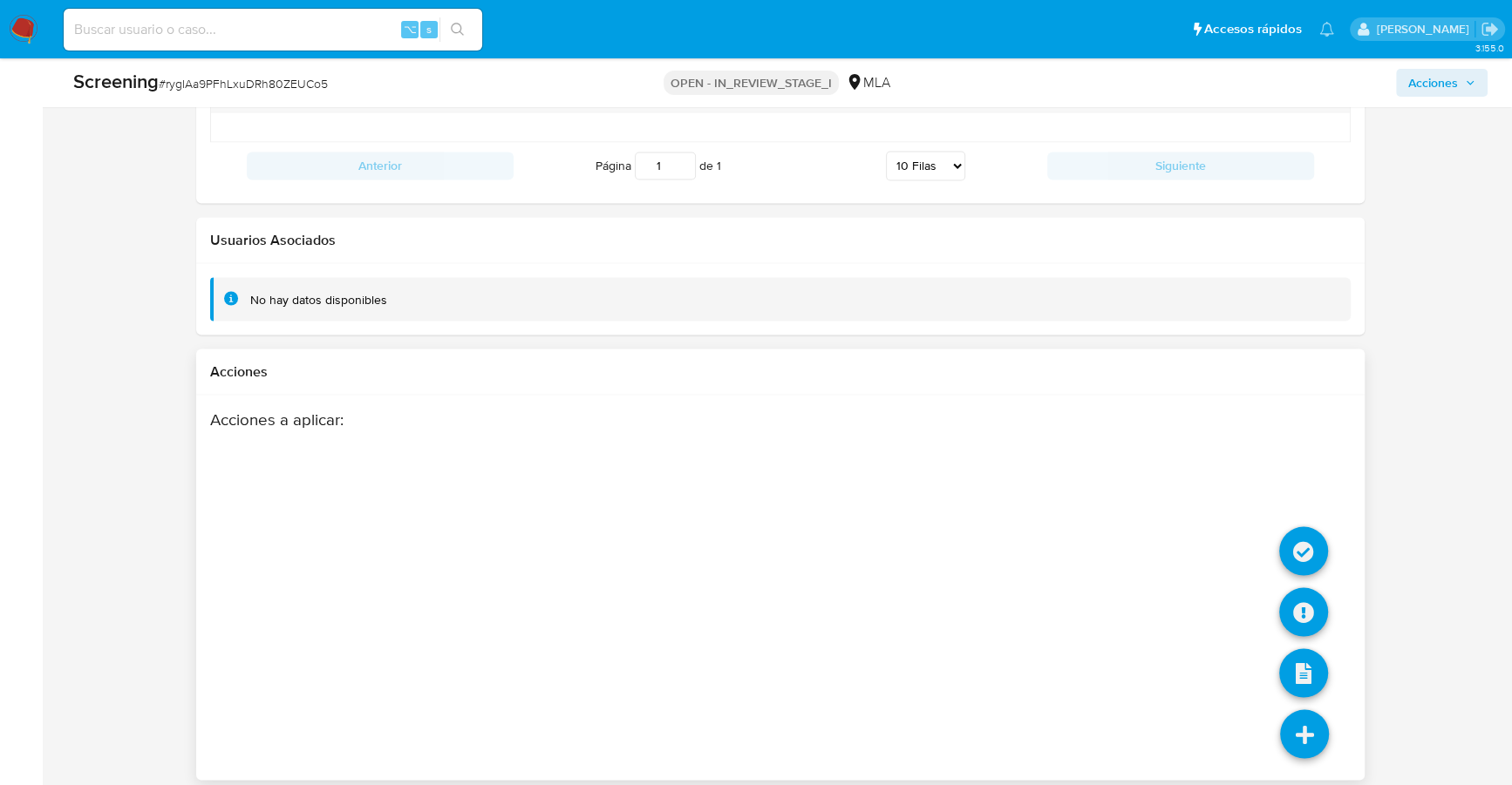
click at [1329, 718] on li at bounding box center [1304, 736] width 93 height 98
click at [1306, 527] on icon at bounding box center [1303, 551] width 49 height 49
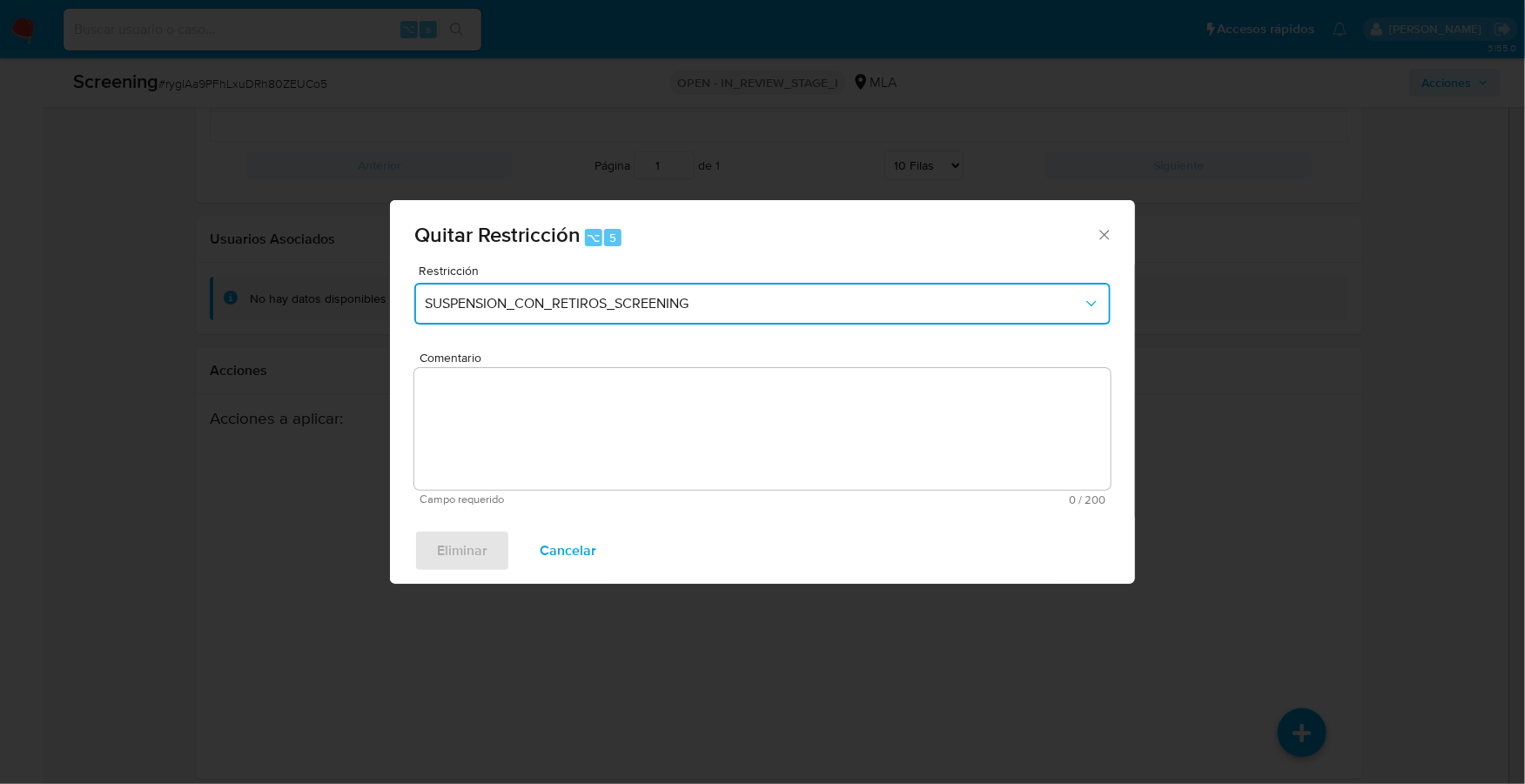
click at [644, 299] on span "SUSPENSION_CON_RETIROS_SCREENING" at bounding box center [754, 304] width 658 height 17
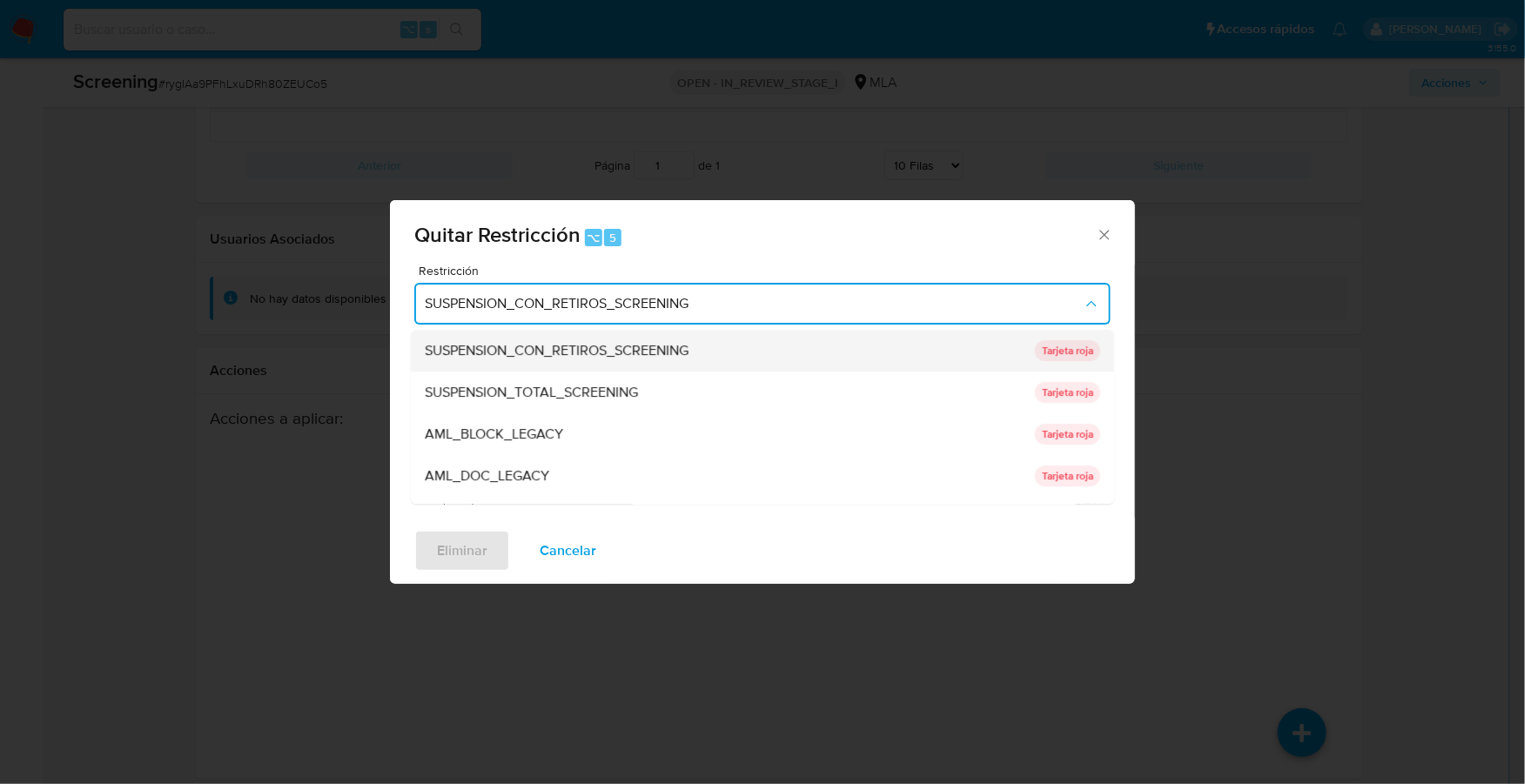
click at [615, 344] on span "SUSPENSION_CON_RETIROS_SCREENING" at bounding box center [557, 350] width 264 height 17
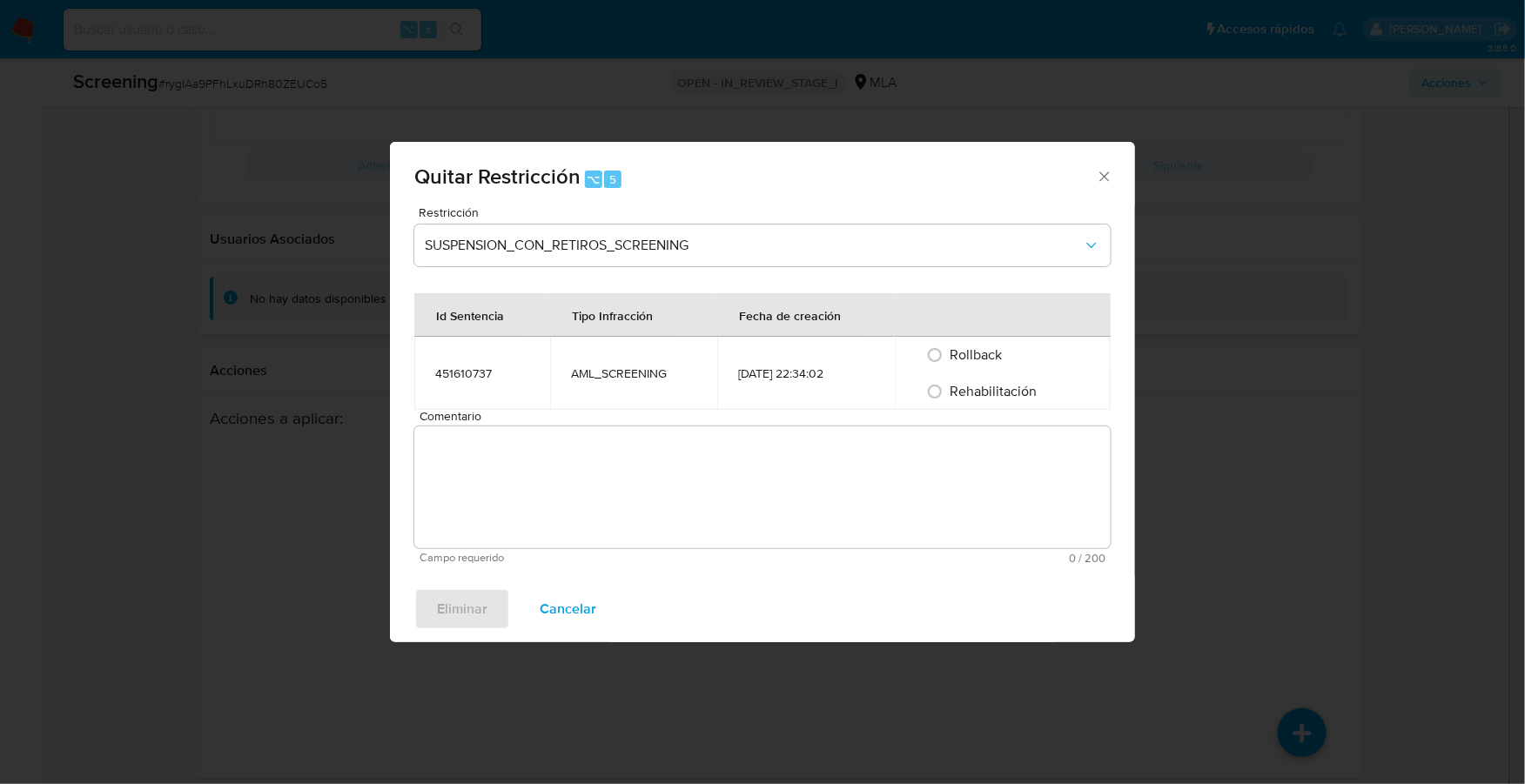
click at [958, 402] on div "Rehabilitación" at bounding box center [1003, 392] width 174 height 37
click at [964, 392] on span "Rehabilitación" at bounding box center [994, 392] width 87 height 20
click at [949, 392] on input "Rehabilitación" at bounding box center [935, 392] width 28 height 28
radio input "true"
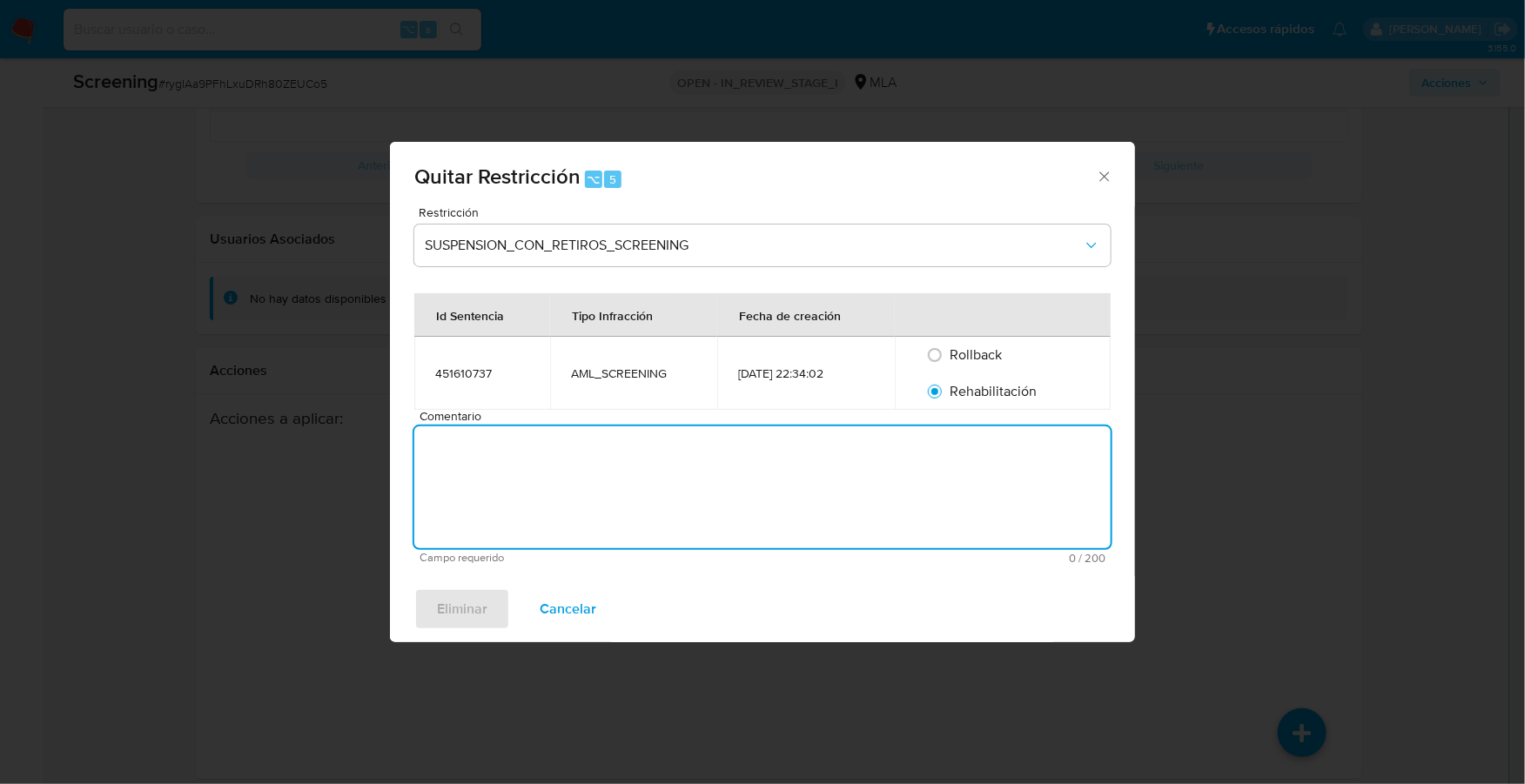
click at [785, 501] on textarea "Comentario" at bounding box center [762, 488] width 697 height 122
type textarea "M"
type textarea "AML"
click at [451, 609] on span "Eliminar" at bounding box center [463, 609] width 50 height 39
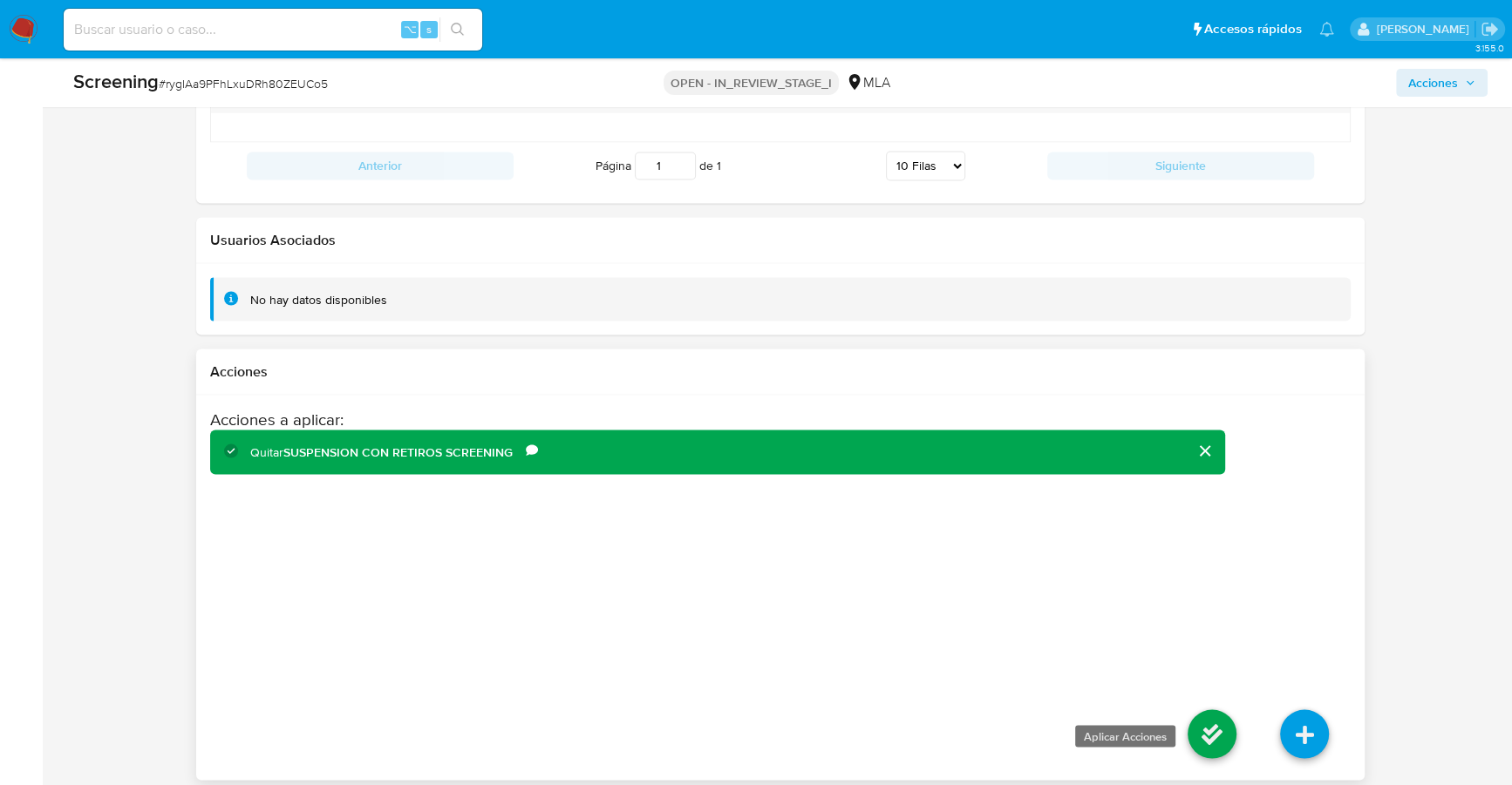
click at [1205, 724] on icon at bounding box center [1212, 734] width 49 height 49
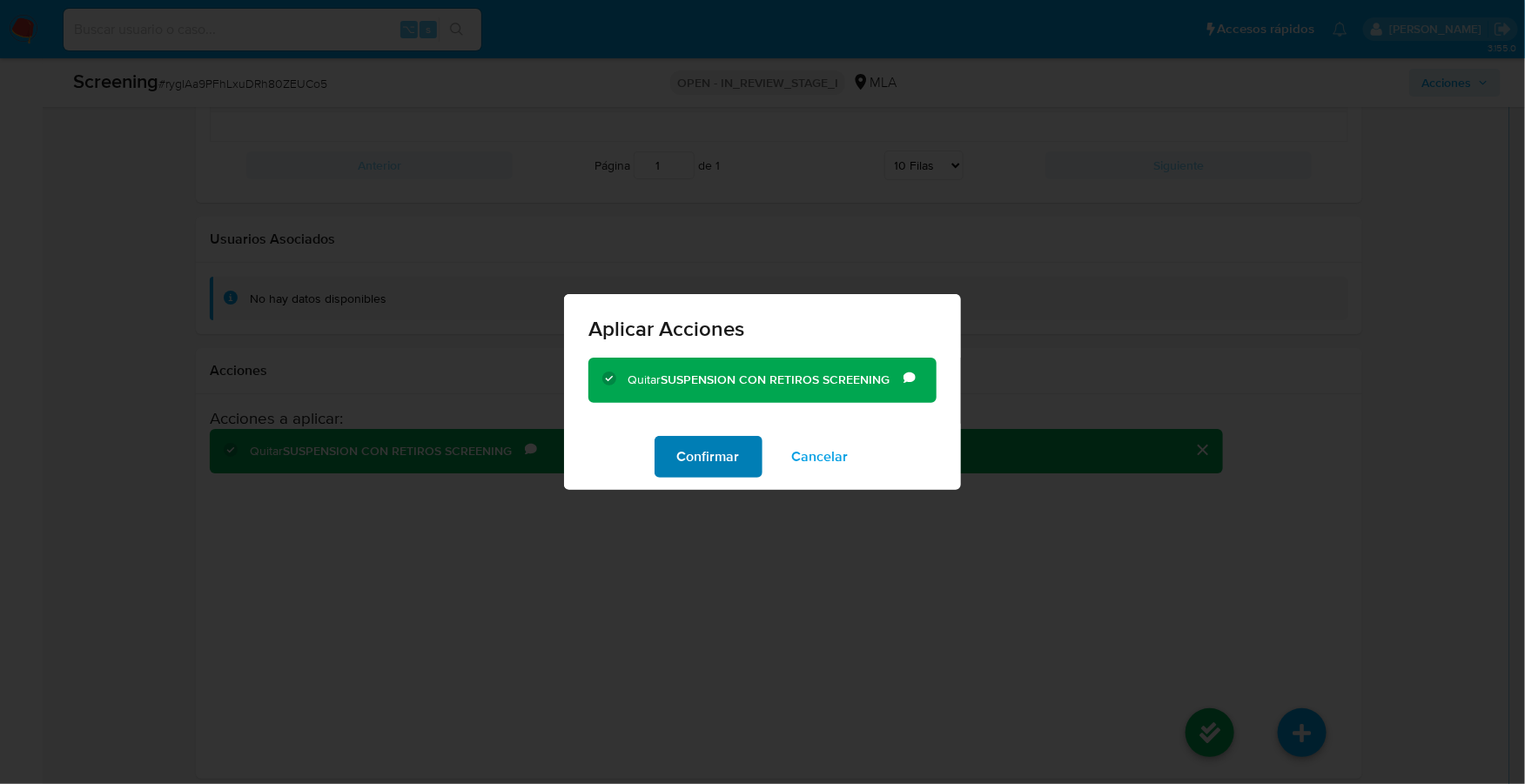
click at [698, 459] on span "Confirmar" at bounding box center [709, 457] width 63 height 39
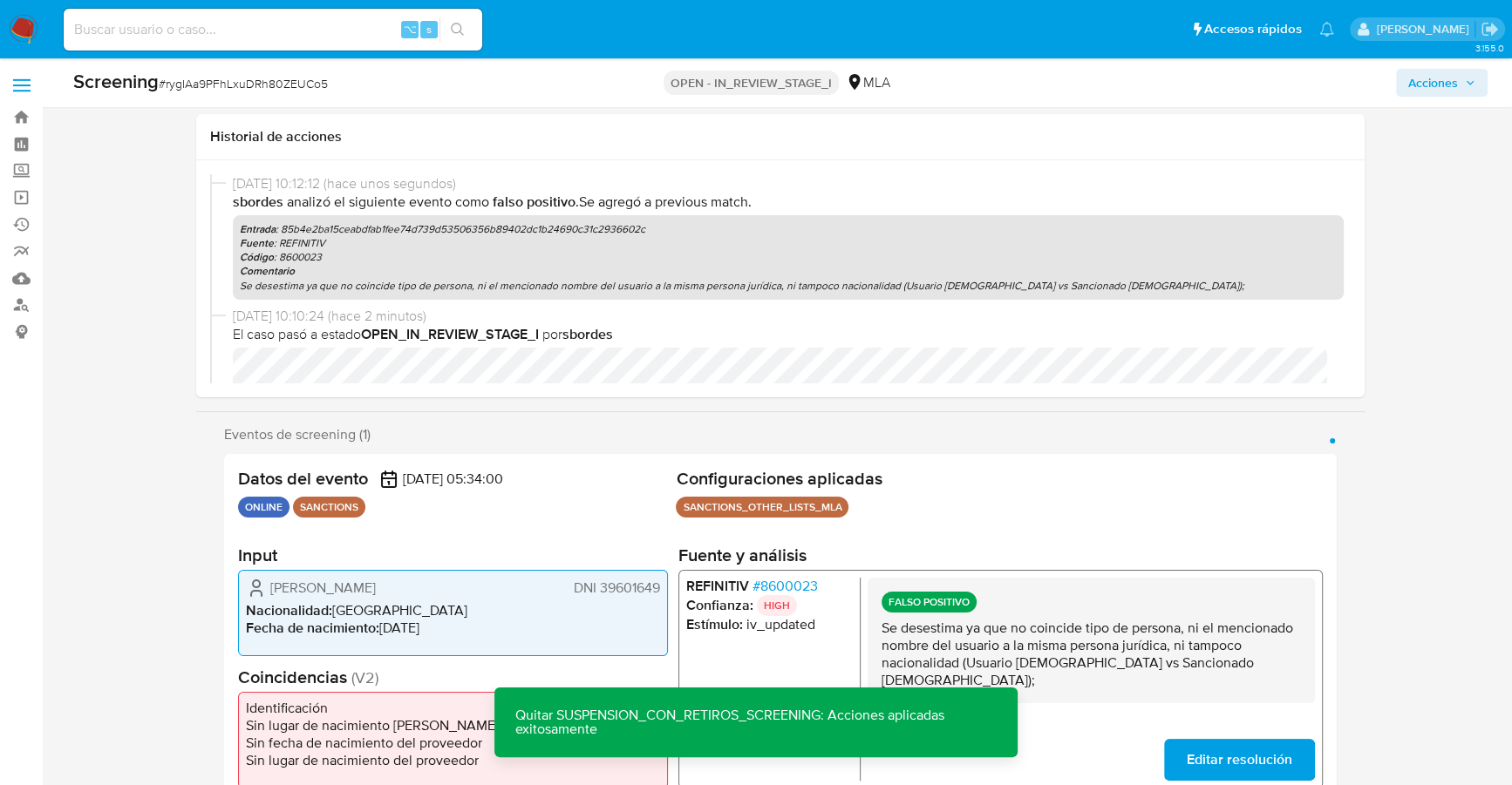
scroll to position [397, 0]
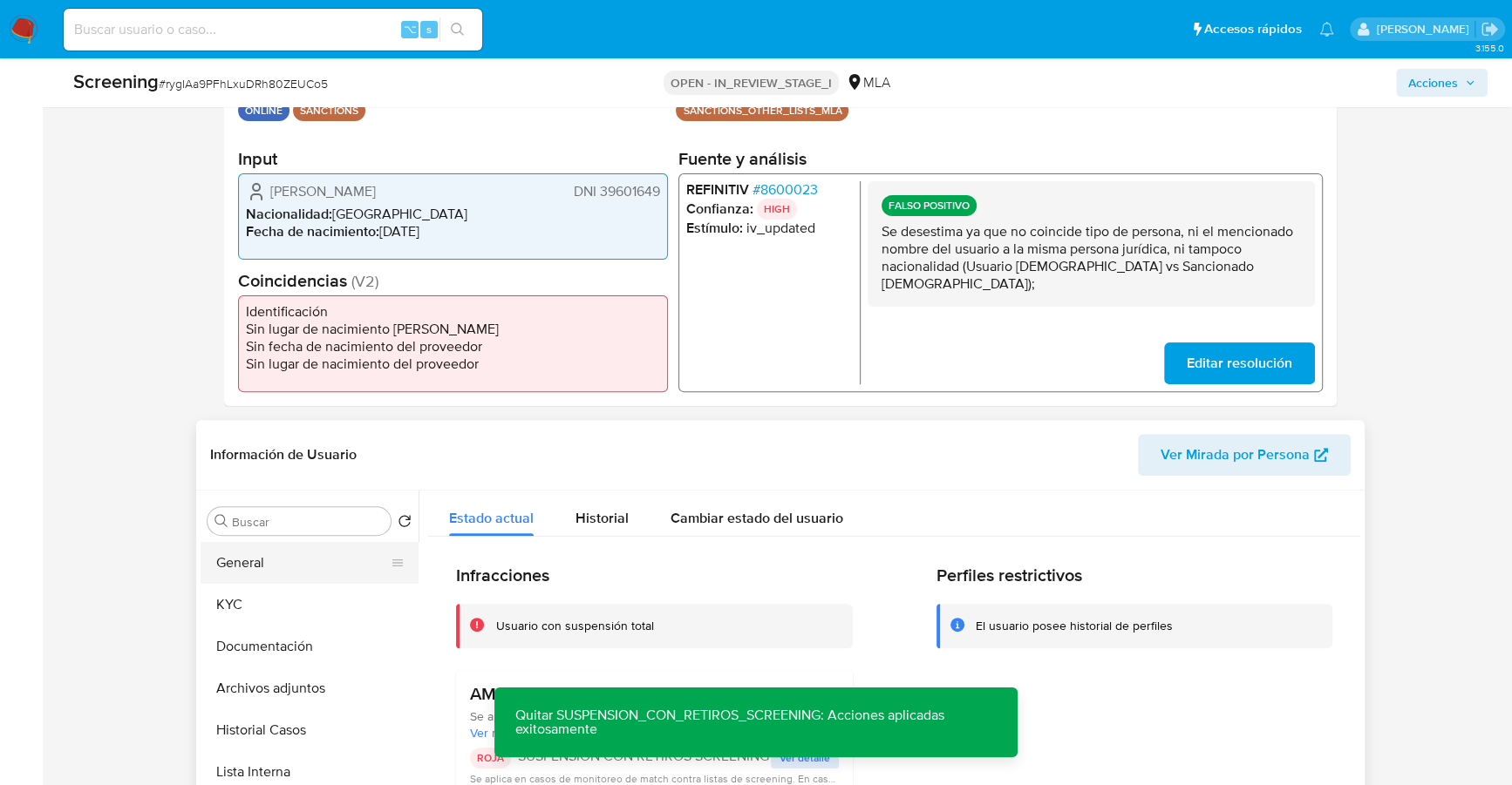
click at [229, 563] on button "General" at bounding box center [302, 563] width 204 height 42
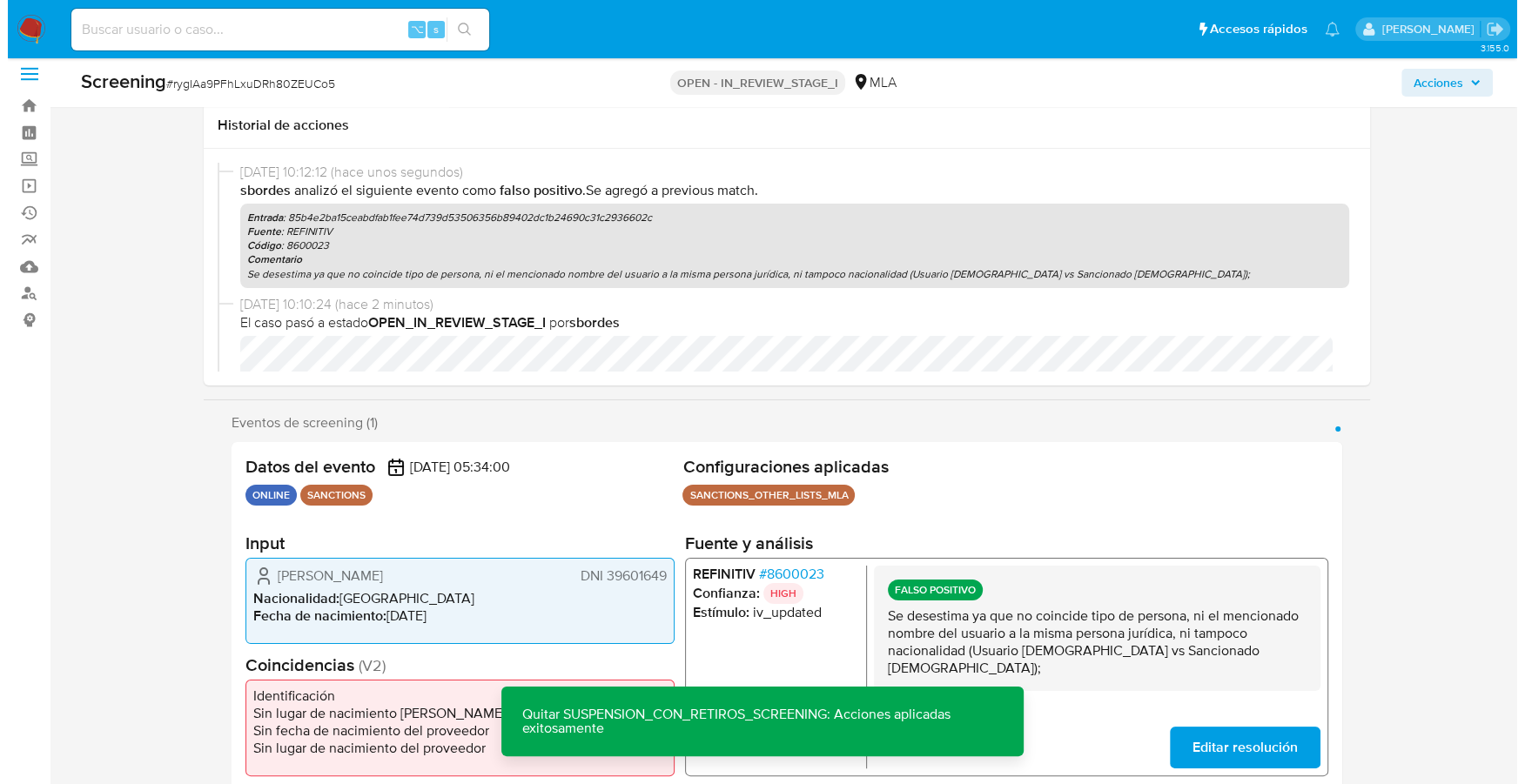
scroll to position [0, 0]
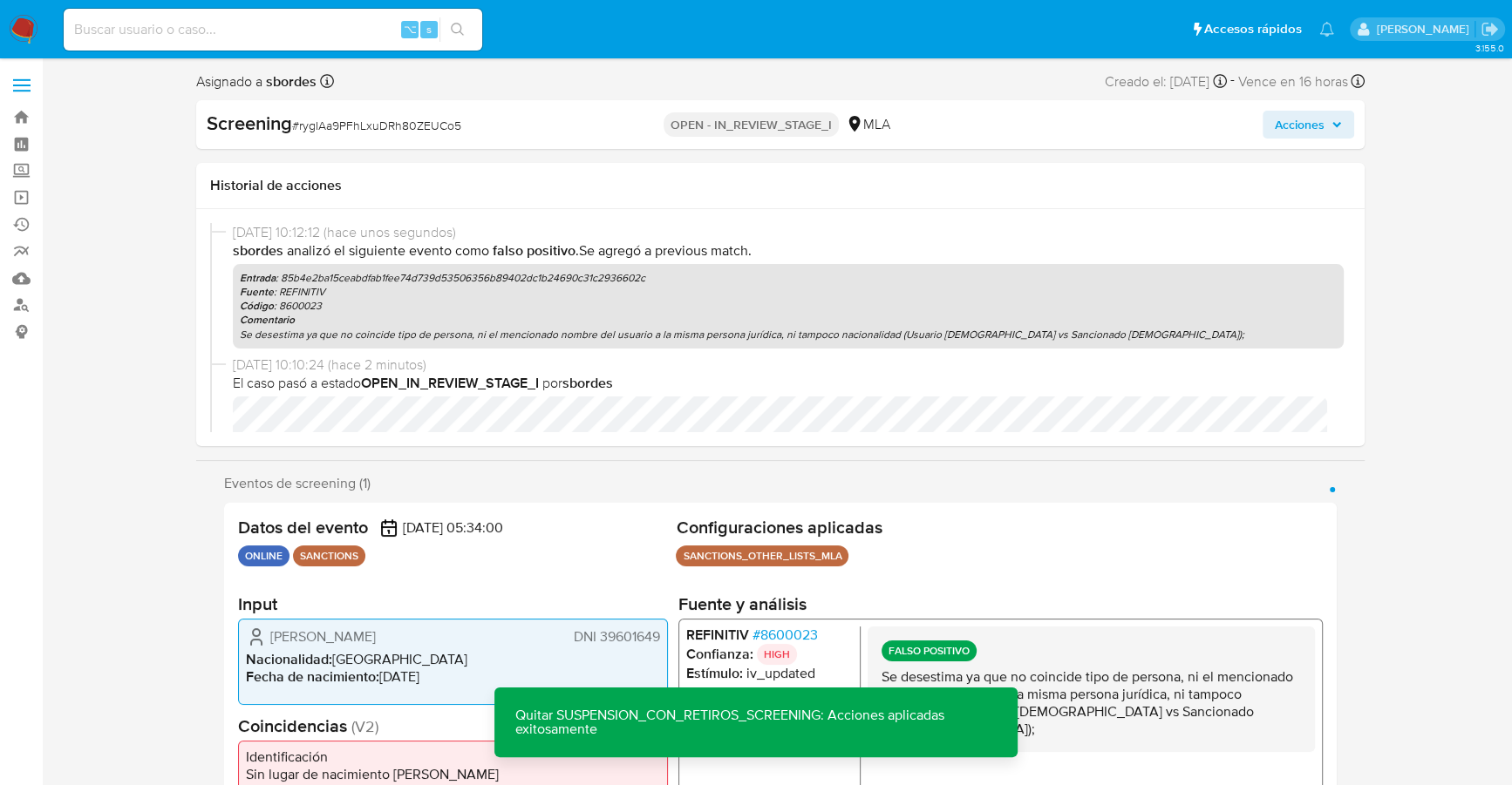
click at [1332, 129] on span "Acciones" at bounding box center [1308, 124] width 67 height 24
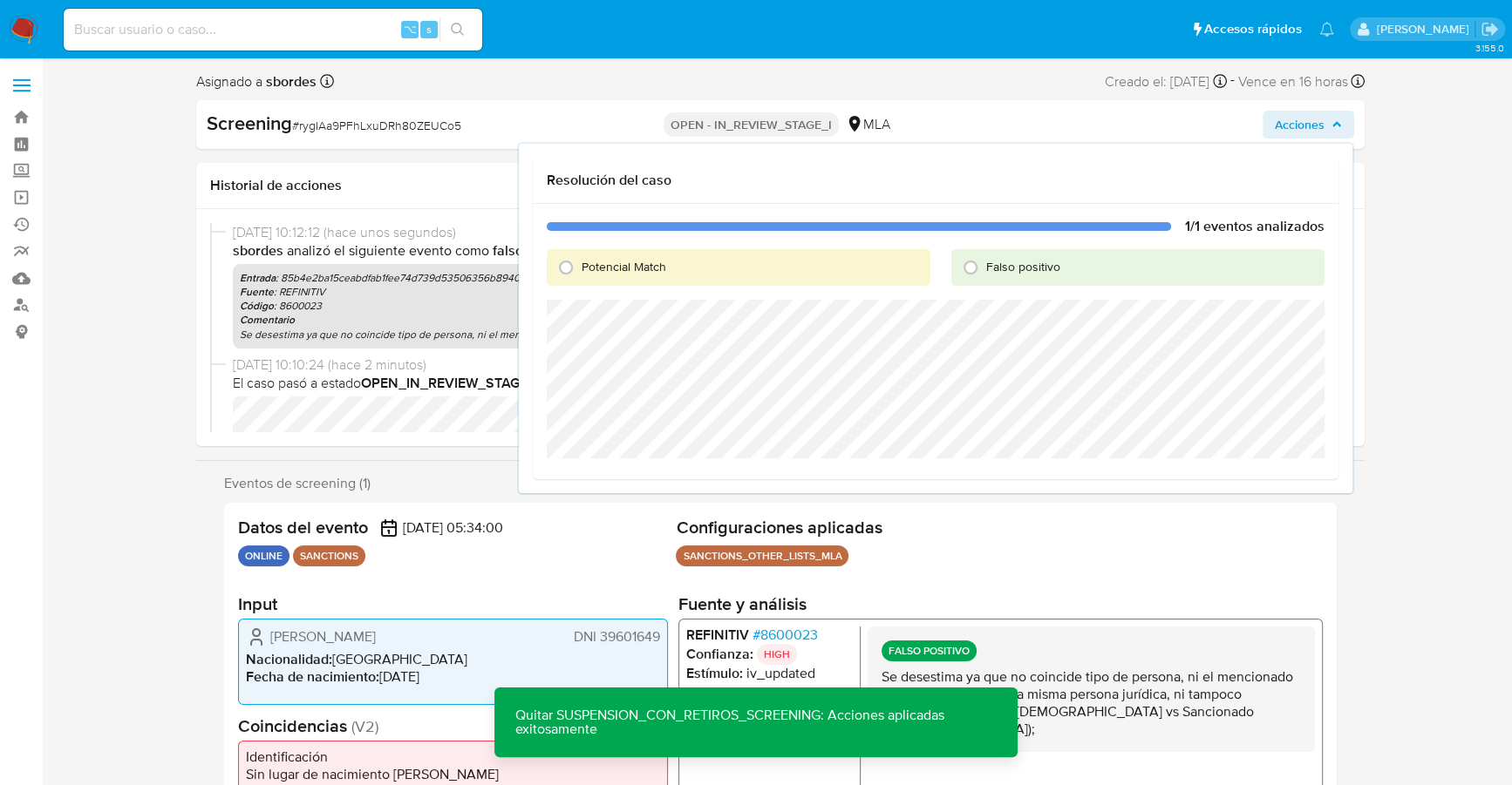
click at [1007, 266] on span "Falso positivo" at bounding box center [1023, 266] width 74 height 17
click at [984, 266] on input "Falso positivo" at bounding box center [970, 267] width 28 height 28
radio input "true"
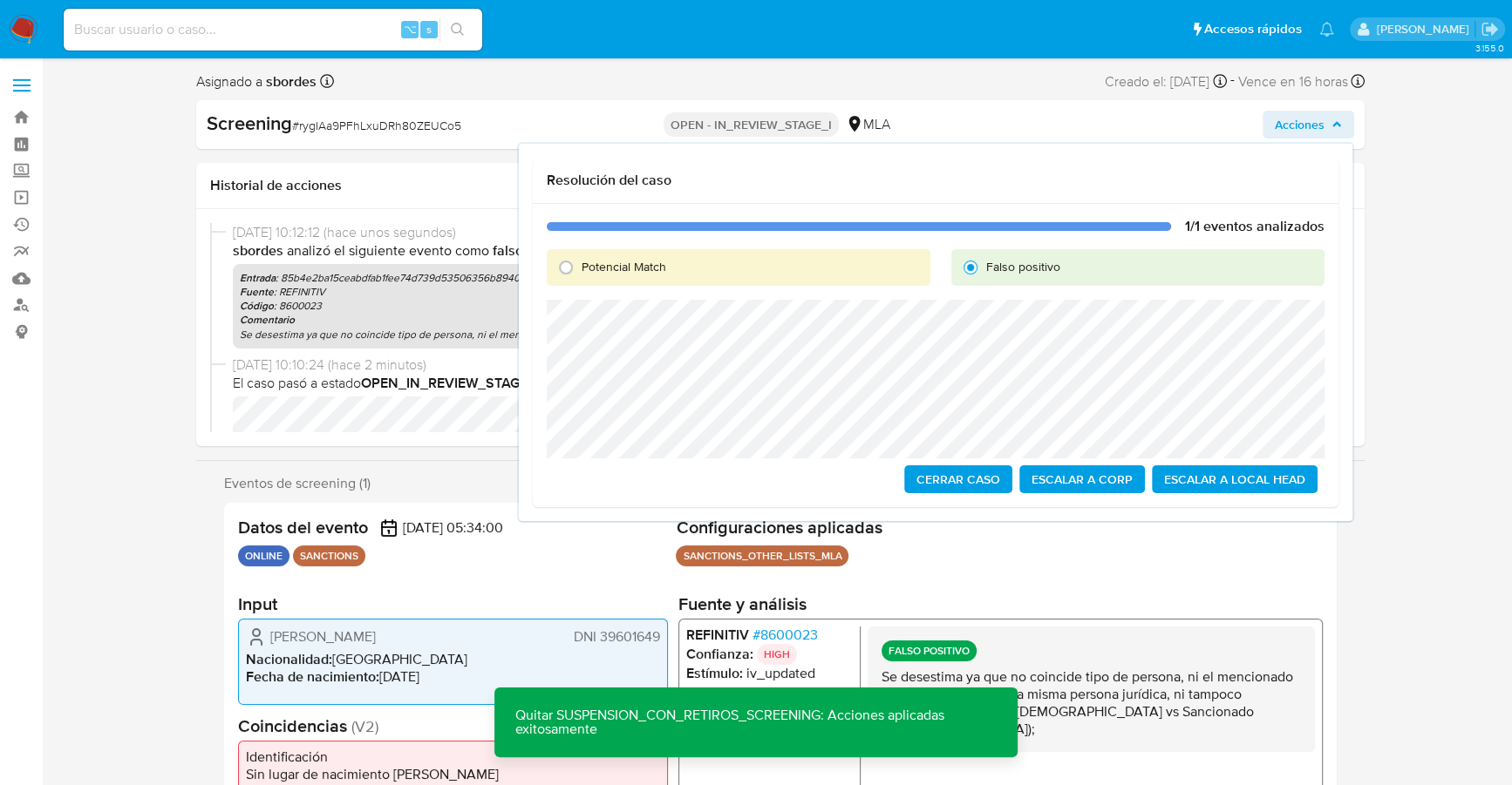
click at [1273, 475] on span "Escalar a Local Head" at bounding box center [1234, 479] width 141 height 24
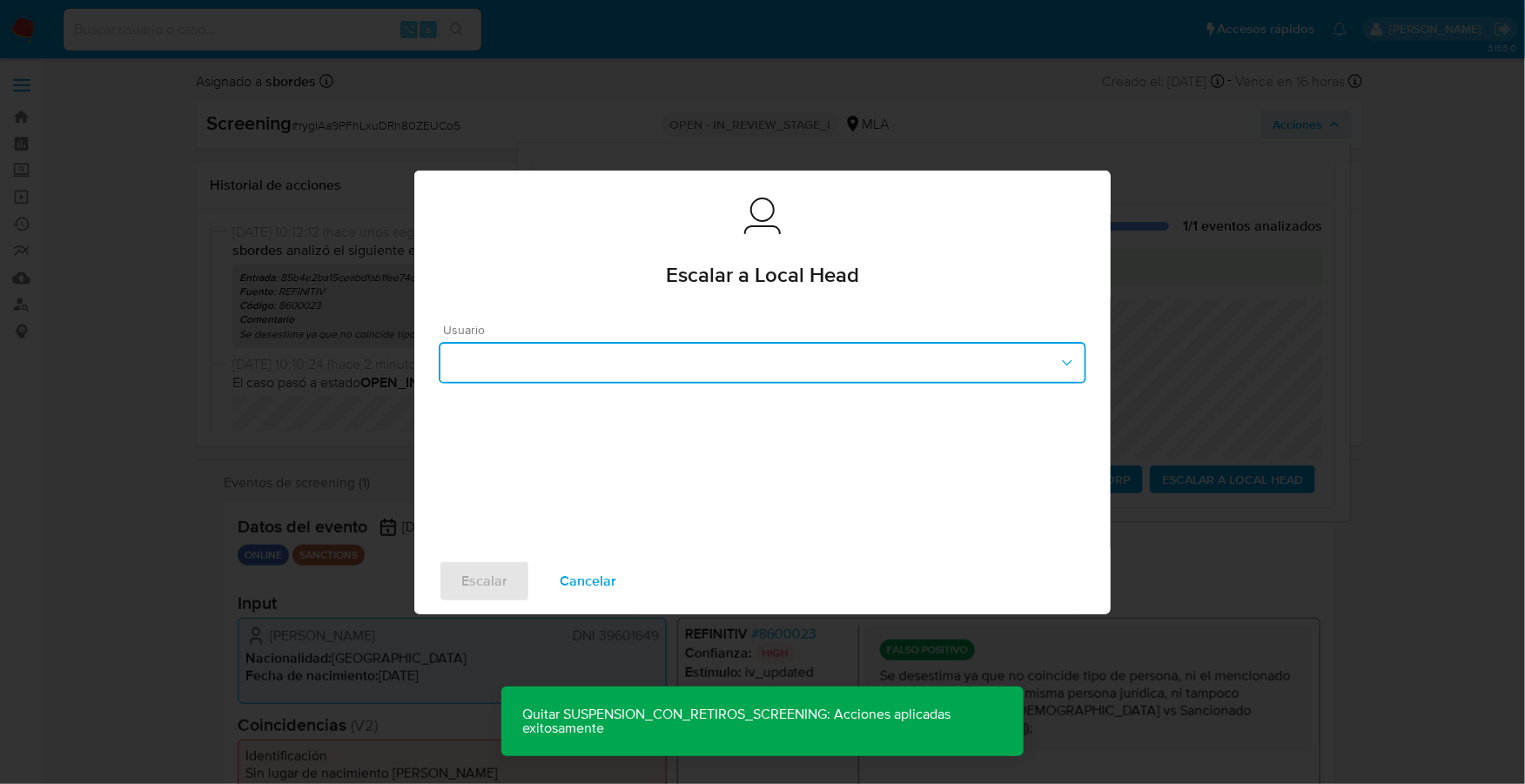
click at [737, 376] on button "button" at bounding box center [762, 363] width 648 height 42
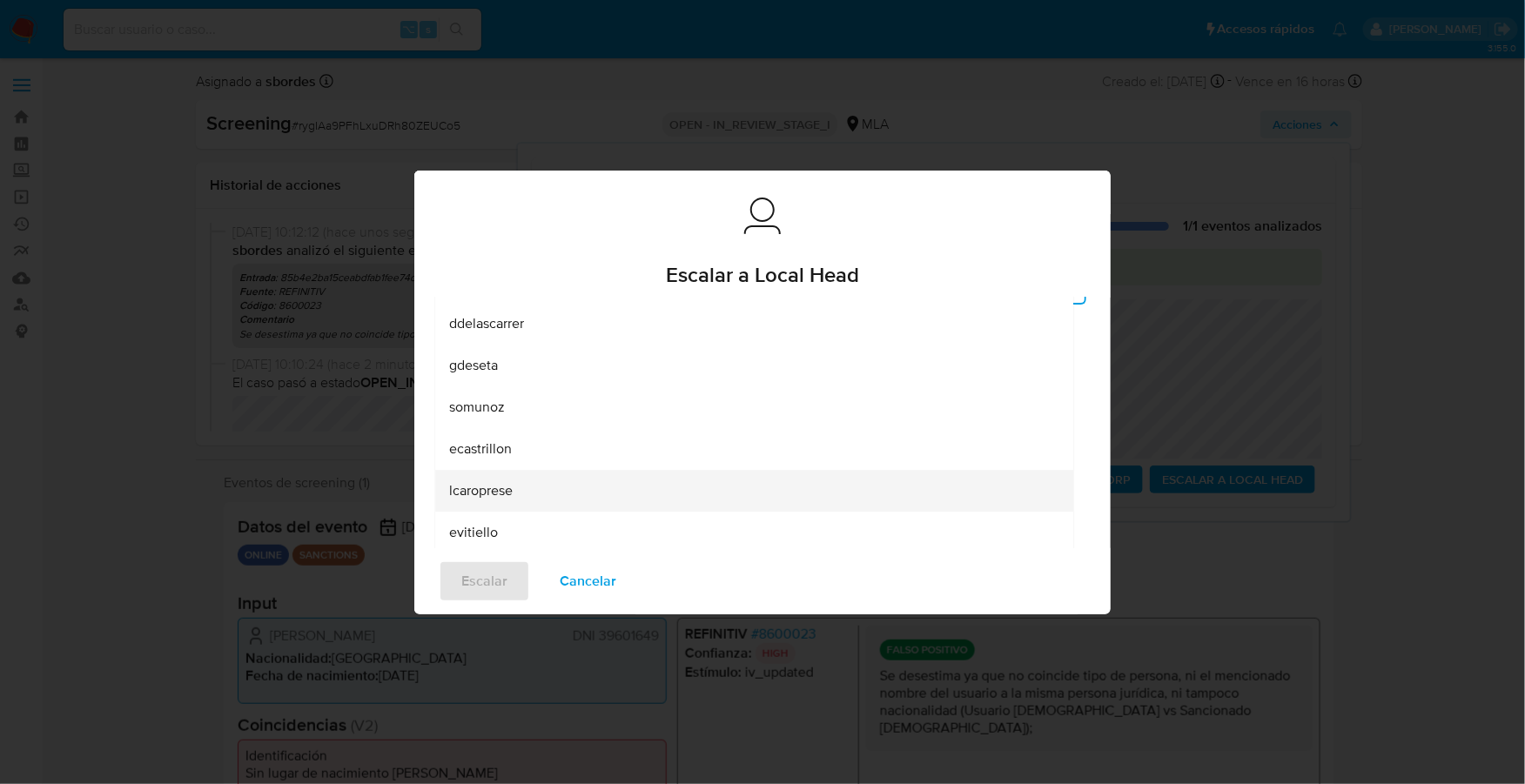
click at [577, 478] on div "lcaroprese" at bounding box center [754, 490] width 611 height 42
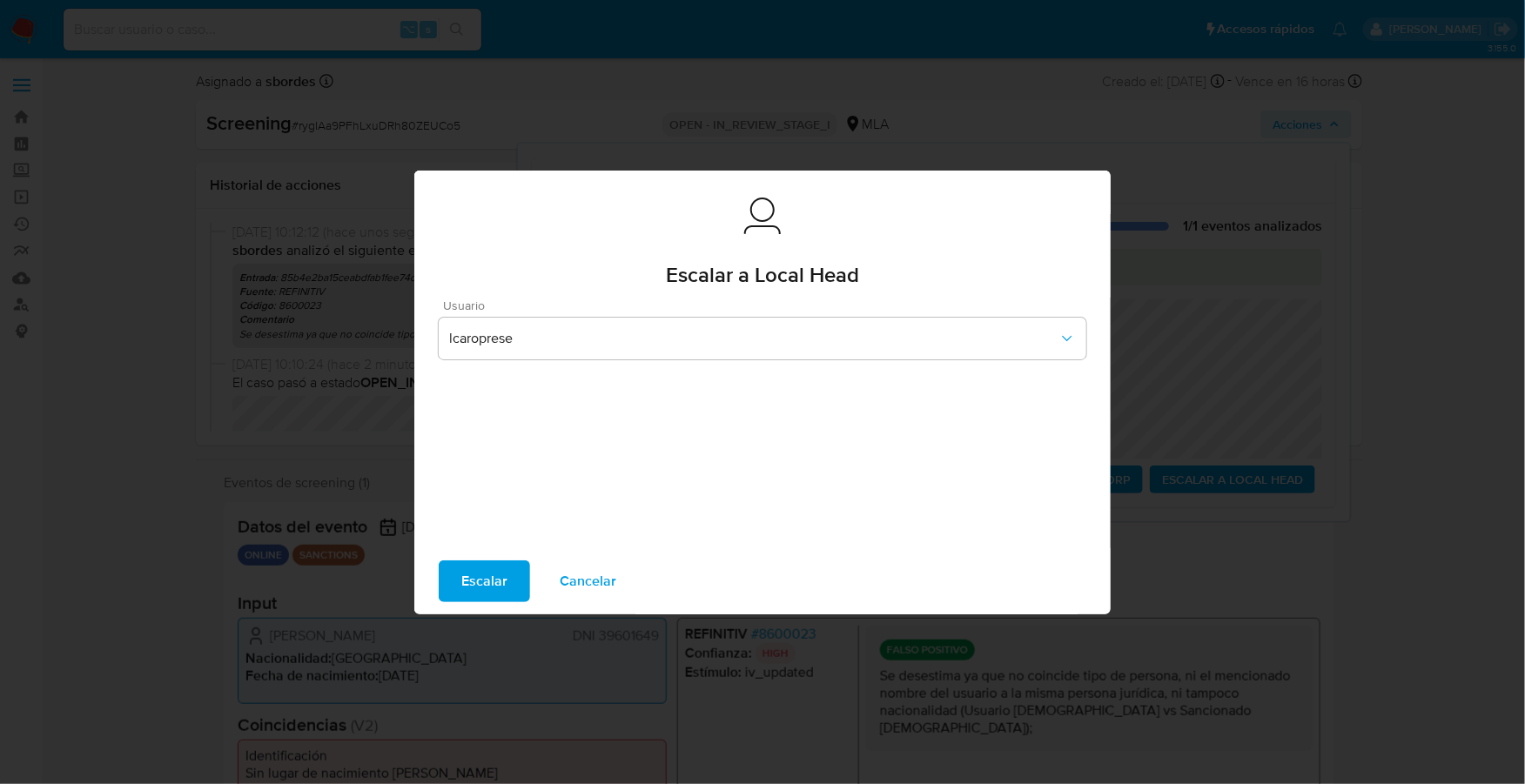
click at [484, 581] on span "Escalar" at bounding box center [484, 581] width 46 height 39
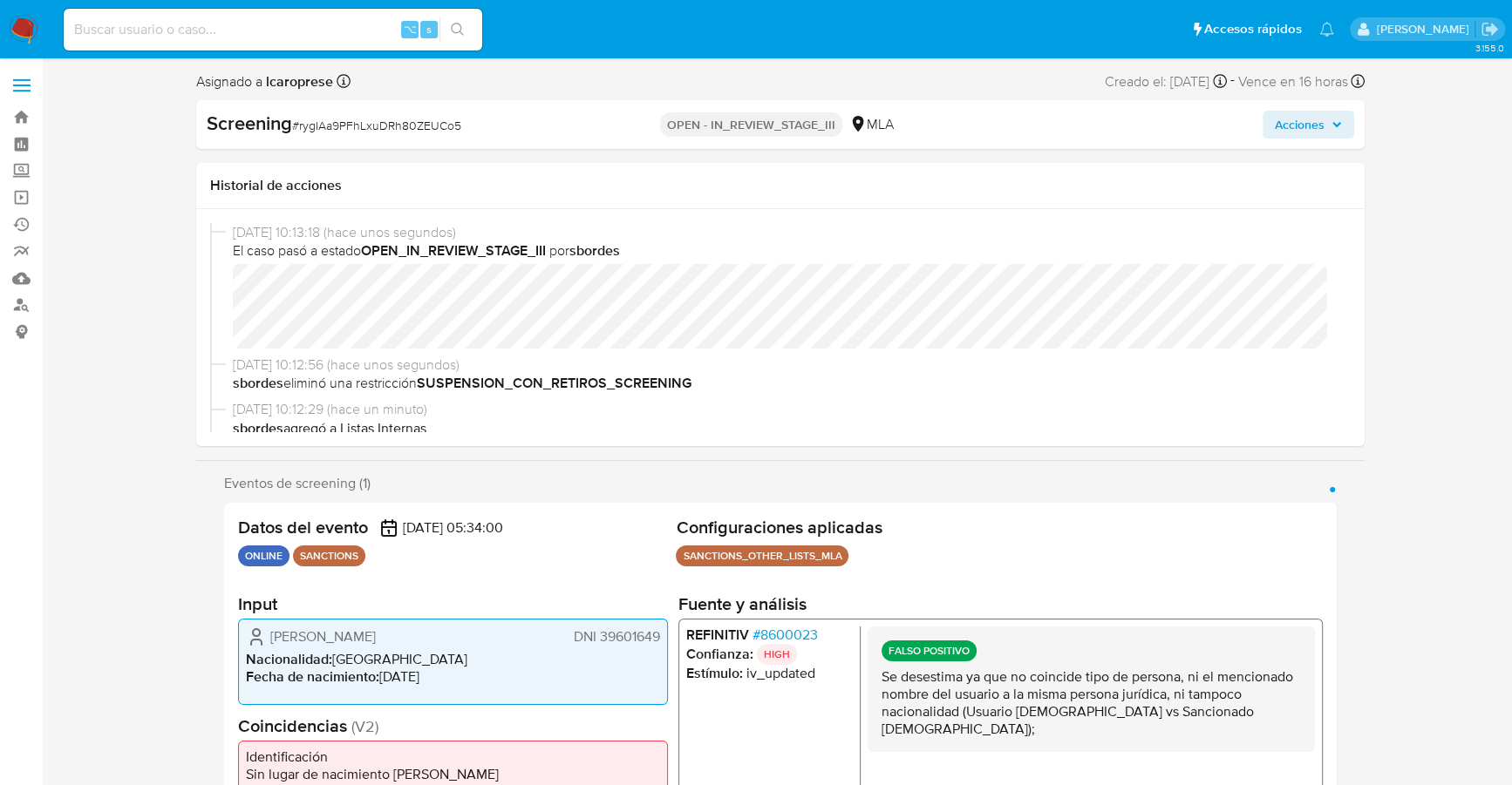
select select "10"
